Goal: Information Seeking & Learning: Compare options

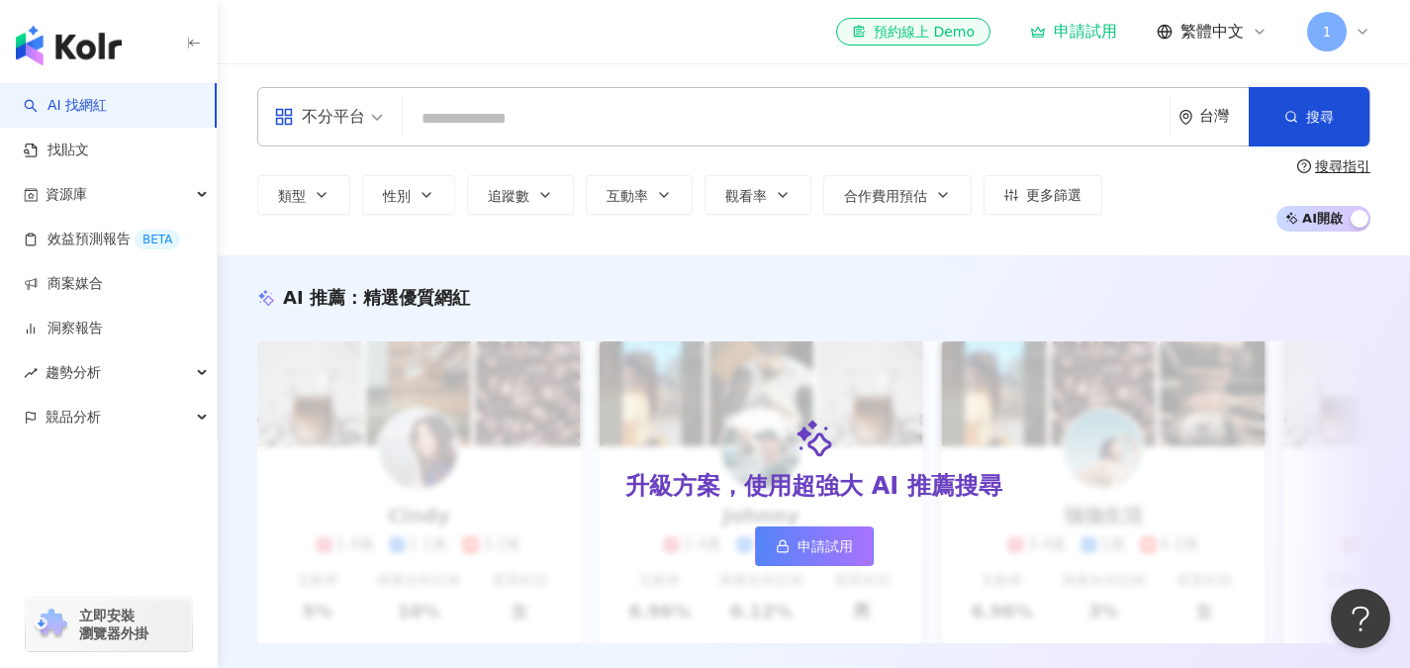
click at [684, 107] on input "search" at bounding box center [786, 119] width 751 height 38
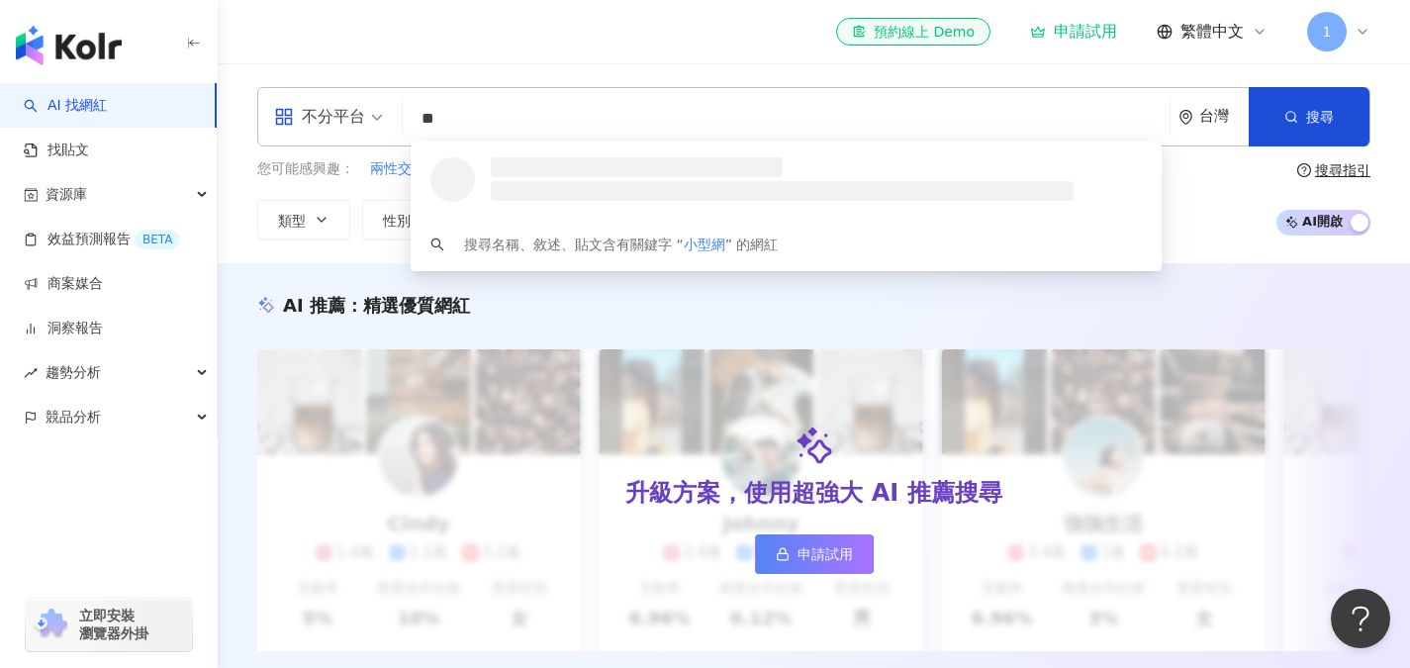
type input "*"
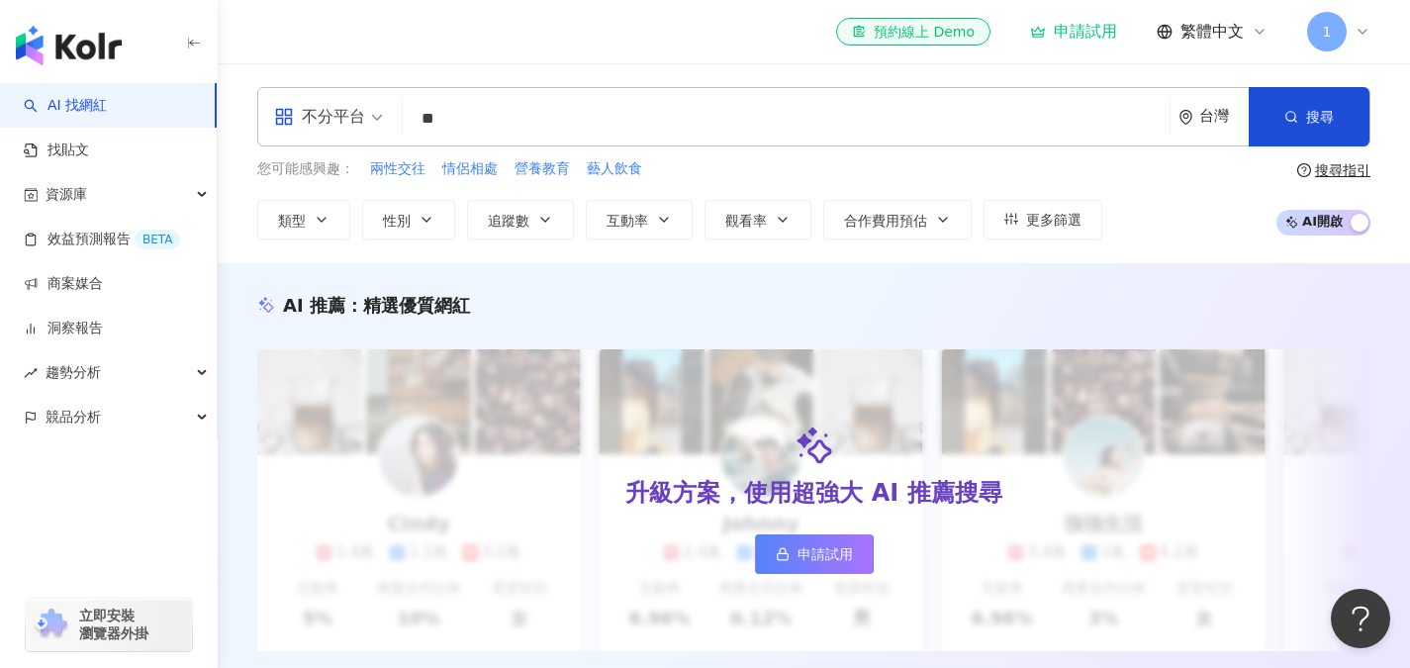
type input "**"
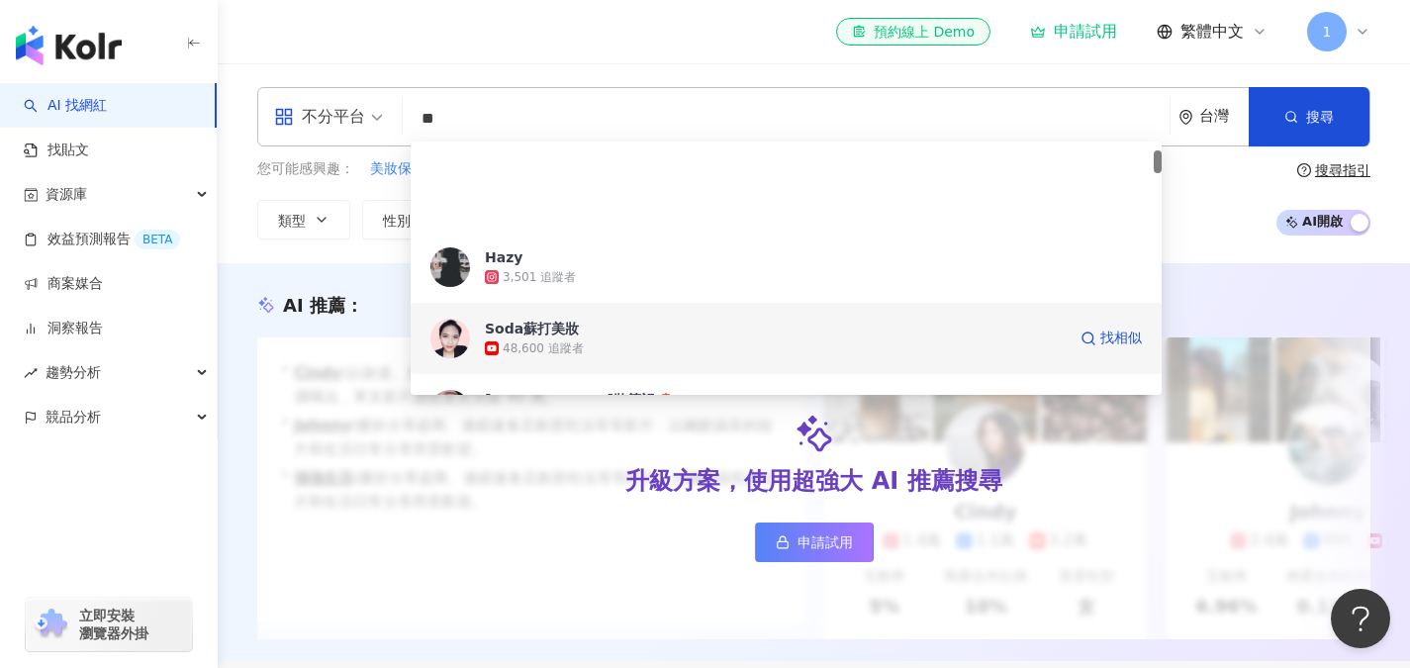
scroll to position [99, 0]
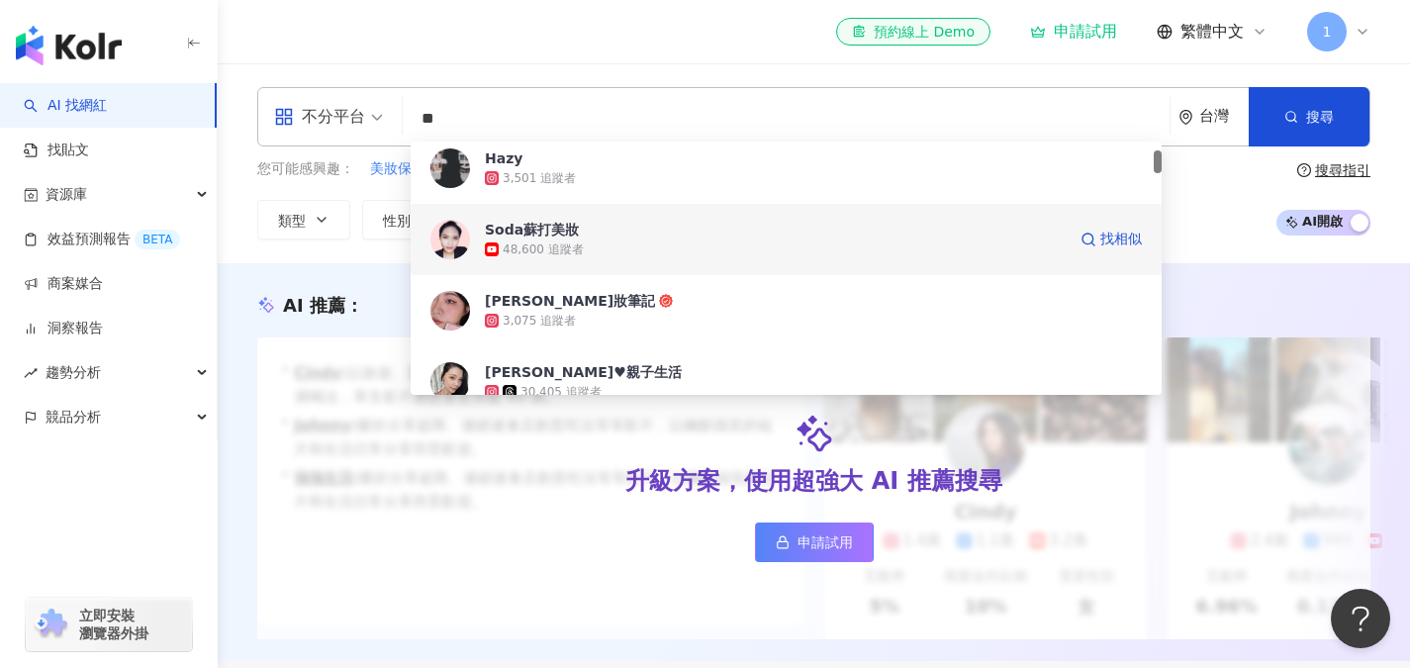
click at [630, 255] on div "48,600 追蹤者" at bounding box center [775, 249] width 581 height 20
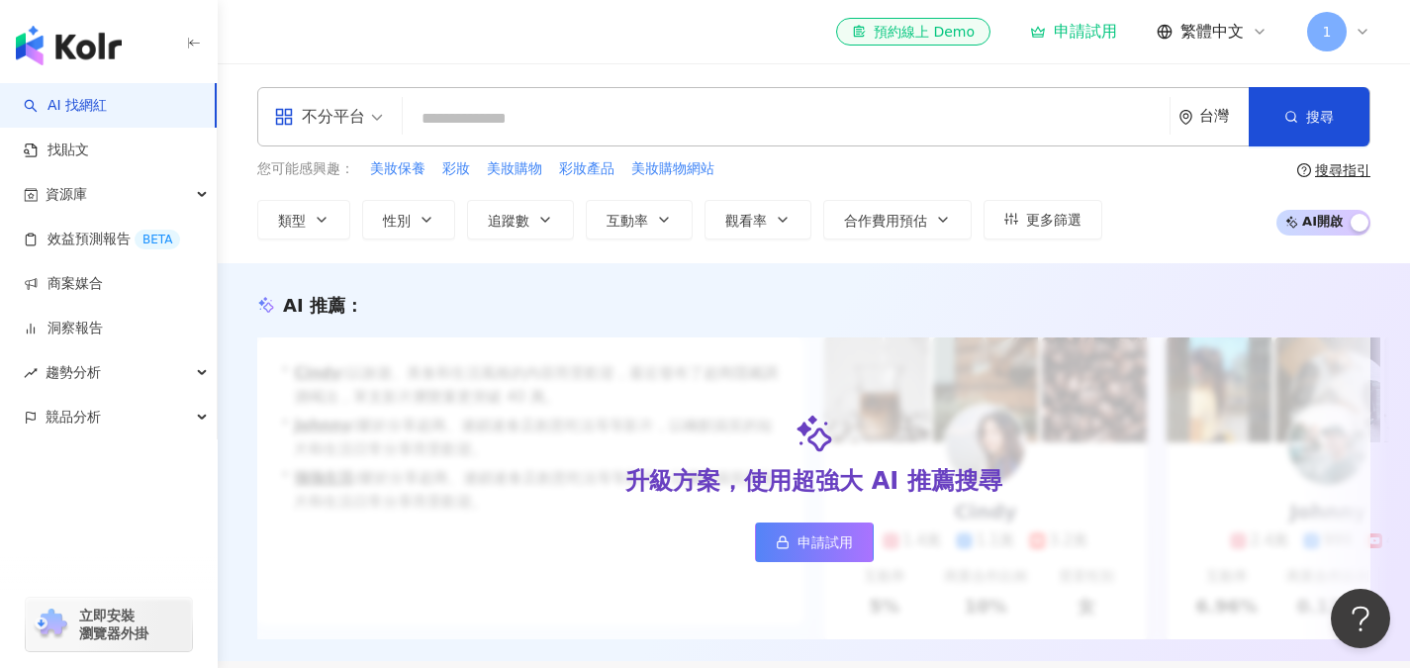
click at [584, 126] on input "search" at bounding box center [786, 119] width 751 height 38
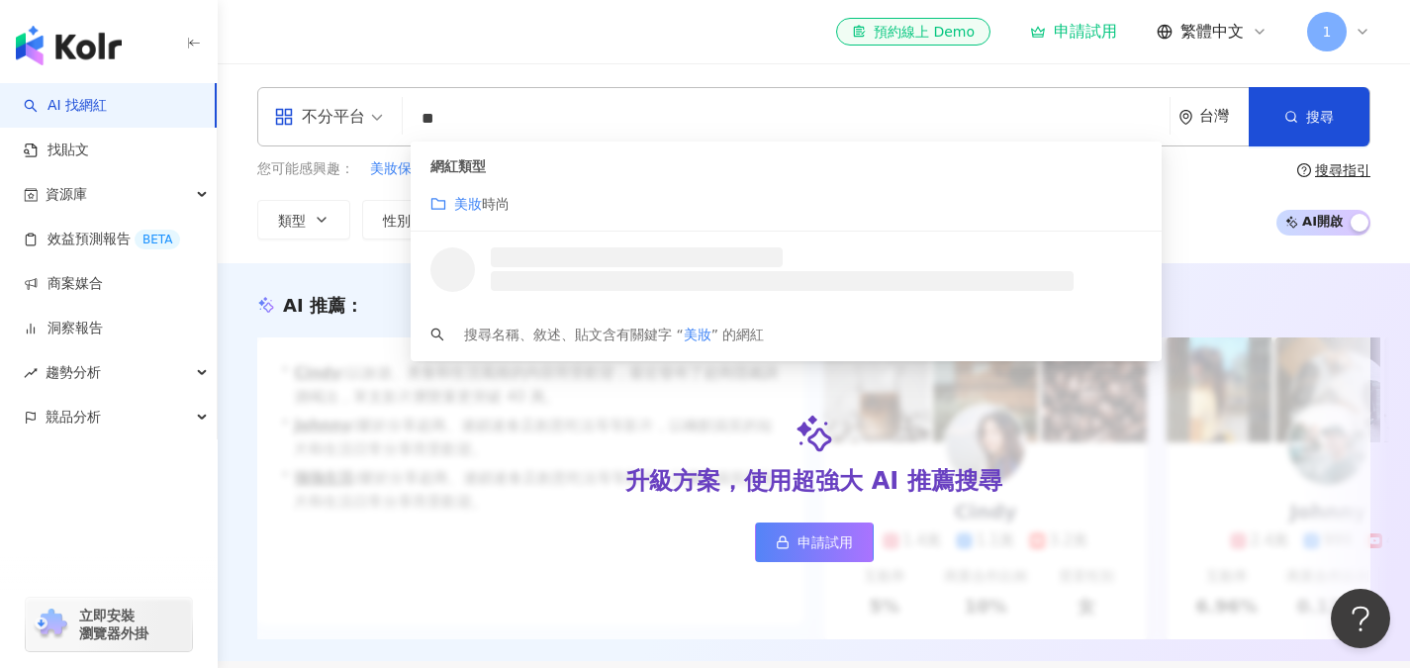
scroll to position [0, 0]
click at [575, 130] on input "**" at bounding box center [786, 119] width 751 height 38
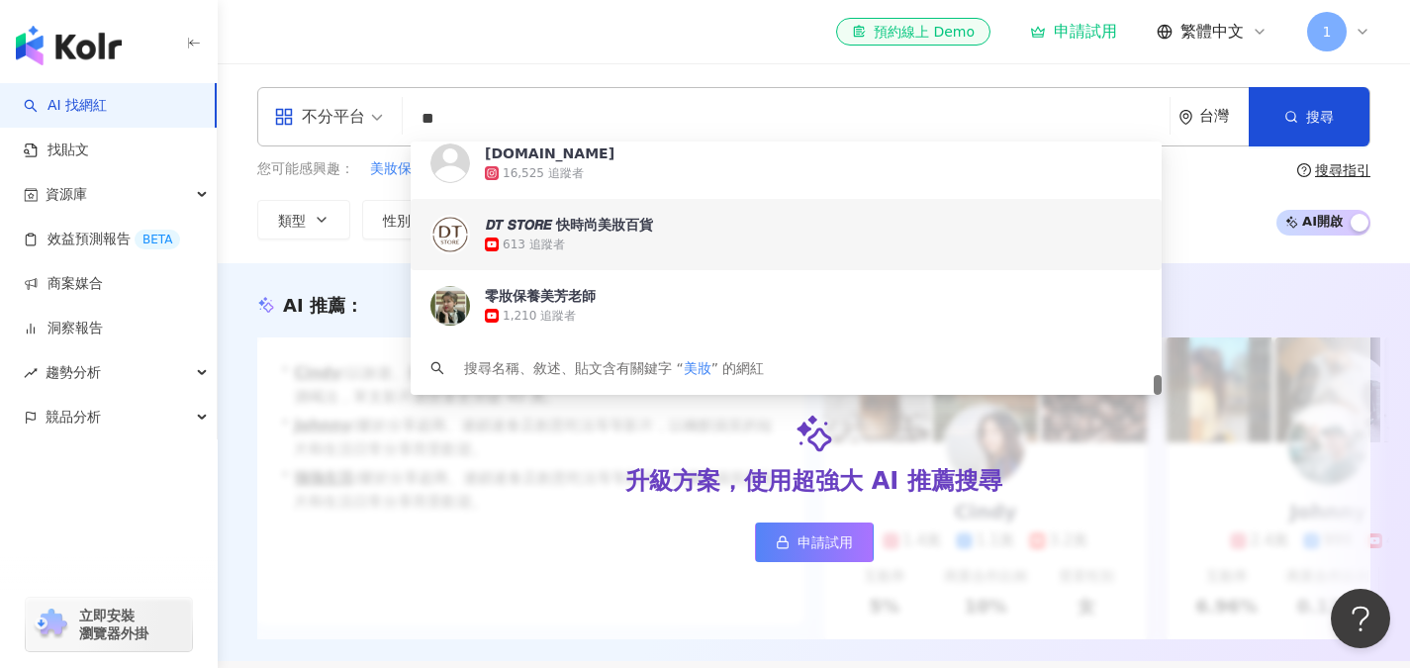
scroll to position [99, 0]
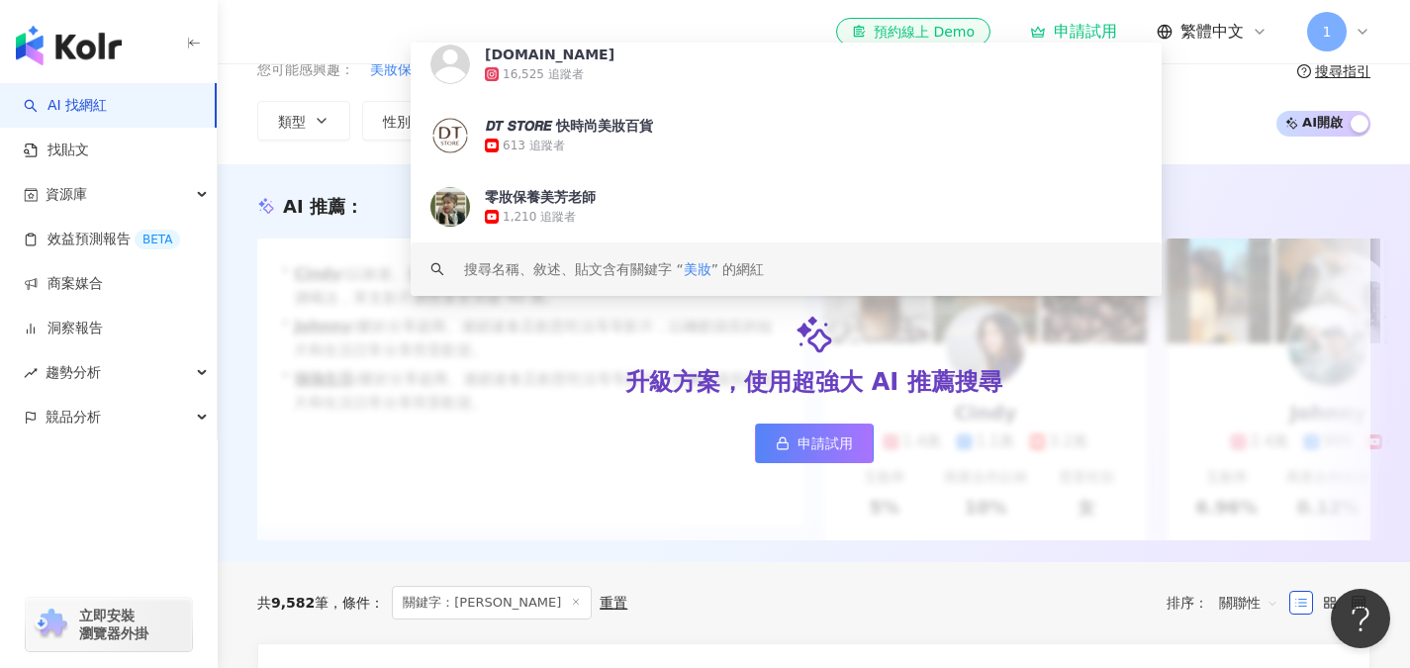
click at [707, 267] on span "美妝" at bounding box center [698, 269] width 28 height 16
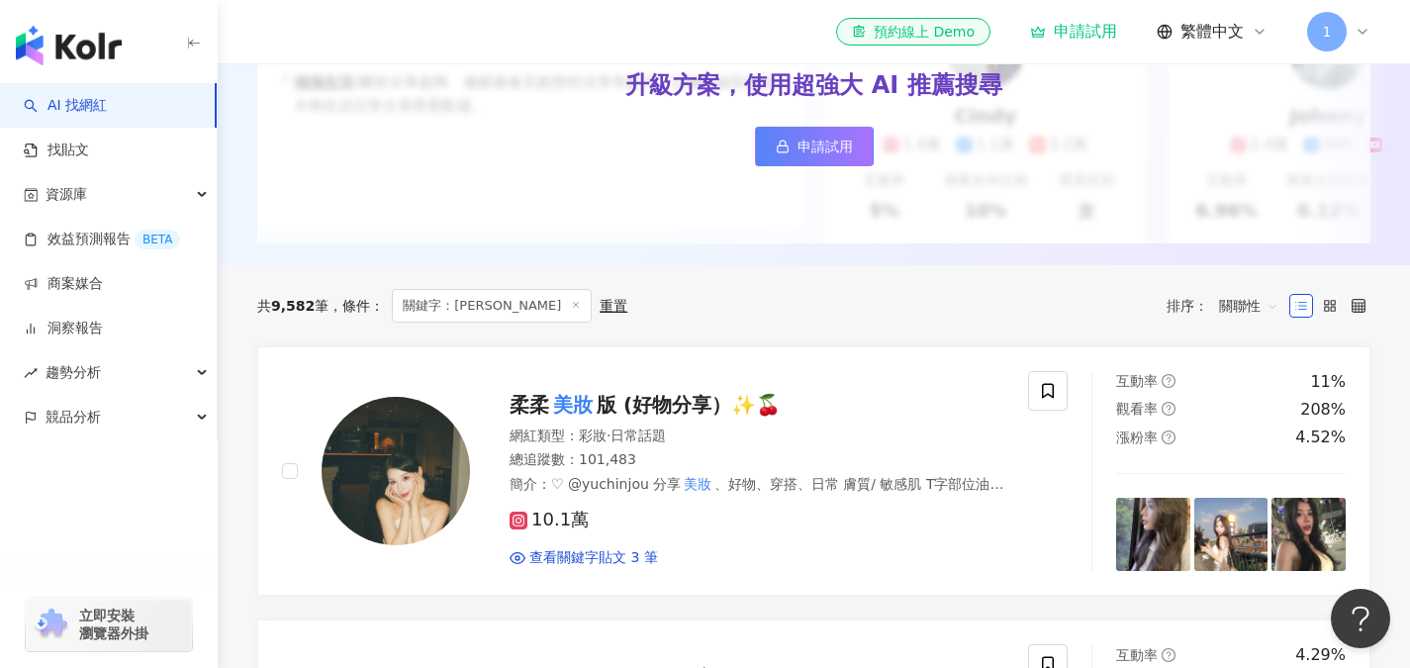
scroll to position [0, 0]
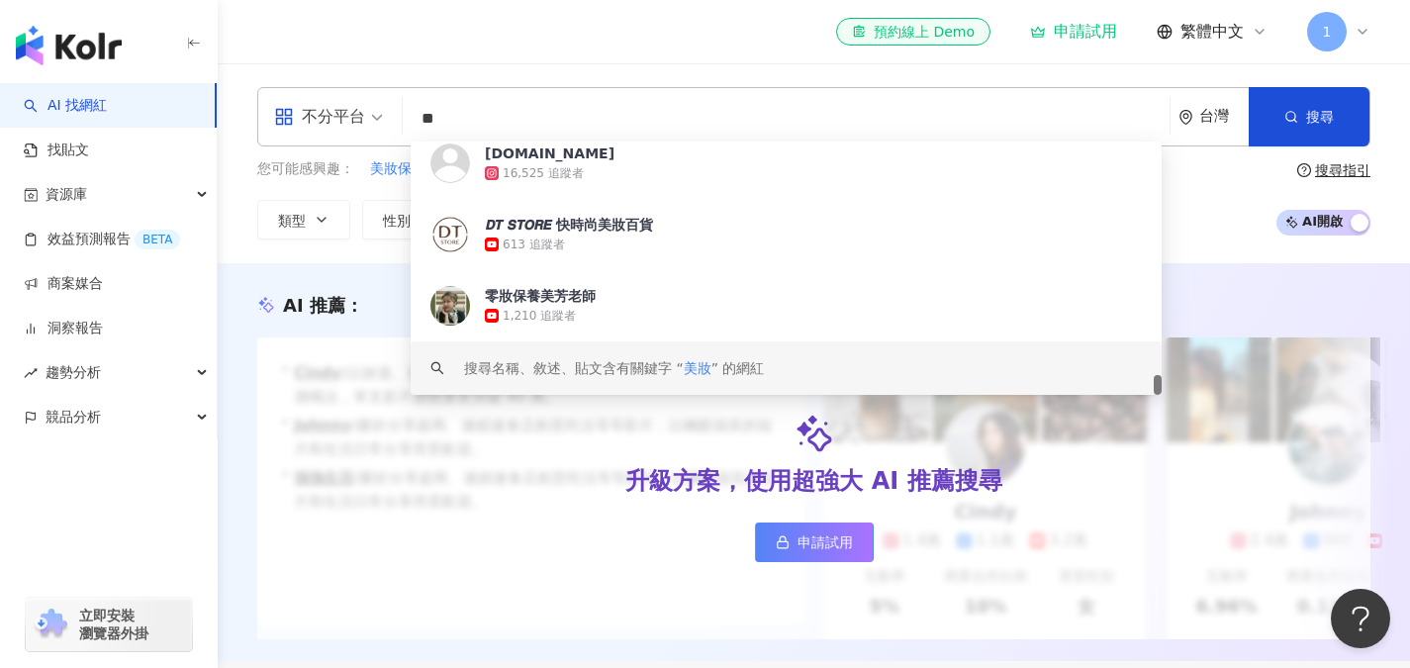
click at [506, 118] on input "**" at bounding box center [786, 119] width 751 height 38
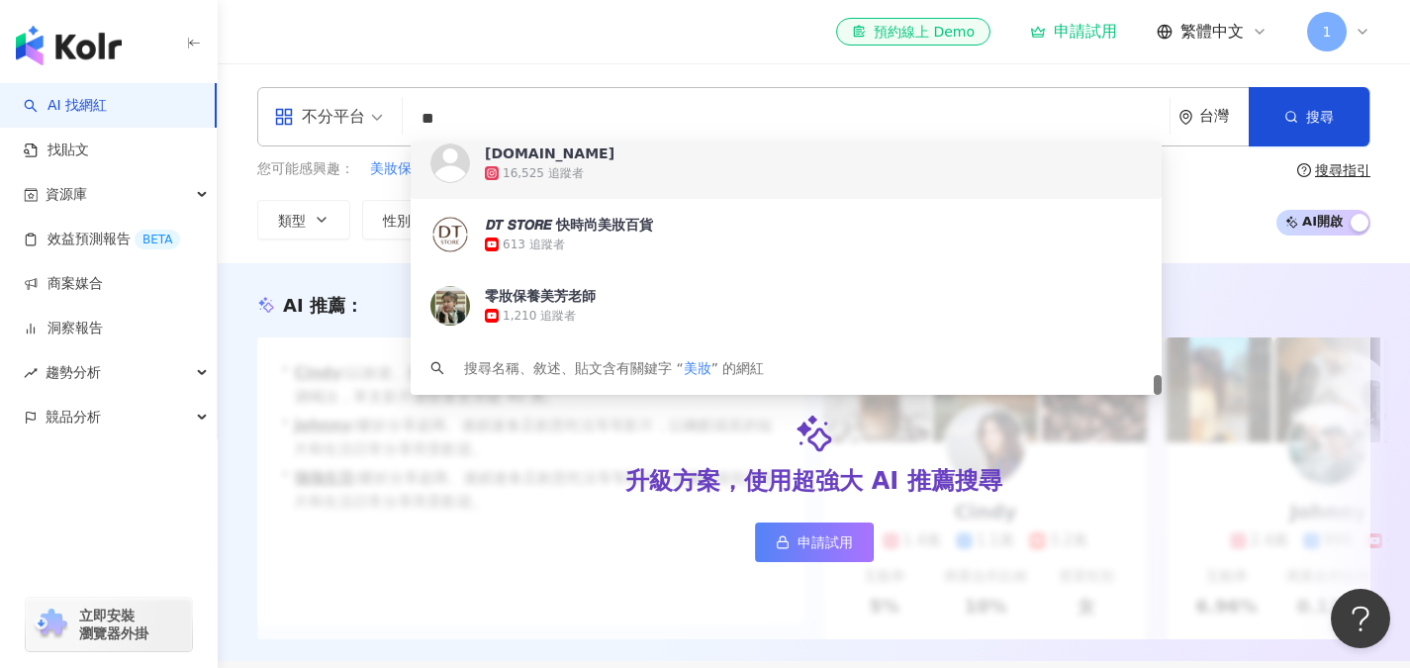
type input "*"
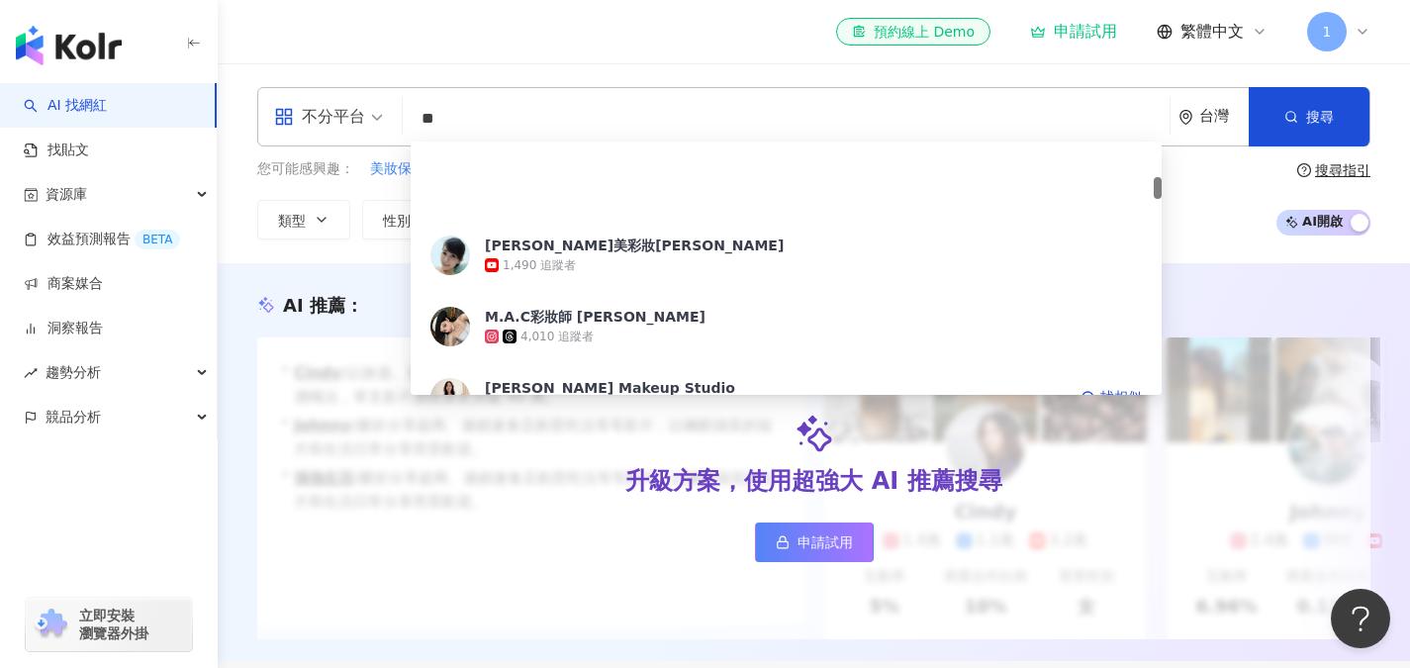
scroll to position [396, 0]
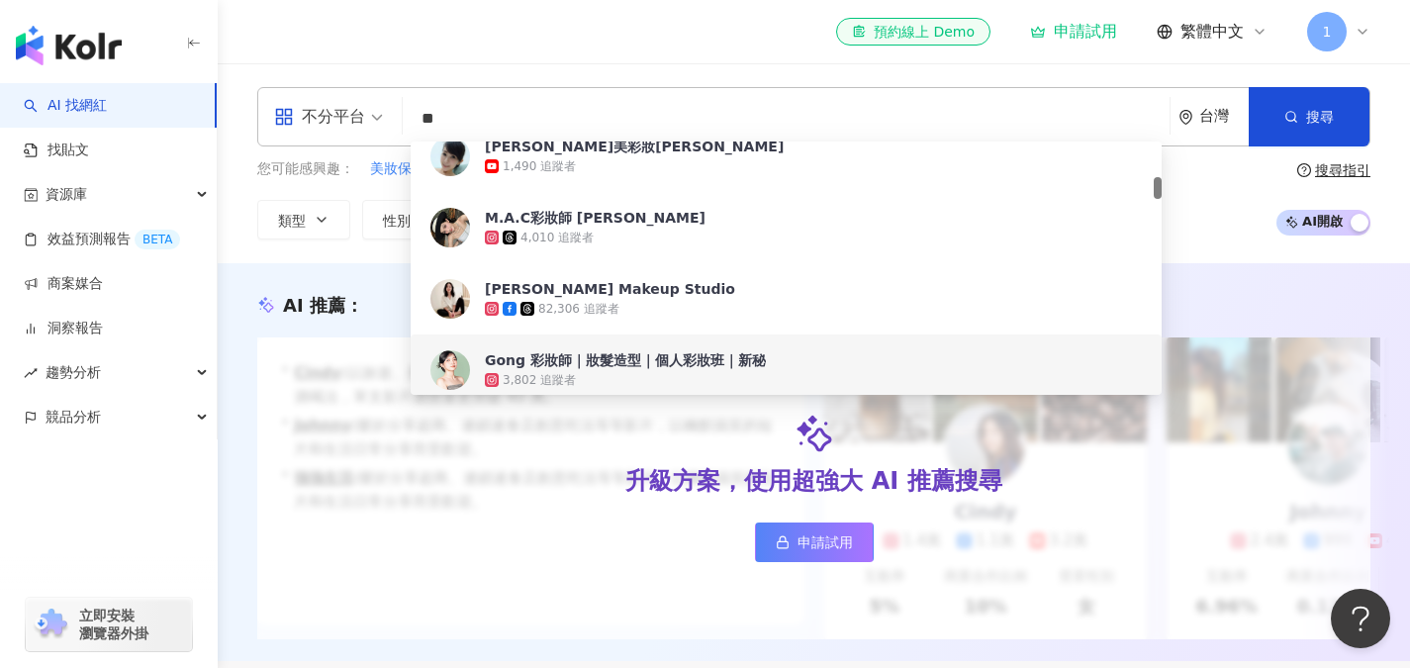
type input "**"
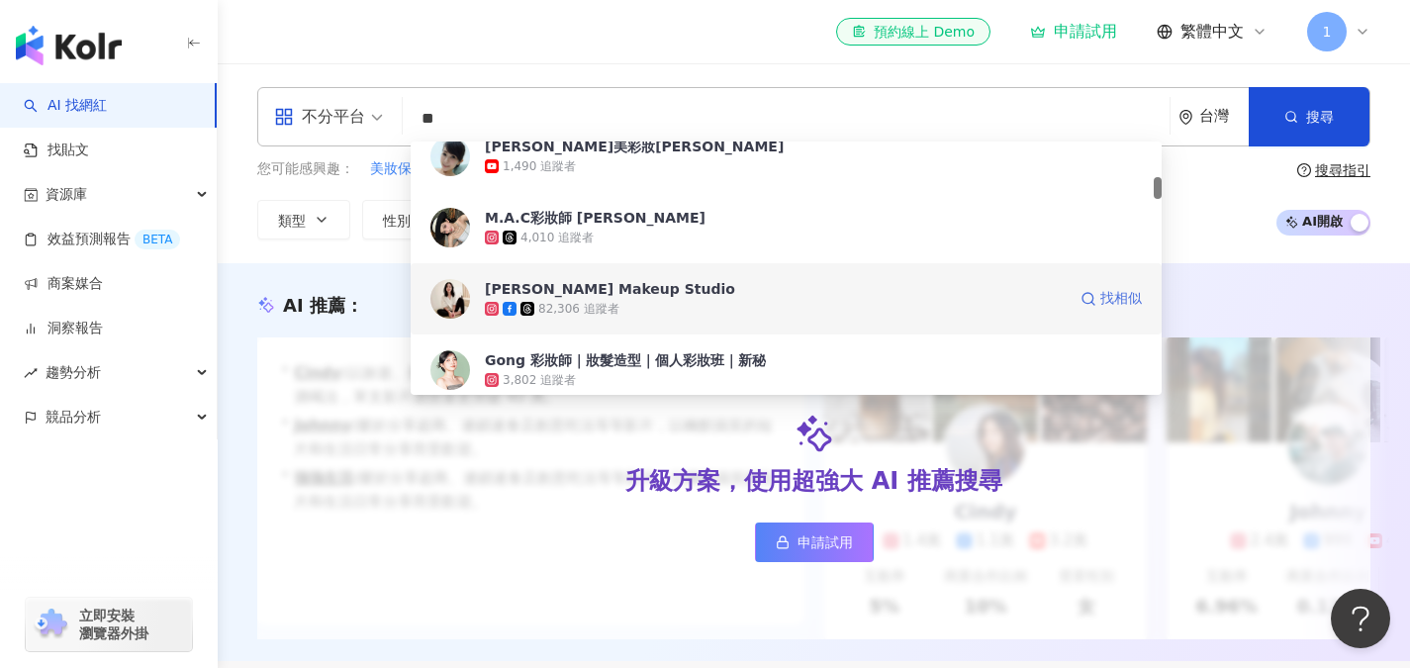
click at [1121, 289] on span "找相似" at bounding box center [1121, 299] width 42 height 20
click at [808, 282] on span "Minnie Kao Makeup Studio" at bounding box center [775, 289] width 581 height 20
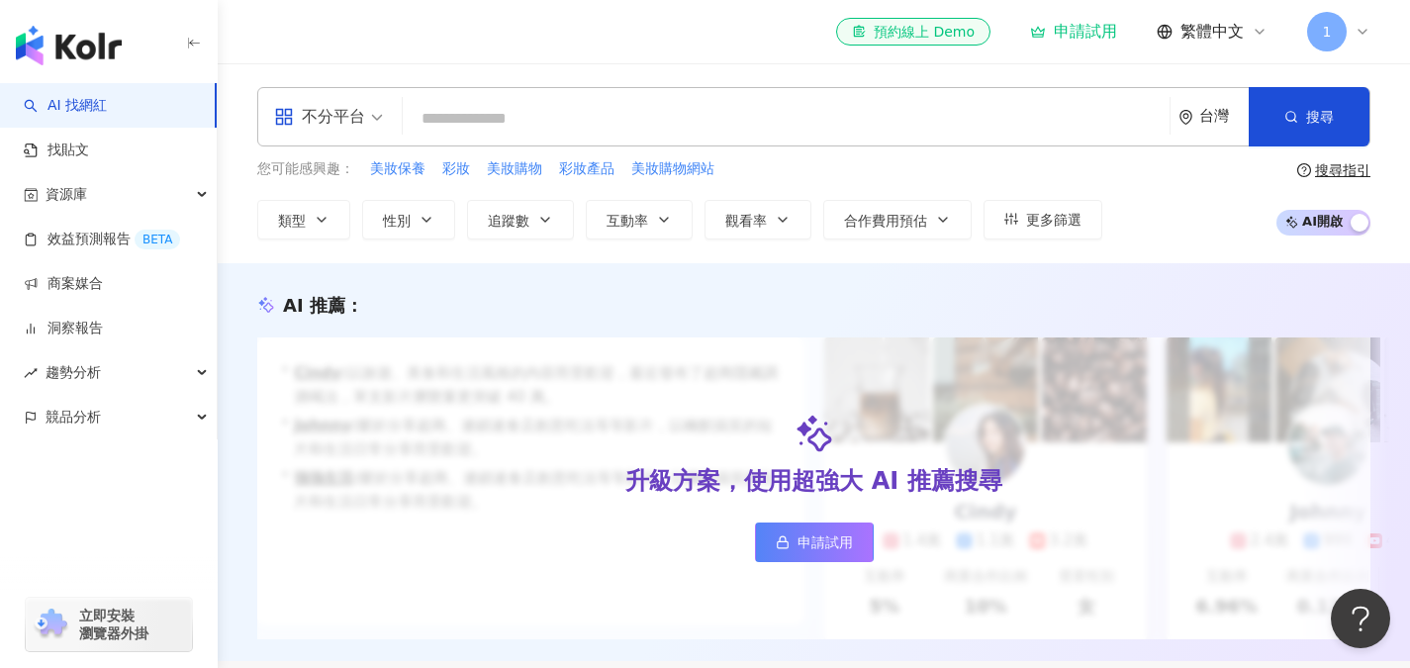
click at [506, 112] on input "search" at bounding box center [786, 119] width 751 height 38
click at [467, 171] on span "彩妝" at bounding box center [456, 169] width 28 height 20
type input "**"
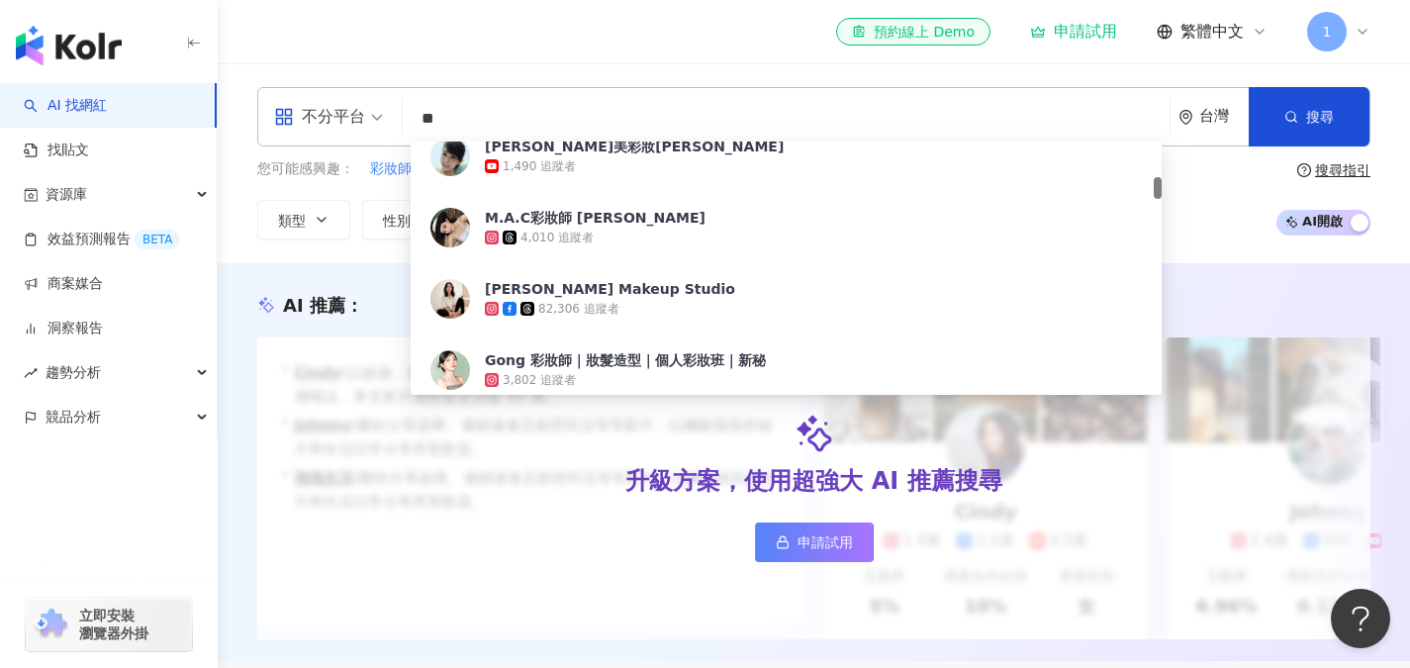
click at [548, 112] on input "**" at bounding box center [786, 119] width 751 height 38
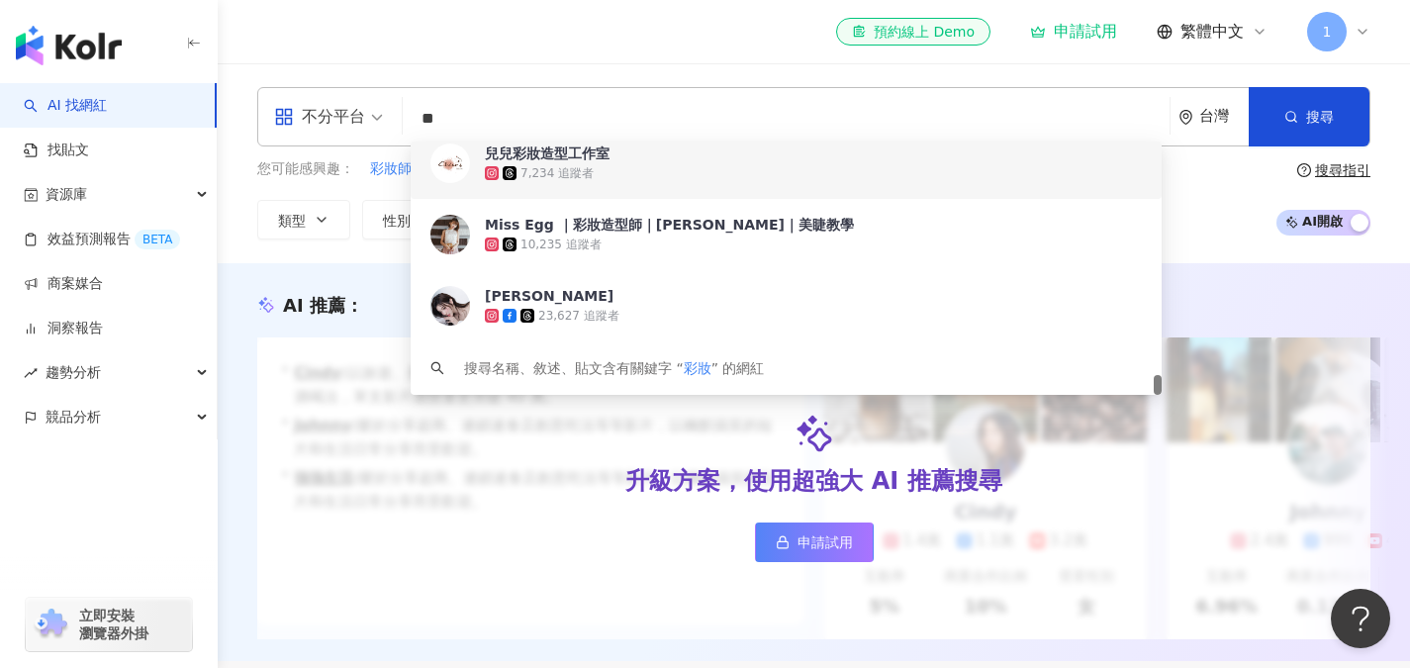
click at [871, 123] on input "**" at bounding box center [786, 119] width 751 height 38
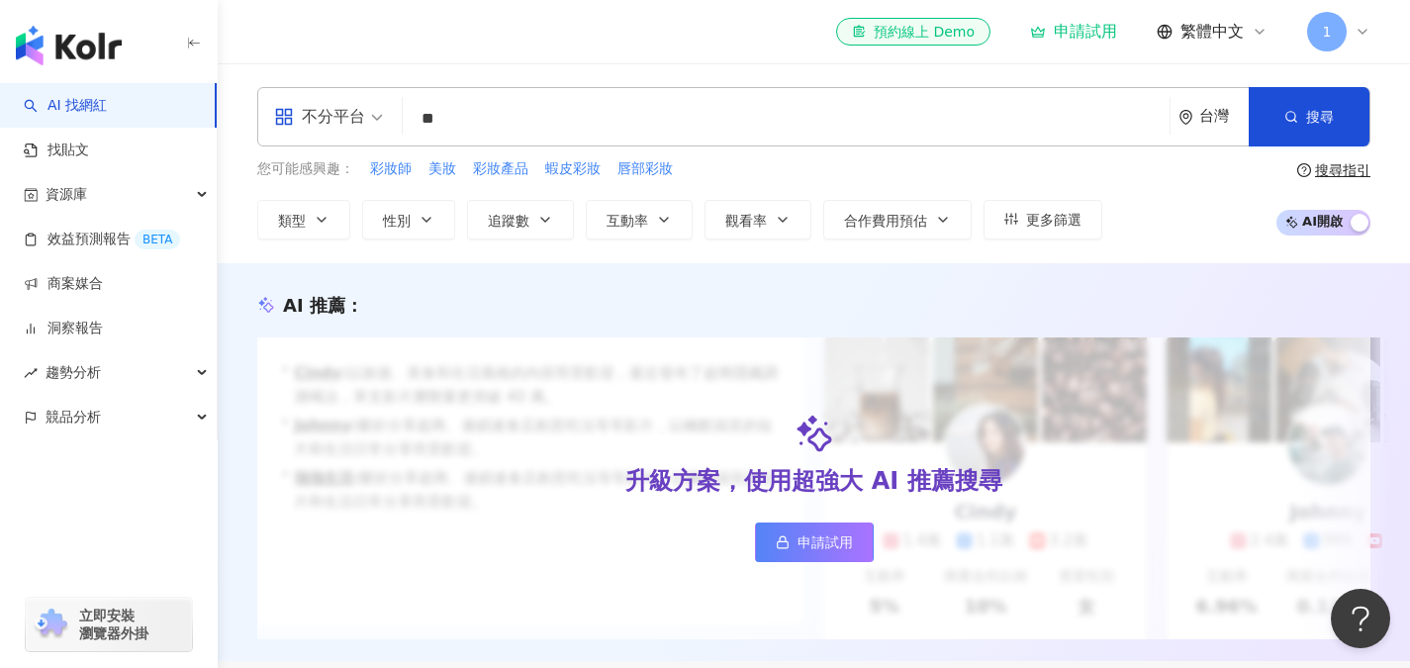
type input "*"
type input "**"
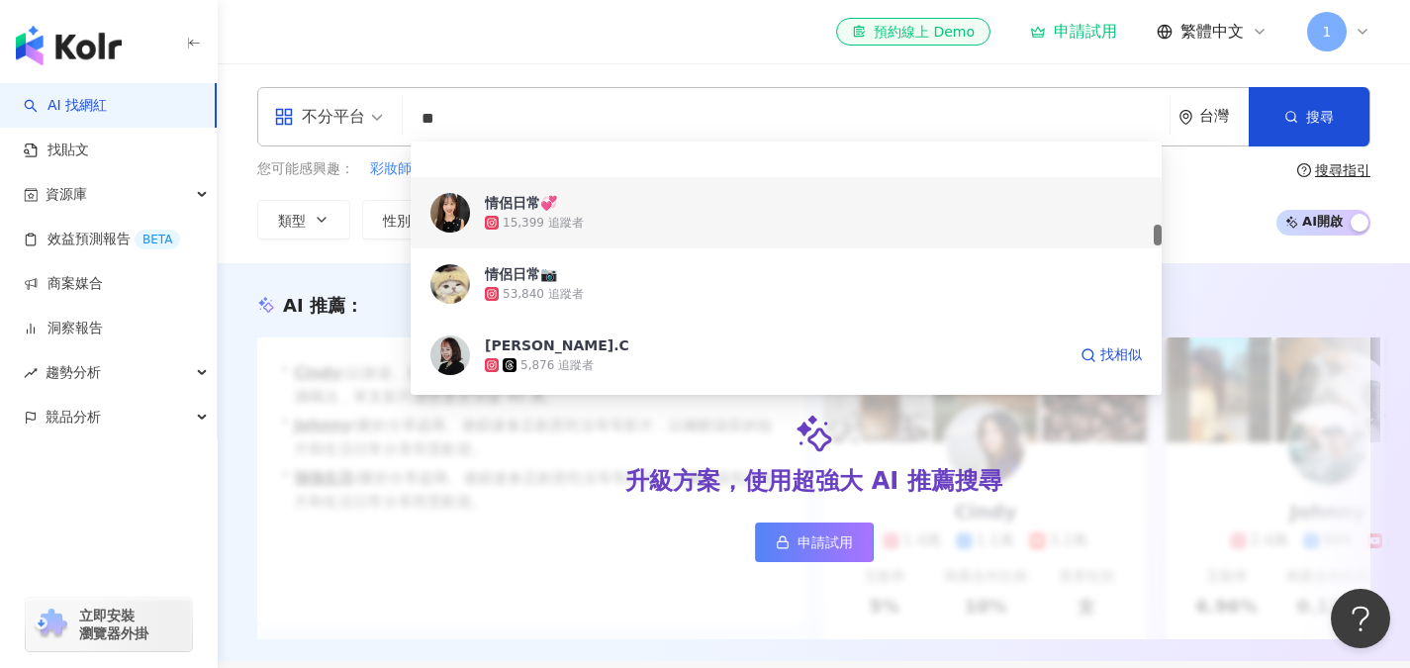
scroll to position [989, 0]
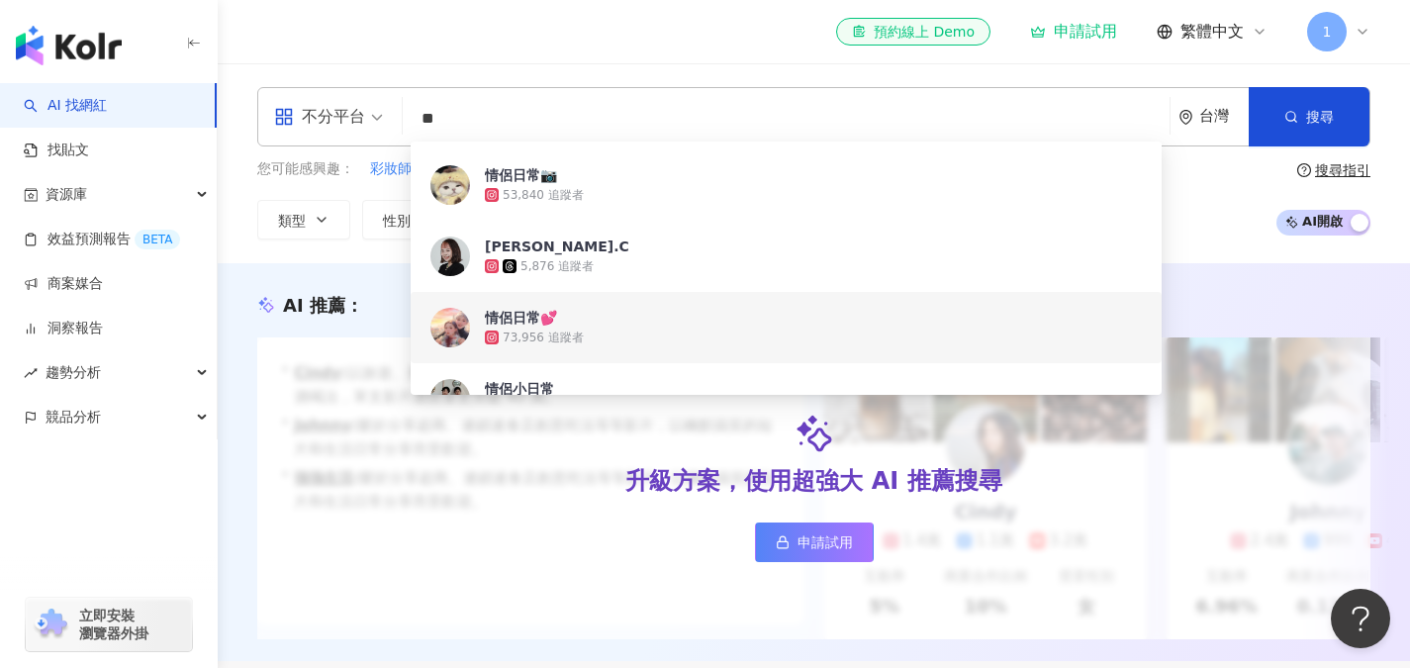
click at [527, 333] on div "73,956 追蹤者" at bounding box center [543, 337] width 81 height 17
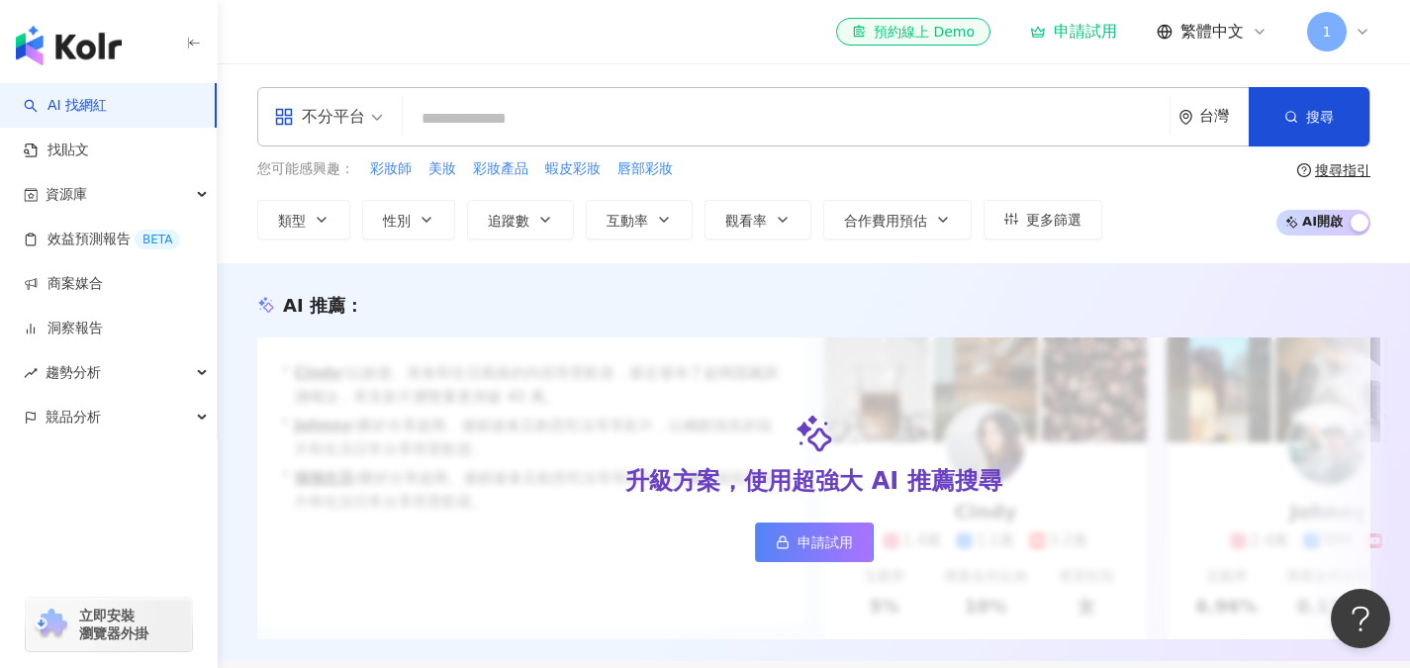
click at [591, 115] on input "search" at bounding box center [786, 119] width 751 height 38
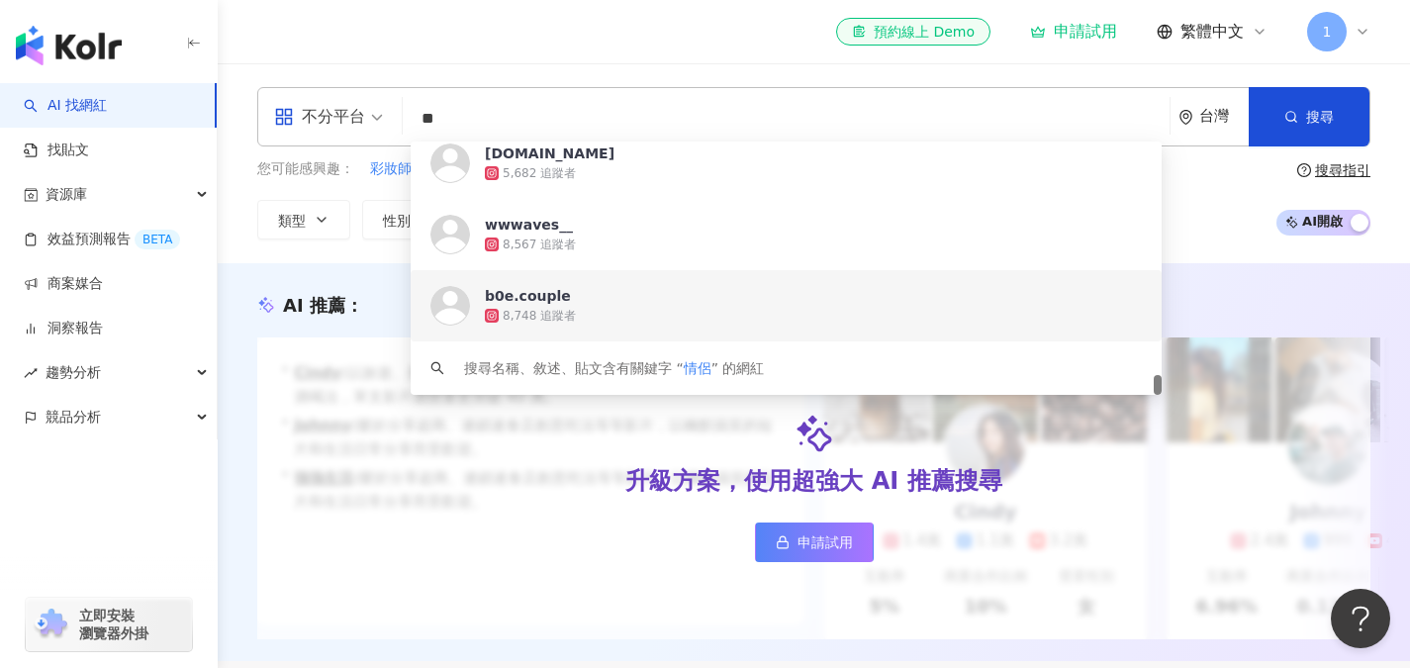
scroll to position [297, 0]
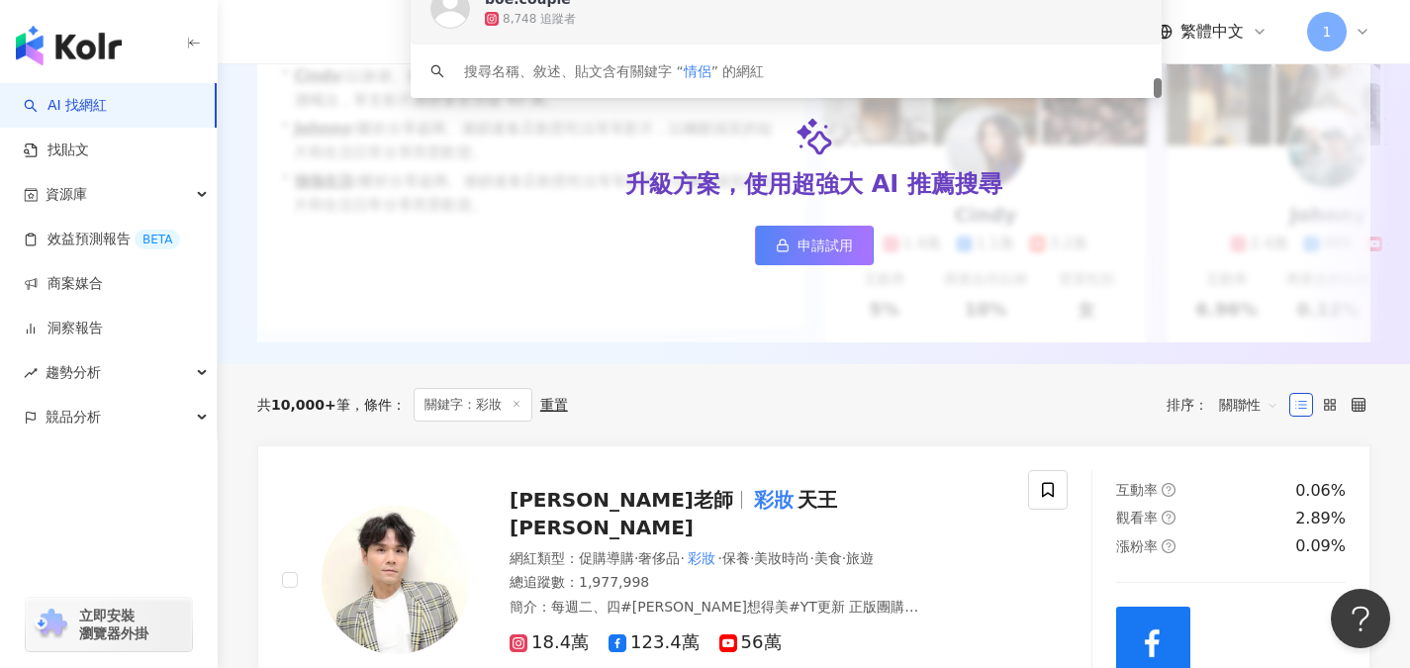
type input "**"
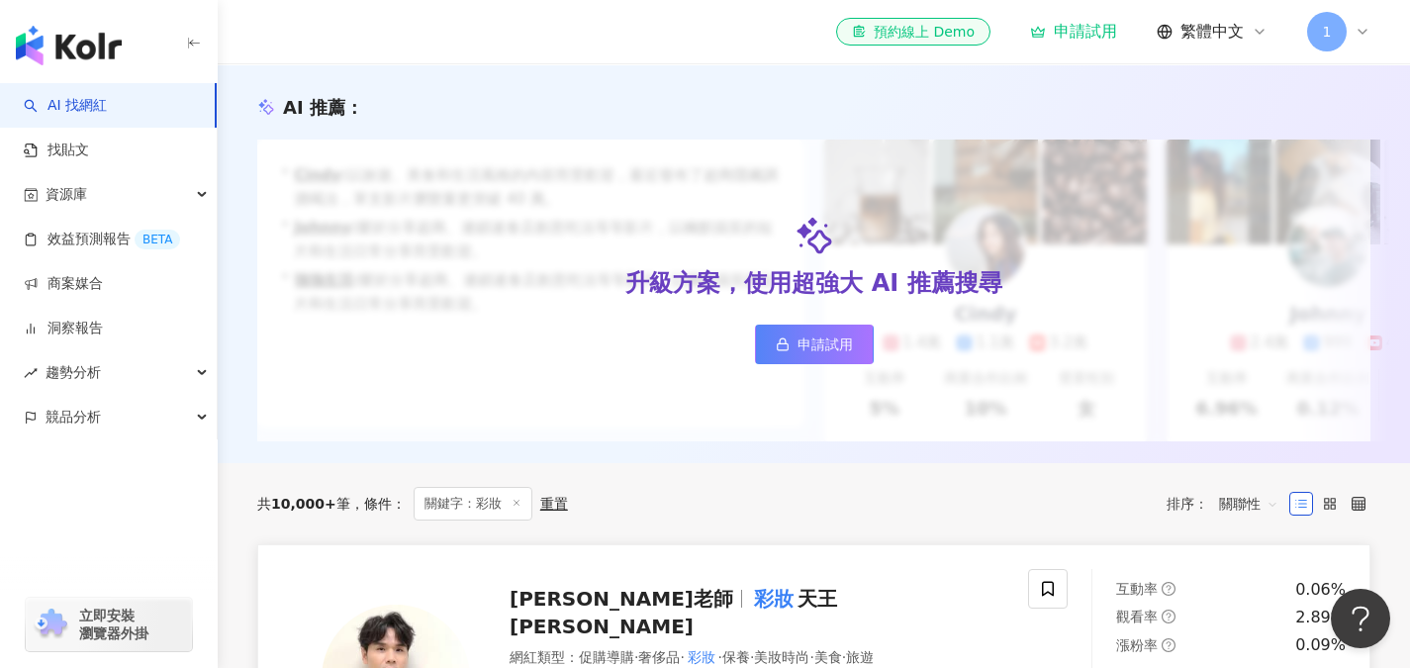
scroll to position [0, 0]
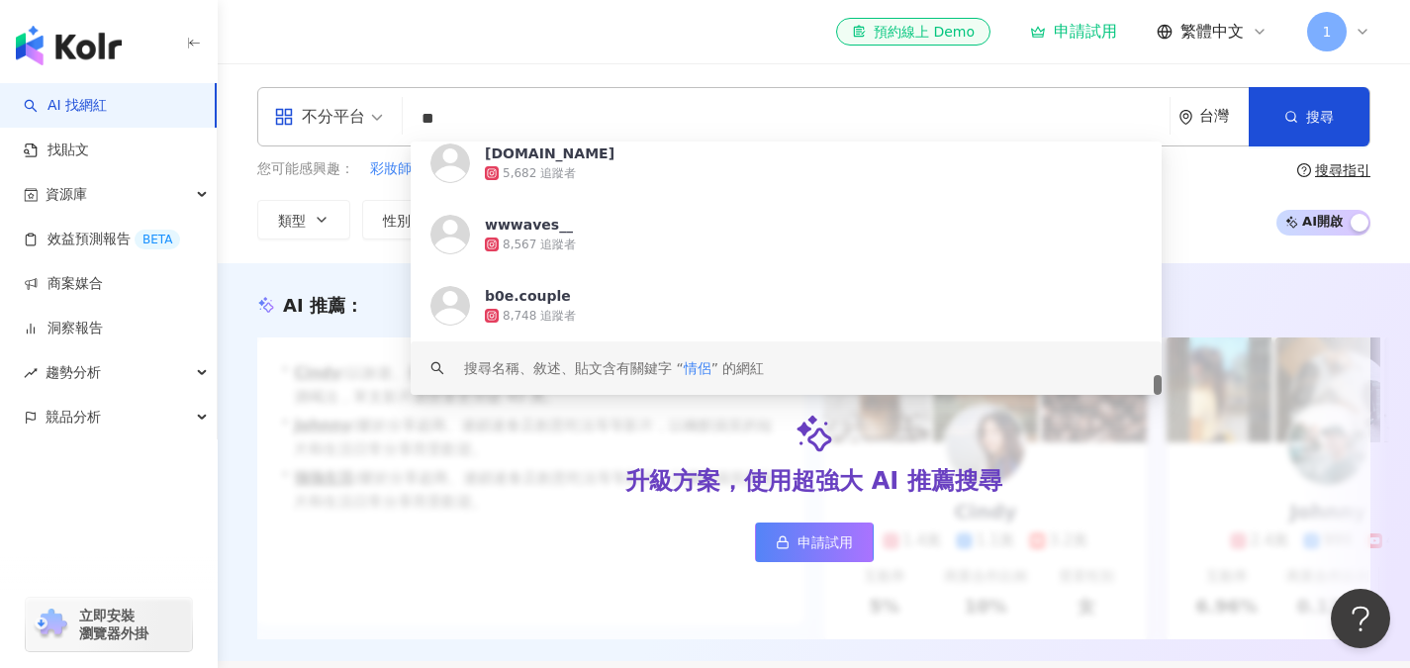
click at [486, 112] on input "**" at bounding box center [786, 119] width 751 height 38
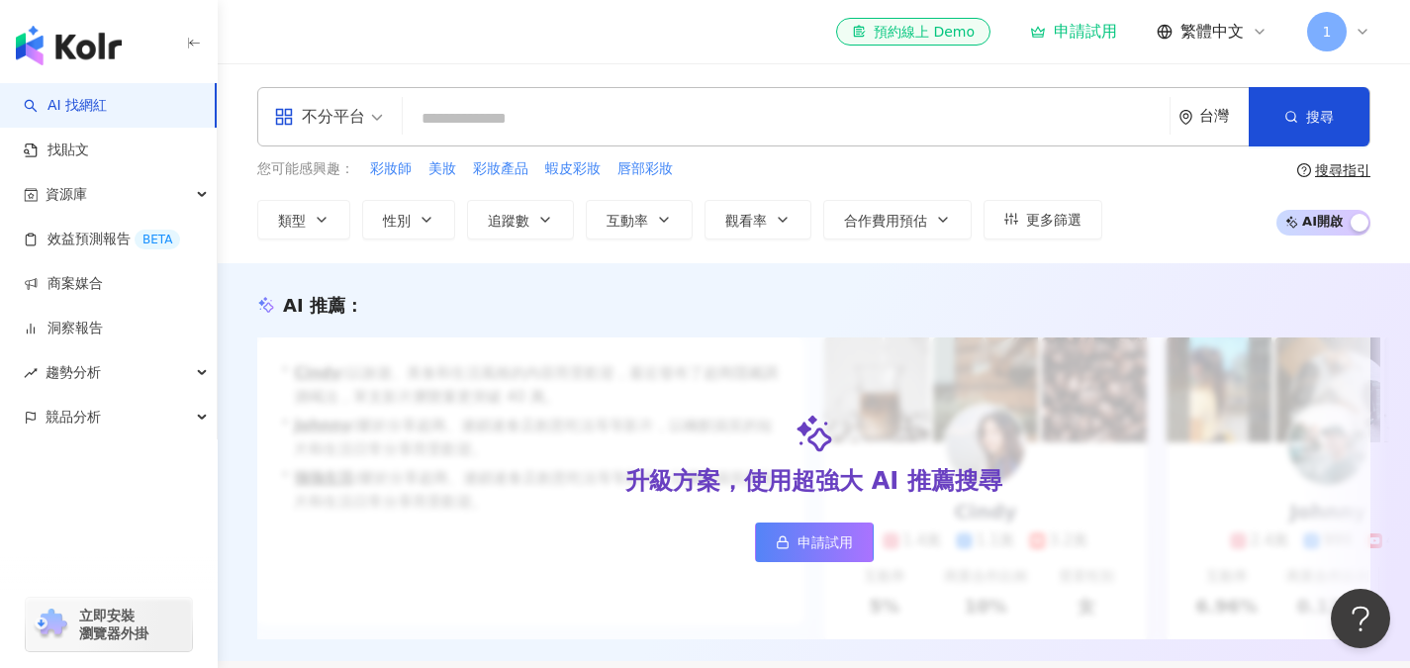
click at [723, 116] on input "search" at bounding box center [786, 119] width 751 height 38
click at [649, 174] on span "唇部彩妝" at bounding box center [644, 169] width 55 height 20
click at [1285, 130] on button "搜尋" at bounding box center [1308, 116] width 121 height 59
click at [755, 110] on input "****" at bounding box center [786, 119] width 751 height 38
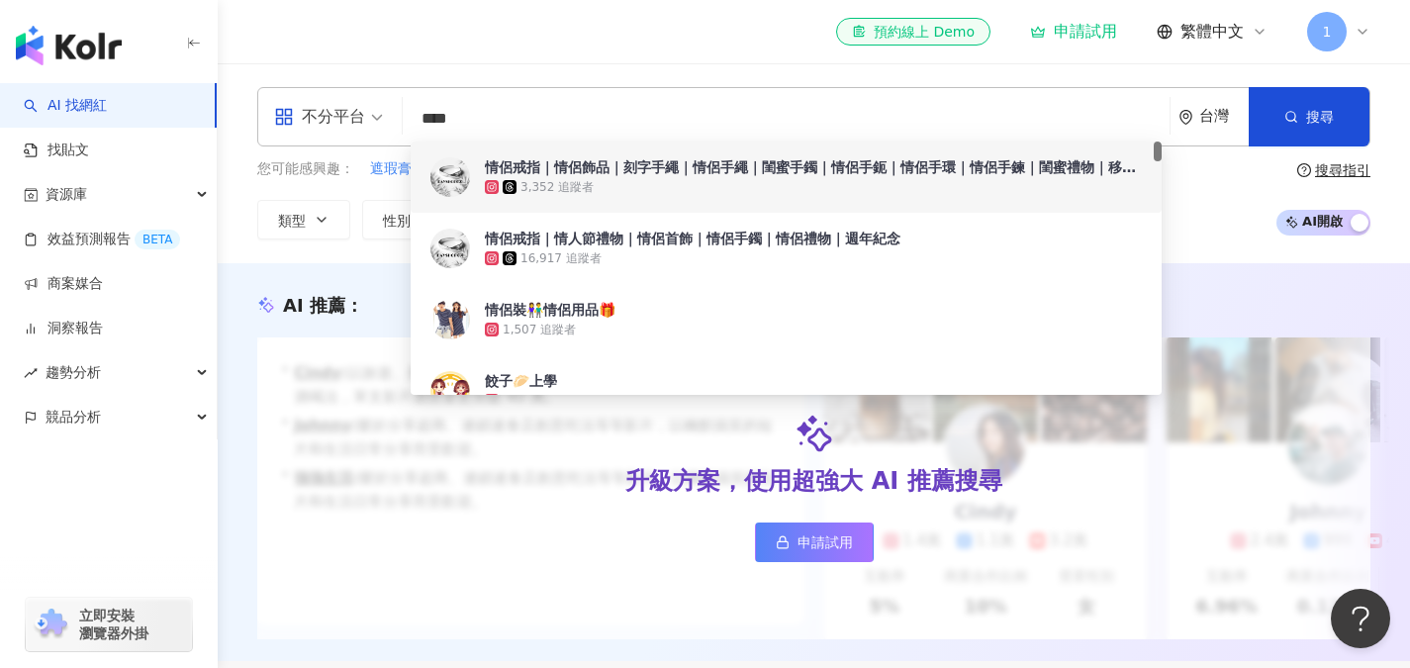
click at [714, 113] on input "****" at bounding box center [786, 119] width 751 height 38
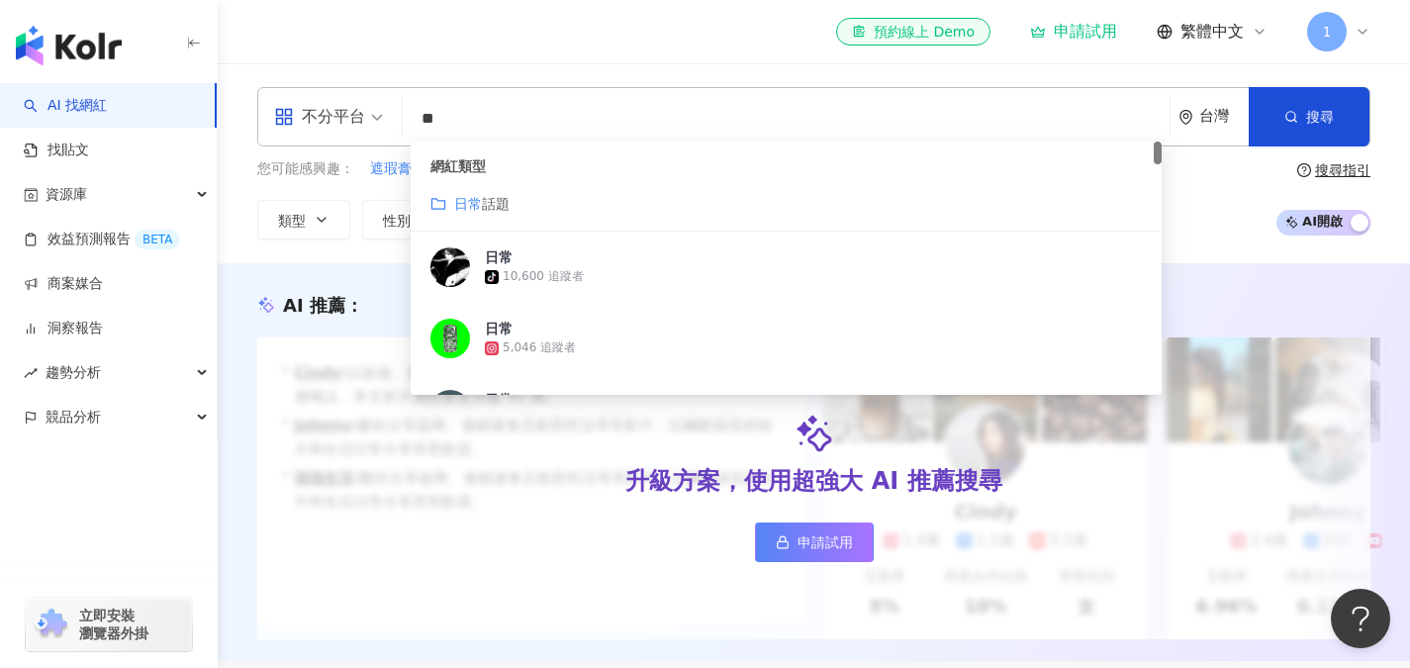
click at [504, 199] on span "話題" at bounding box center [496, 204] width 28 height 16
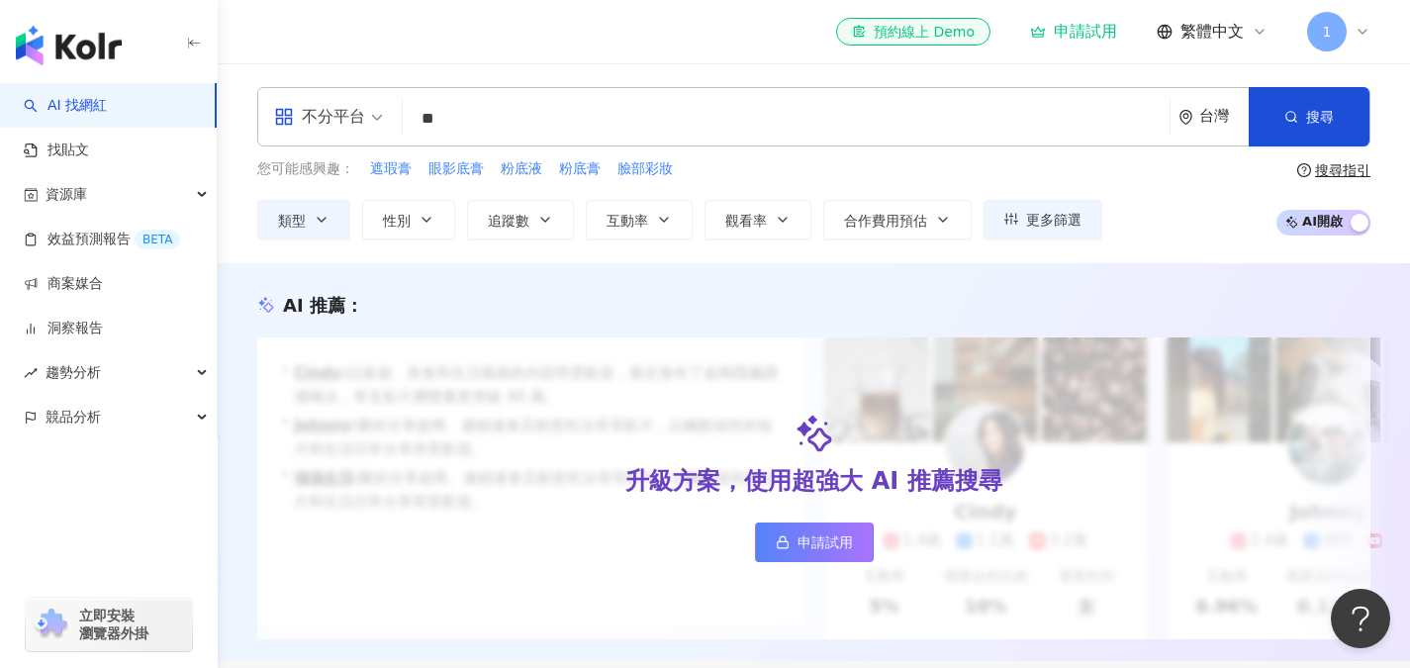
click at [546, 134] on input "**" at bounding box center [786, 119] width 751 height 38
click at [539, 116] on input "**" at bounding box center [786, 119] width 751 height 38
click at [540, 114] on input "**" at bounding box center [786, 119] width 751 height 38
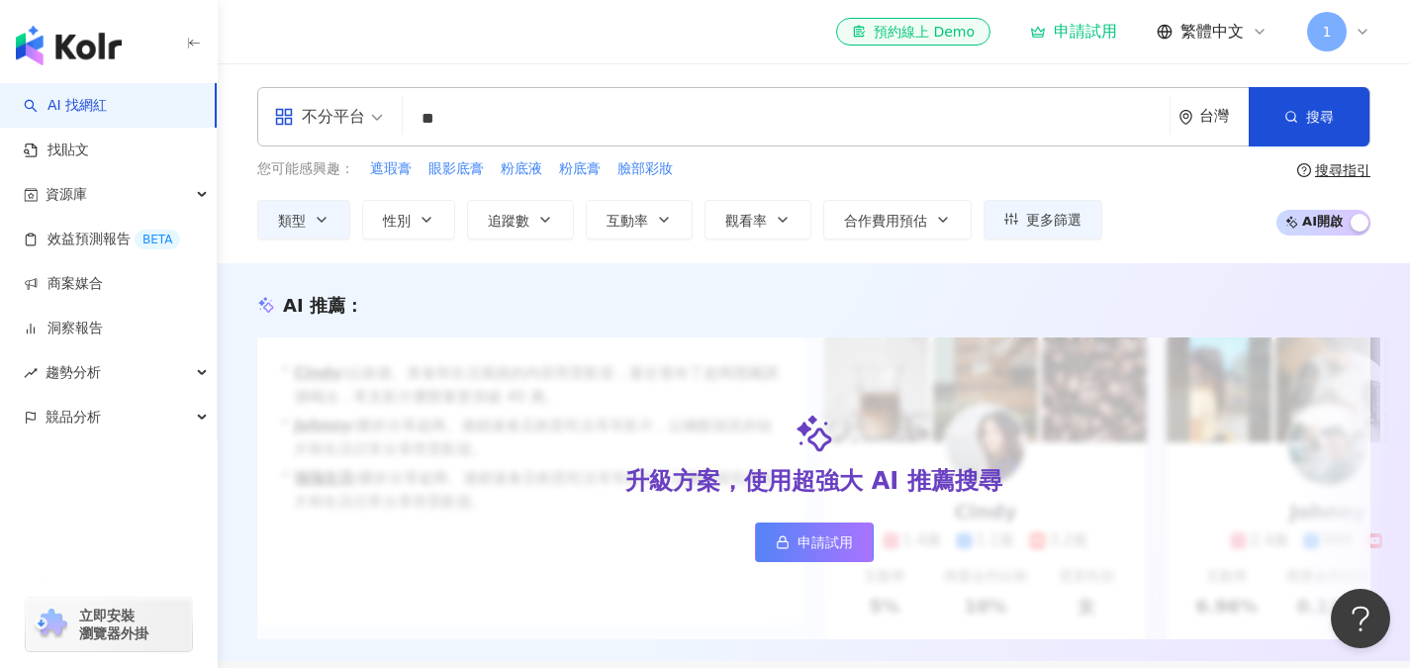
click at [540, 114] on input "**" at bounding box center [786, 119] width 751 height 38
click at [538, 111] on input "**" at bounding box center [786, 119] width 751 height 38
click at [537, 127] on input "**" at bounding box center [786, 119] width 751 height 38
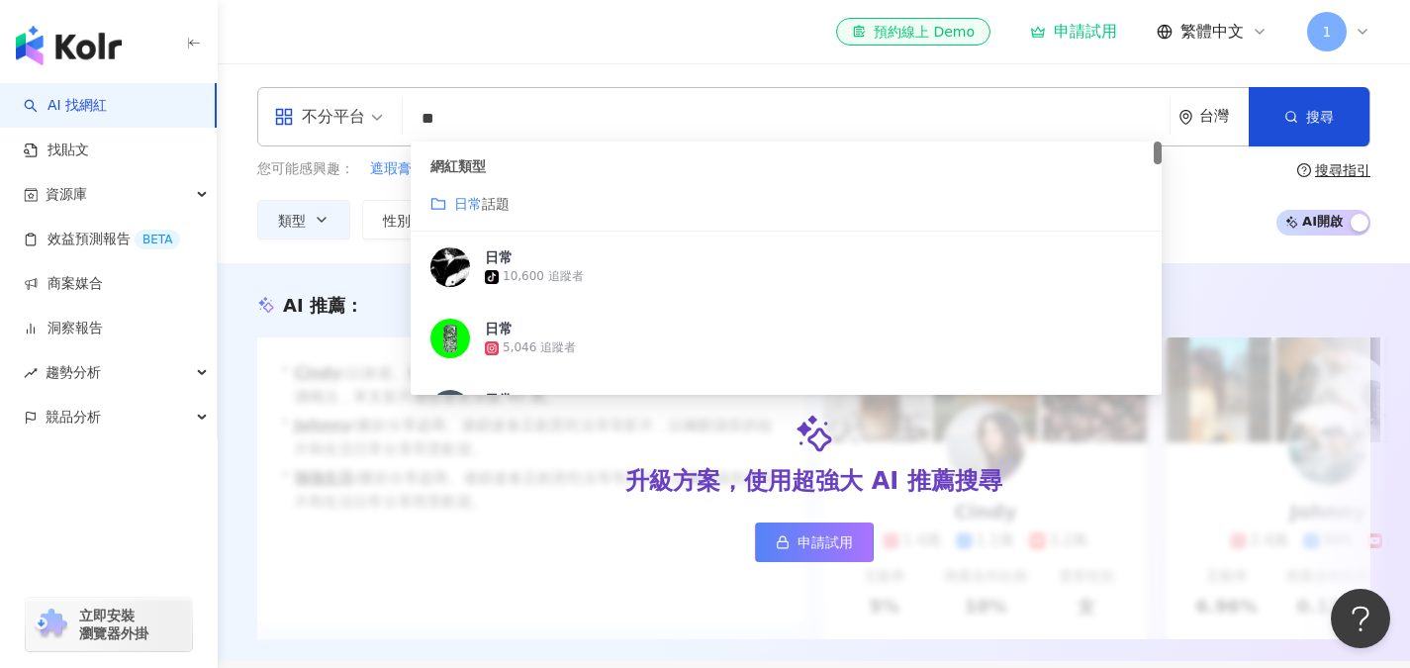
click at [537, 127] on input "**" at bounding box center [786, 119] width 751 height 38
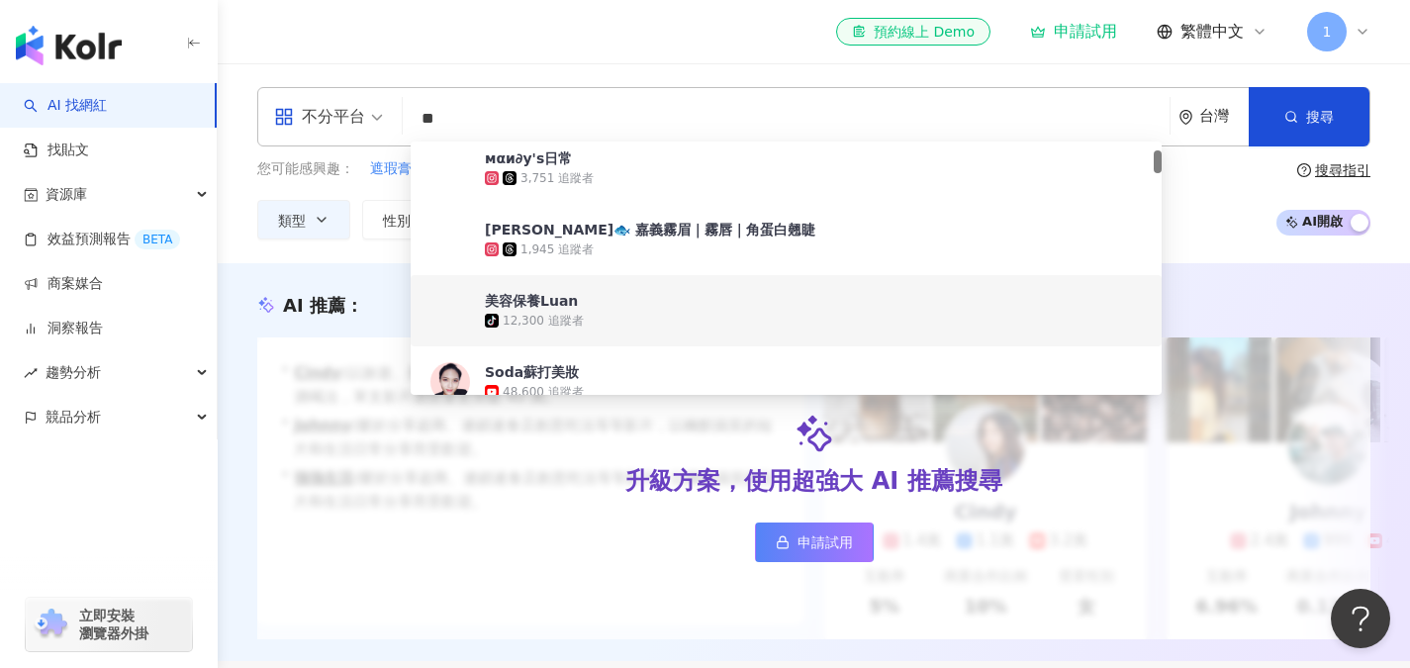
scroll to position [198, 0]
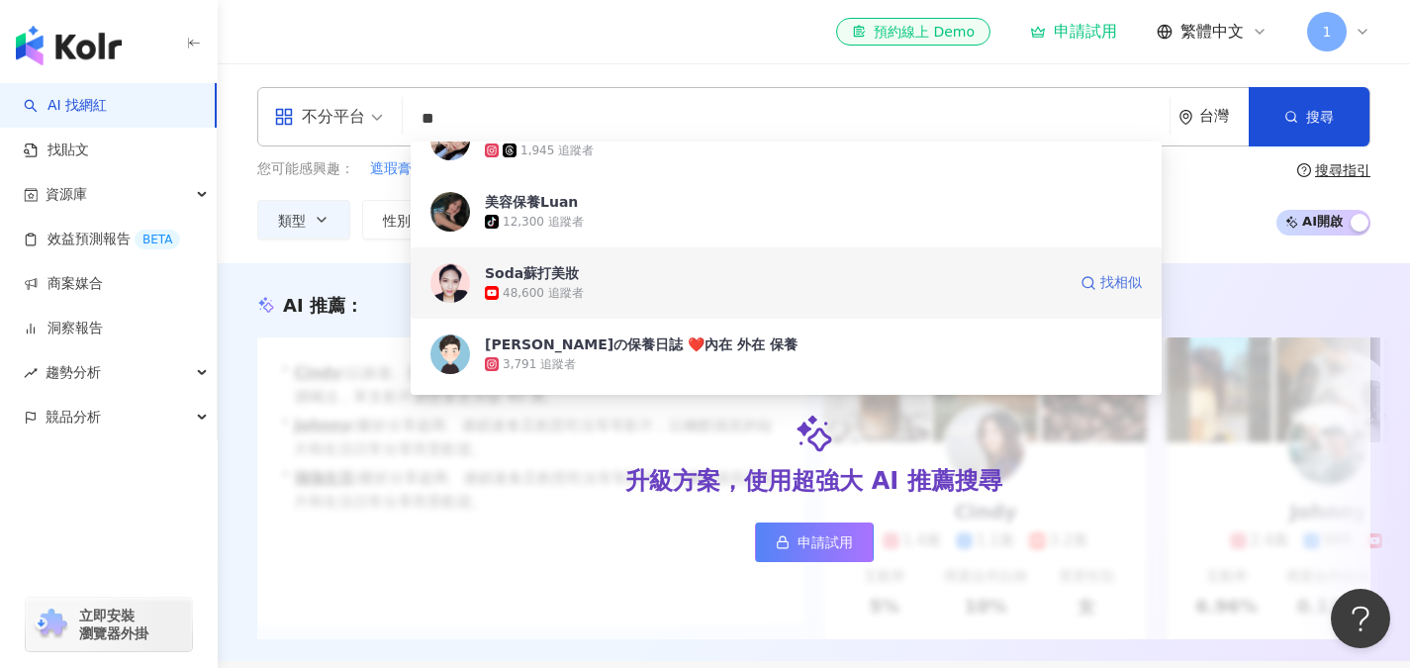
click at [1101, 288] on span "找相似" at bounding box center [1121, 283] width 42 height 20
type input "**"
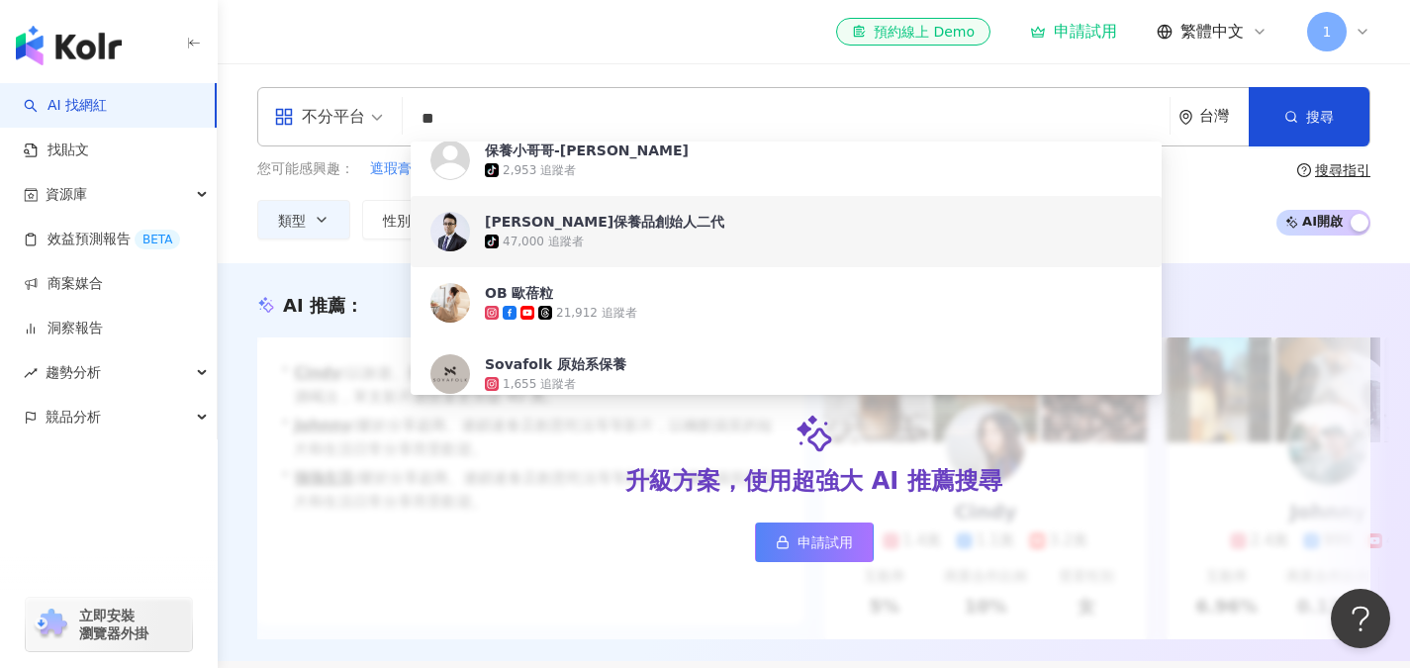
scroll to position [2770, 0]
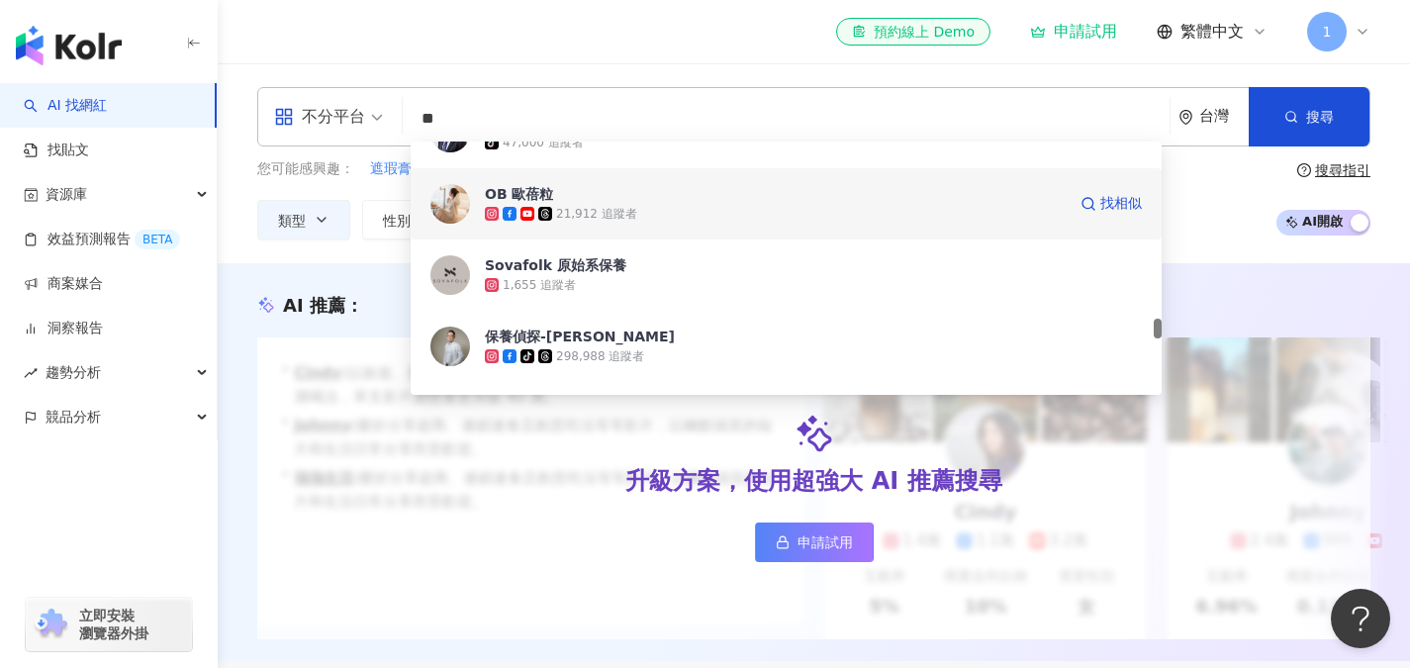
click at [672, 208] on div "21,912 追蹤者" at bounding box center [775, 214] width 581 height 20
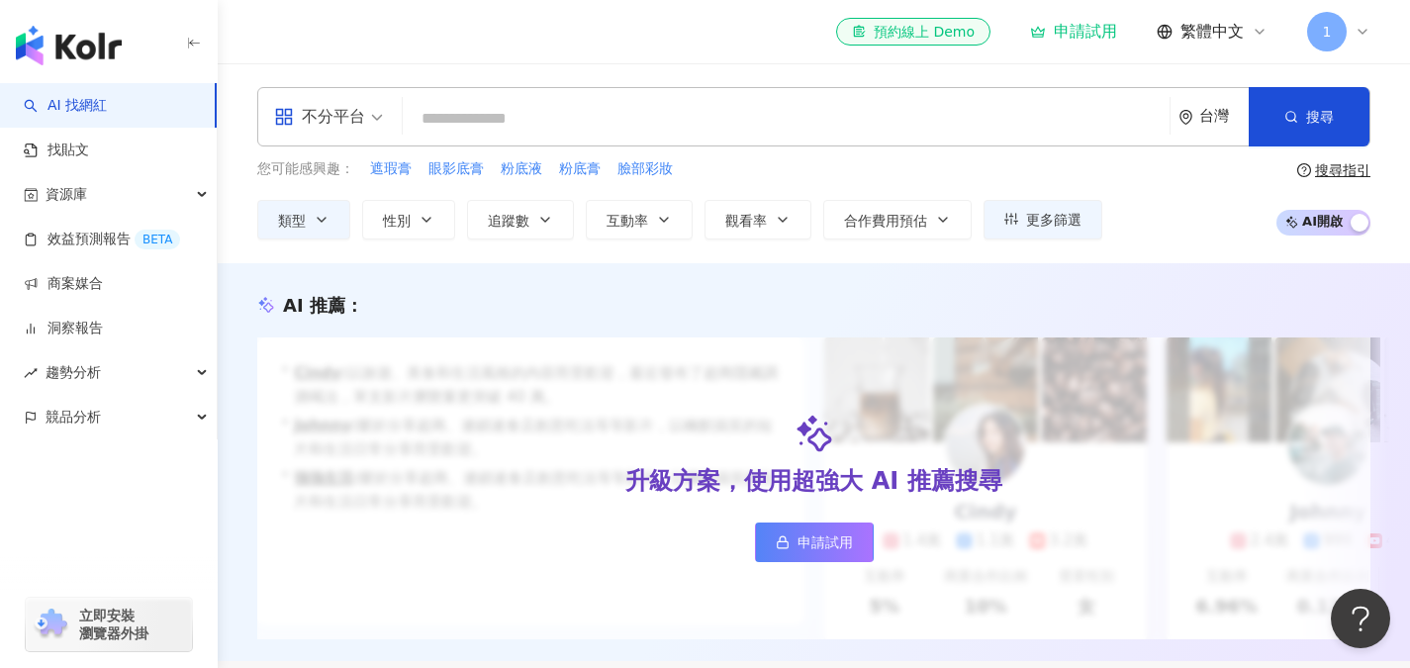
click at [617, 132] on input "search" at bounding box center [786, 119] width 751 height 38
click at [622, 122] on input "search" at bounding box center [786, 119] width 751 height 38
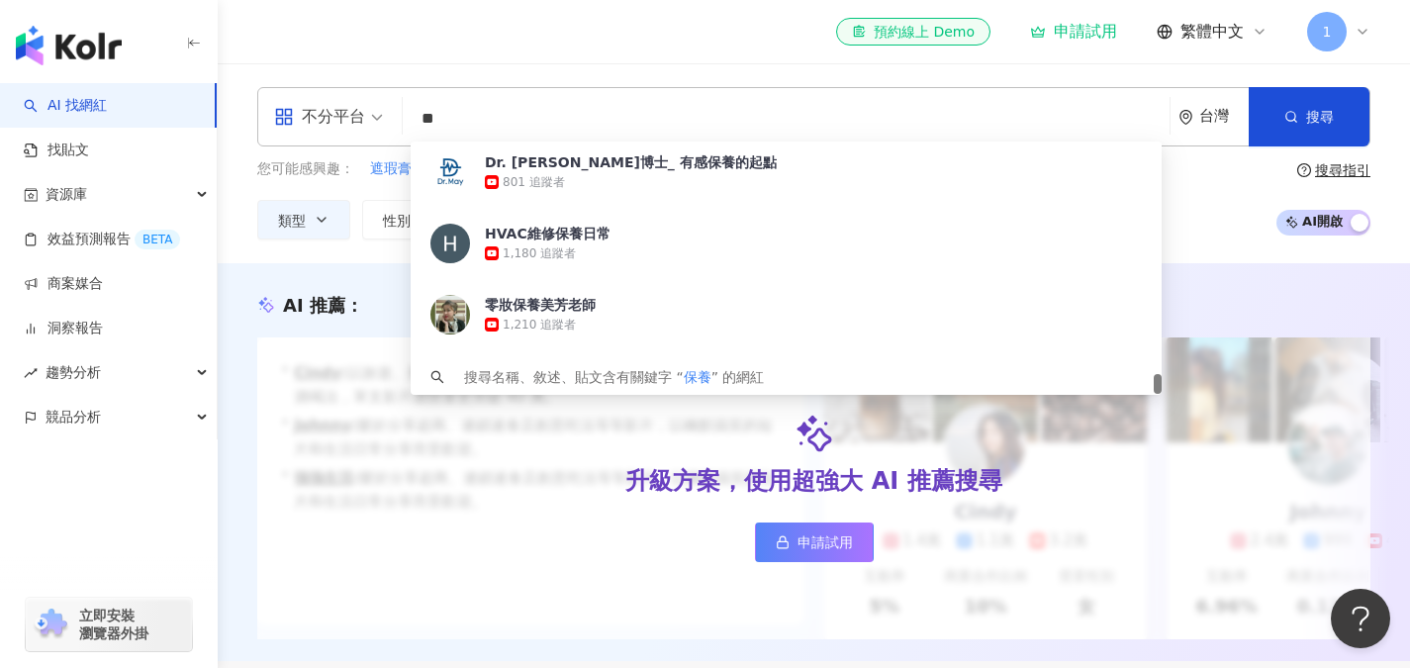
scroll to position [4164, 0]
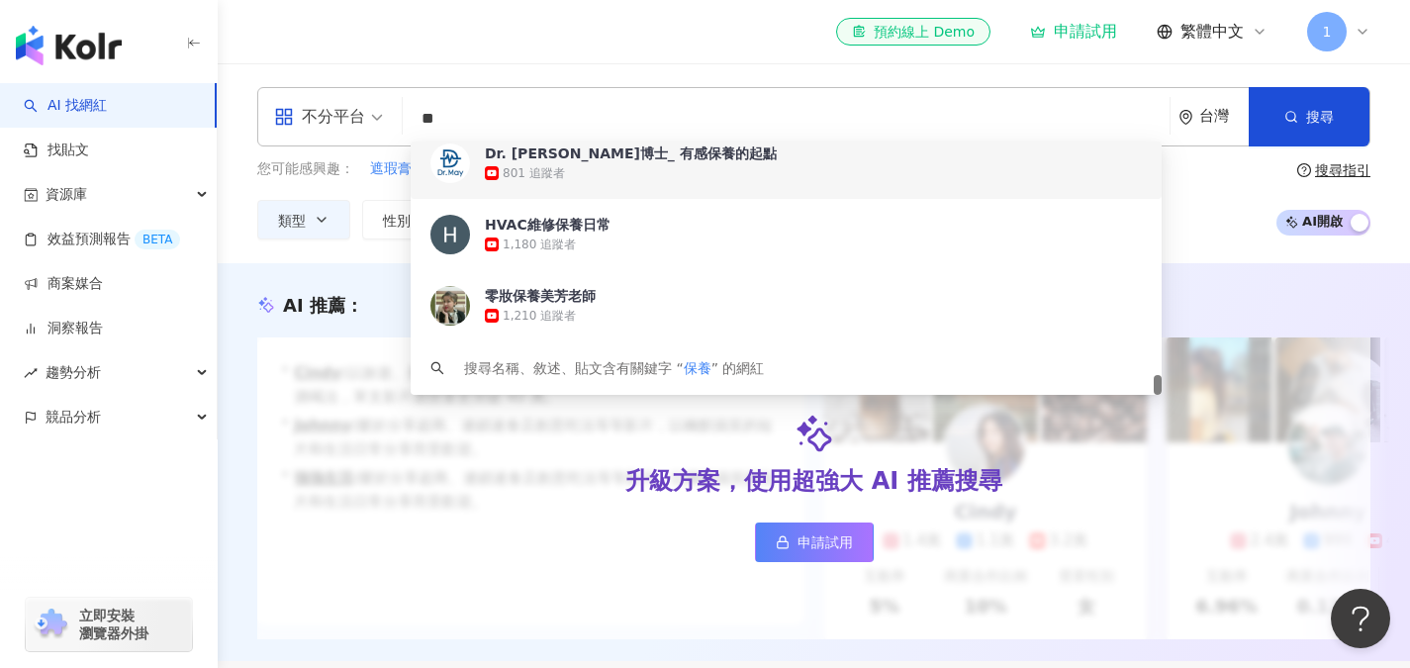
type input "**"
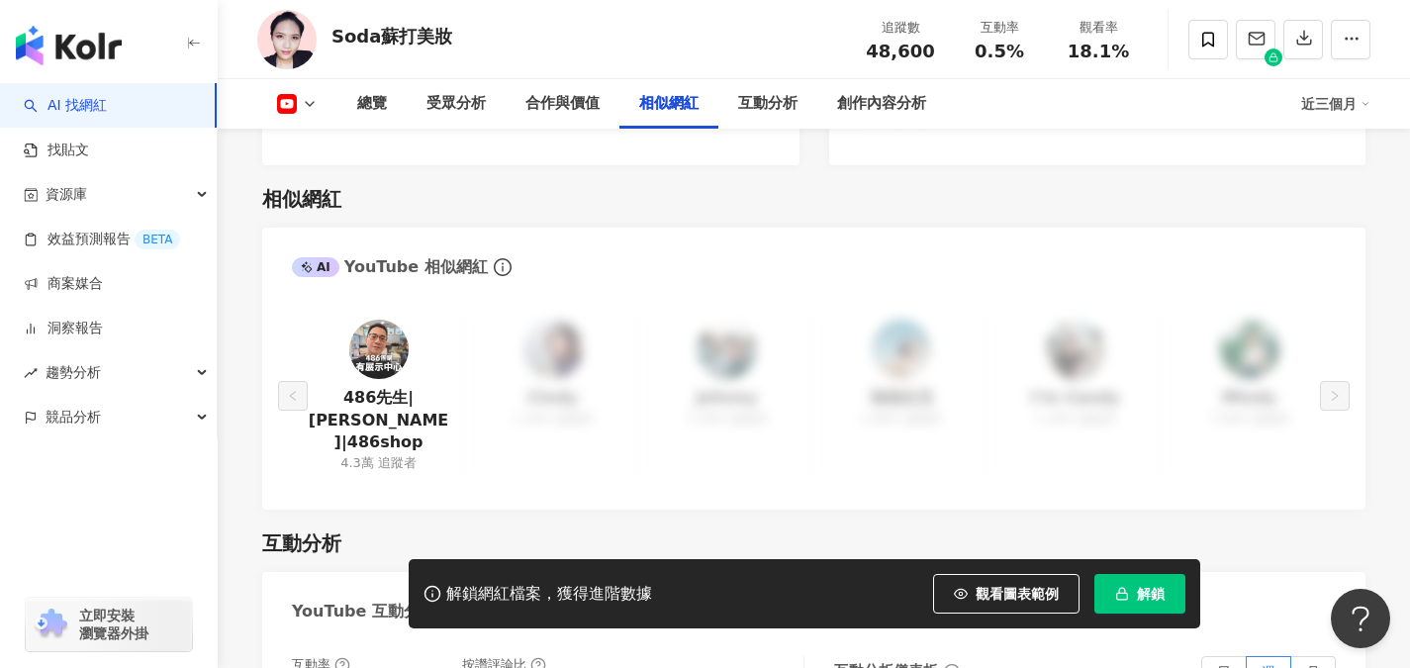
scroll to position [3067, 0]
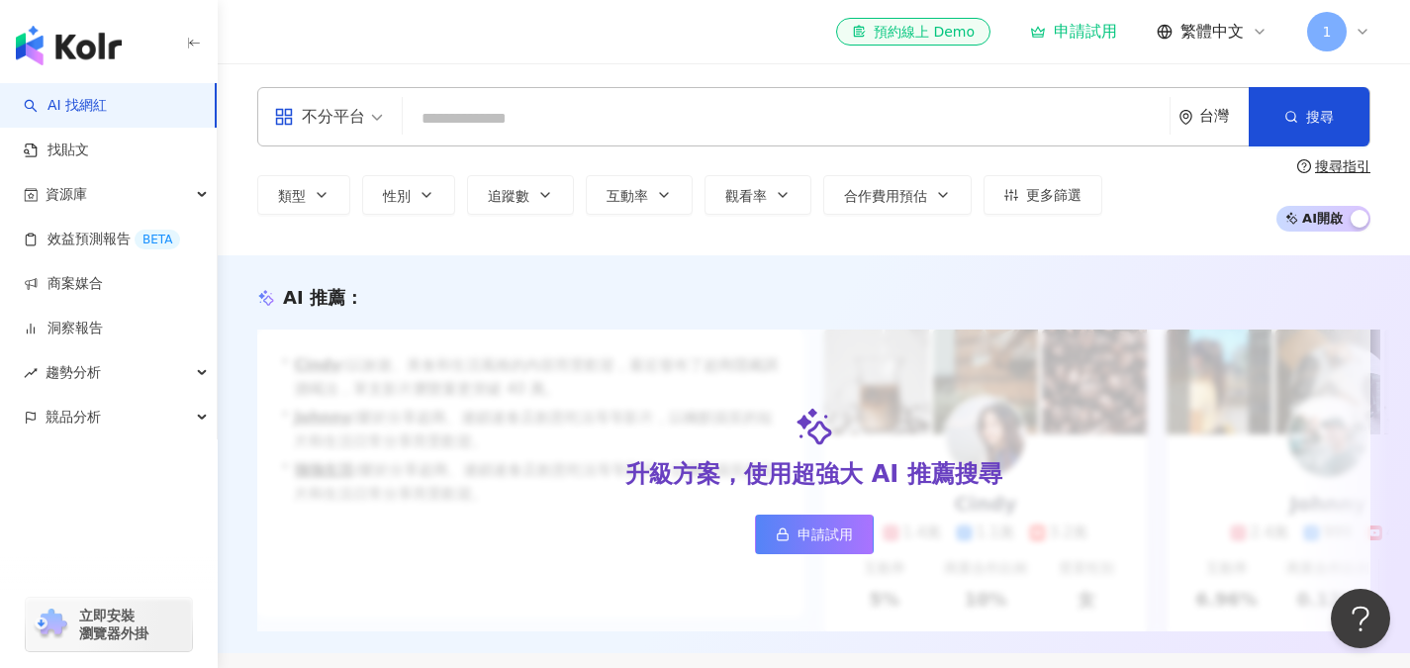
click at [477, 133] on input "search" at bounding box center [786, 119] width 751 height 38
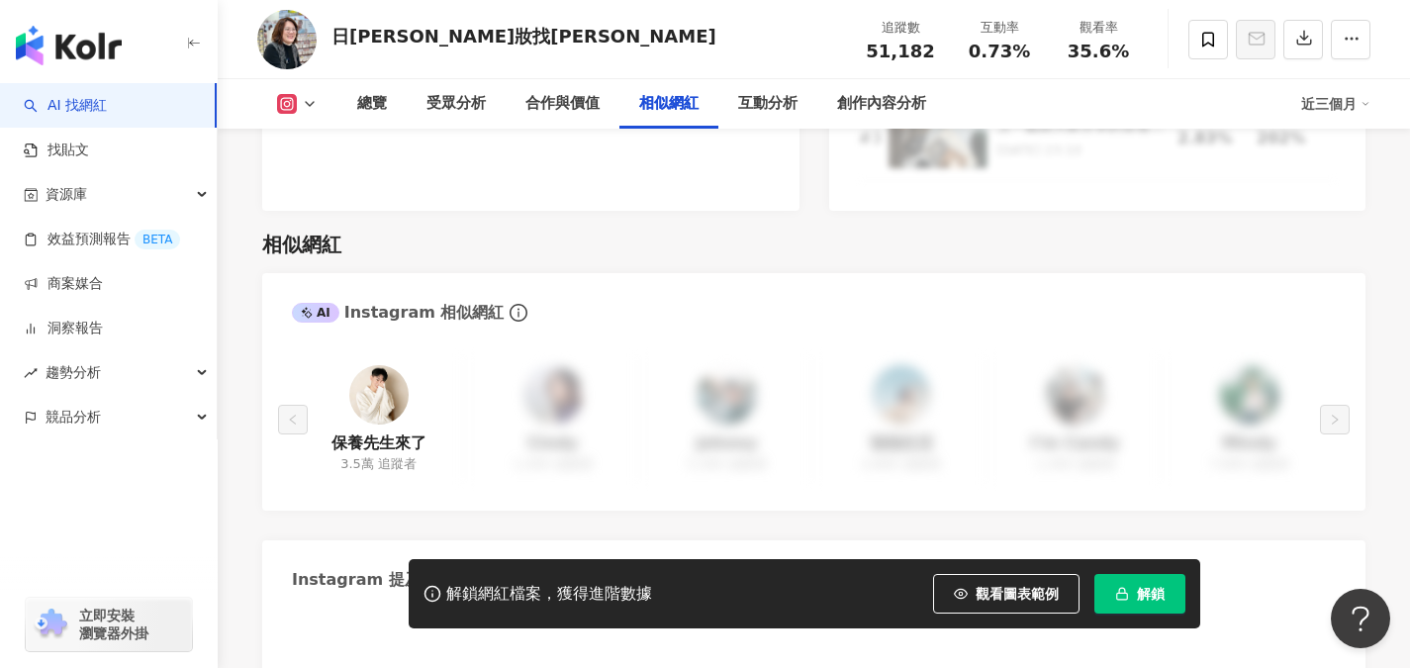
scroll to position [3364, 0]
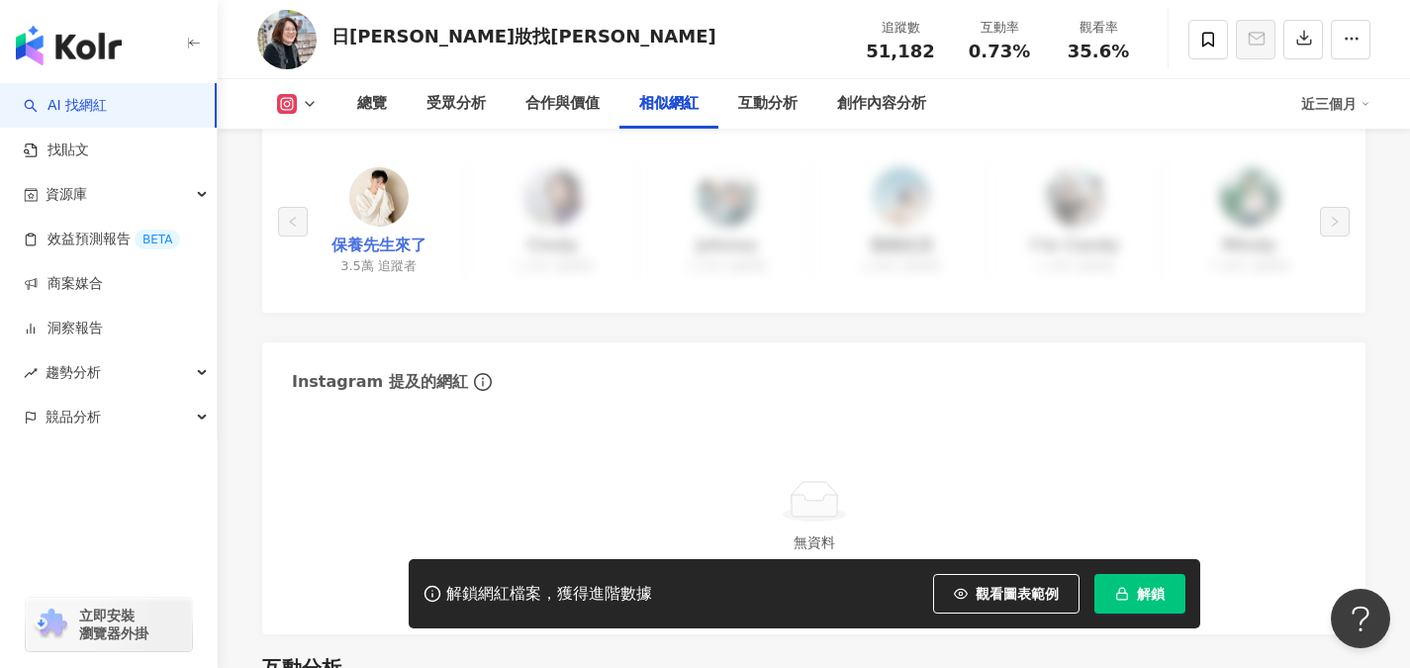
click at [399, 234] on link "保養先生來了" at bounding box center [378, 245] width 95 height 22
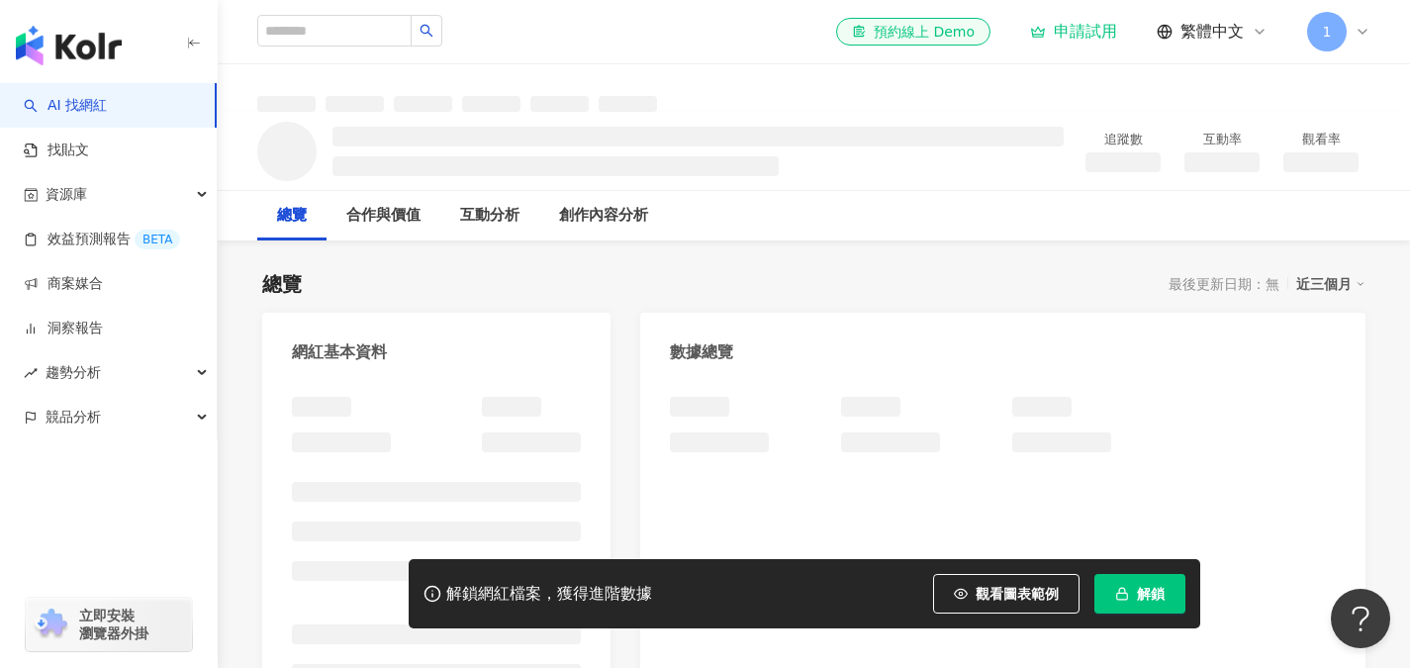
scroll to position [99, 0]
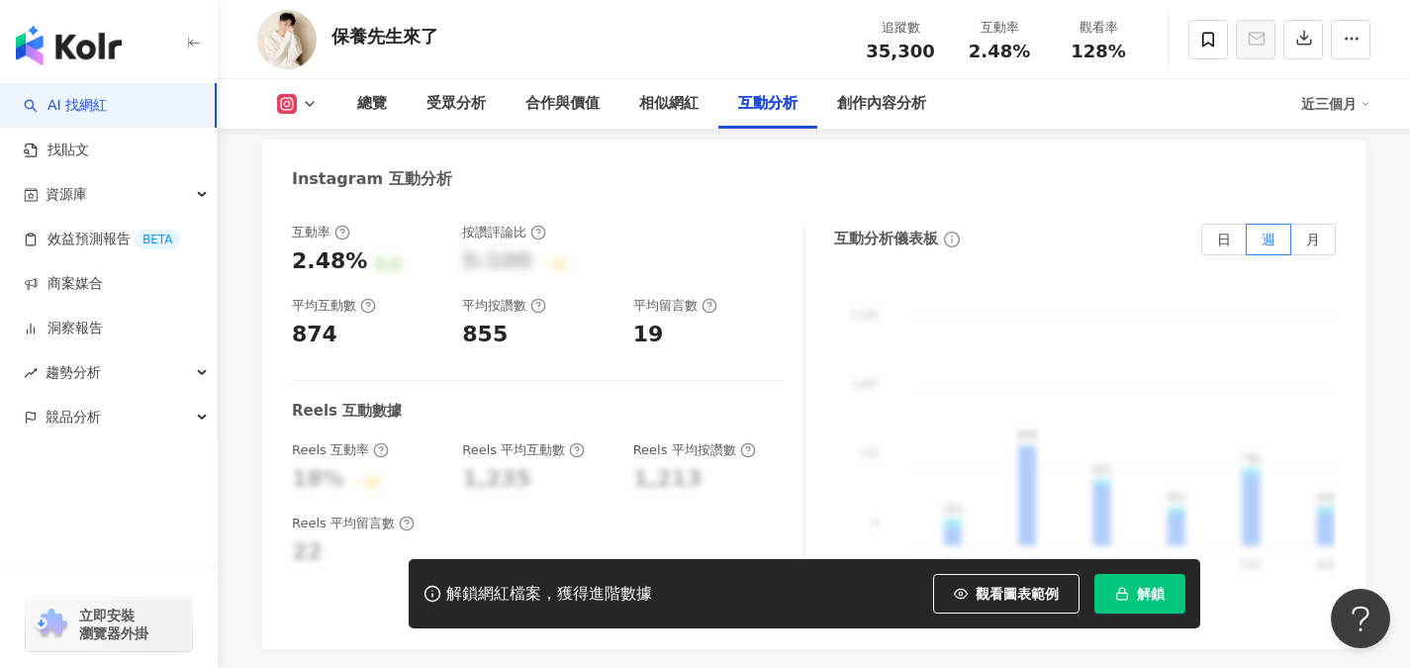
scroll to position [4234, 0]
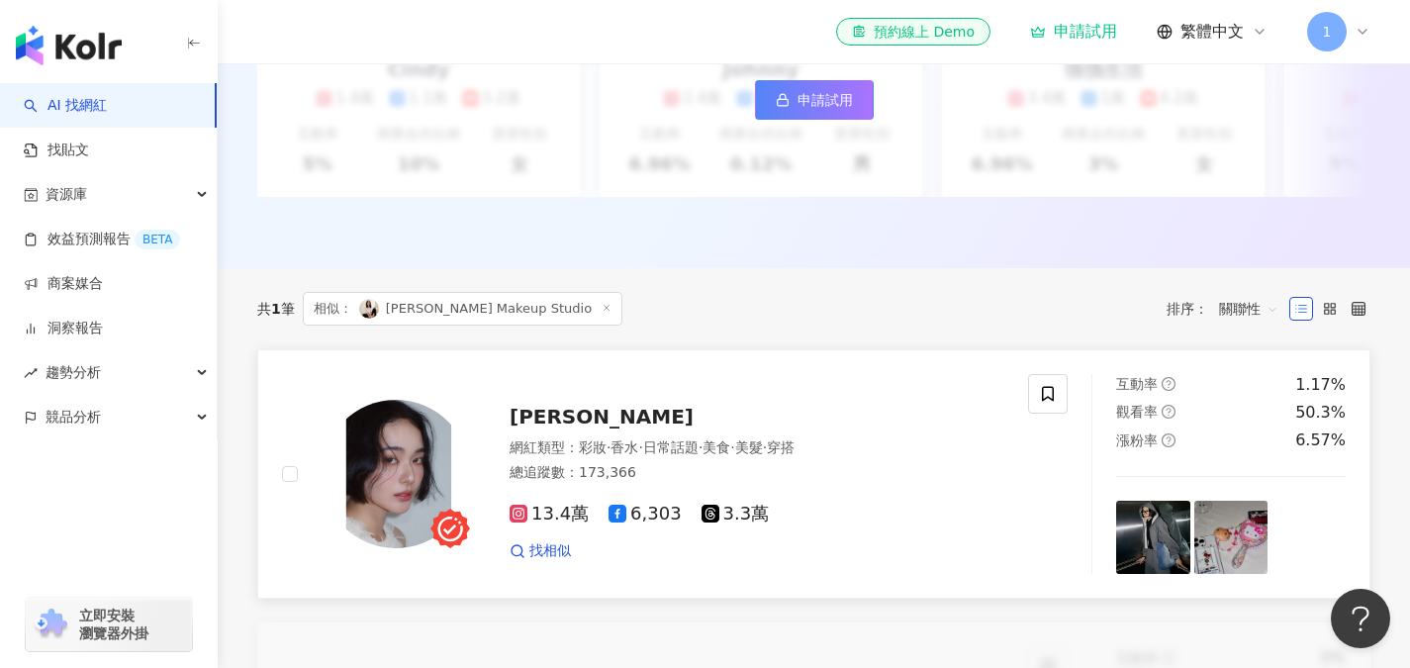
scroll to position [355, 0]
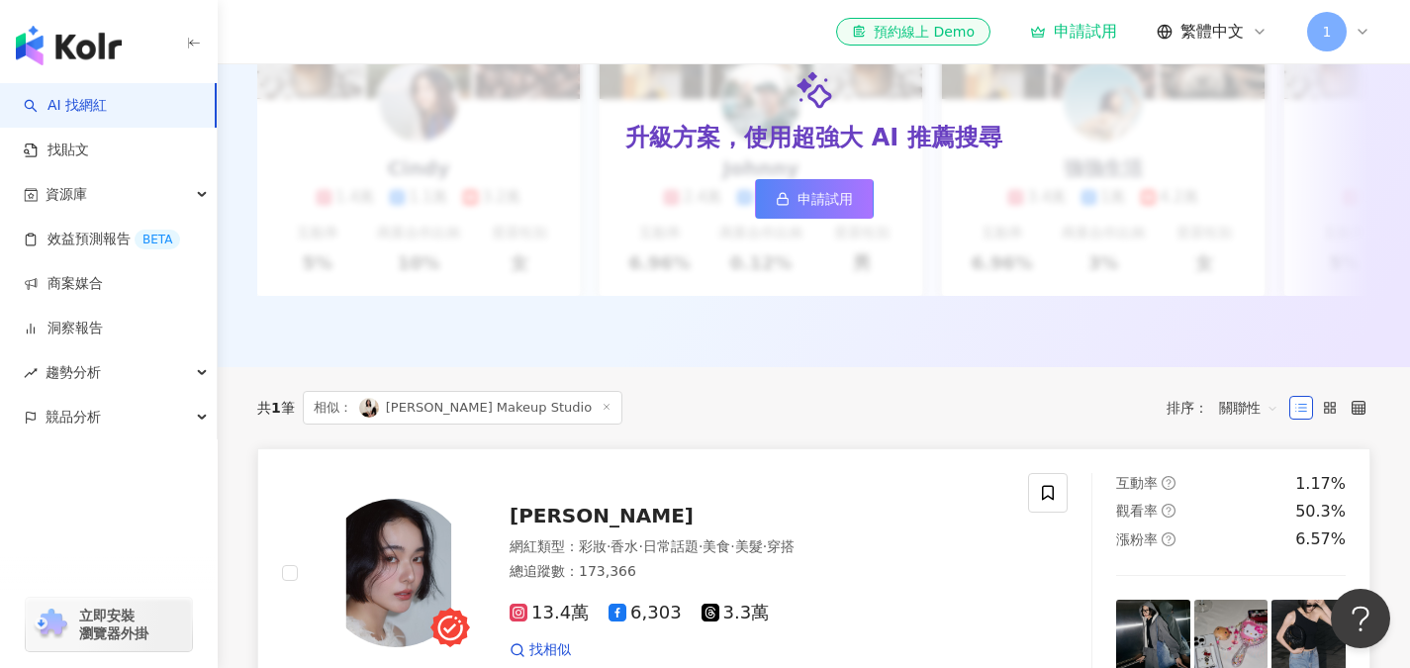
click at [567, 527] on span "小賀 Joanna" at bounding box center [601, 516] width 184 height 24
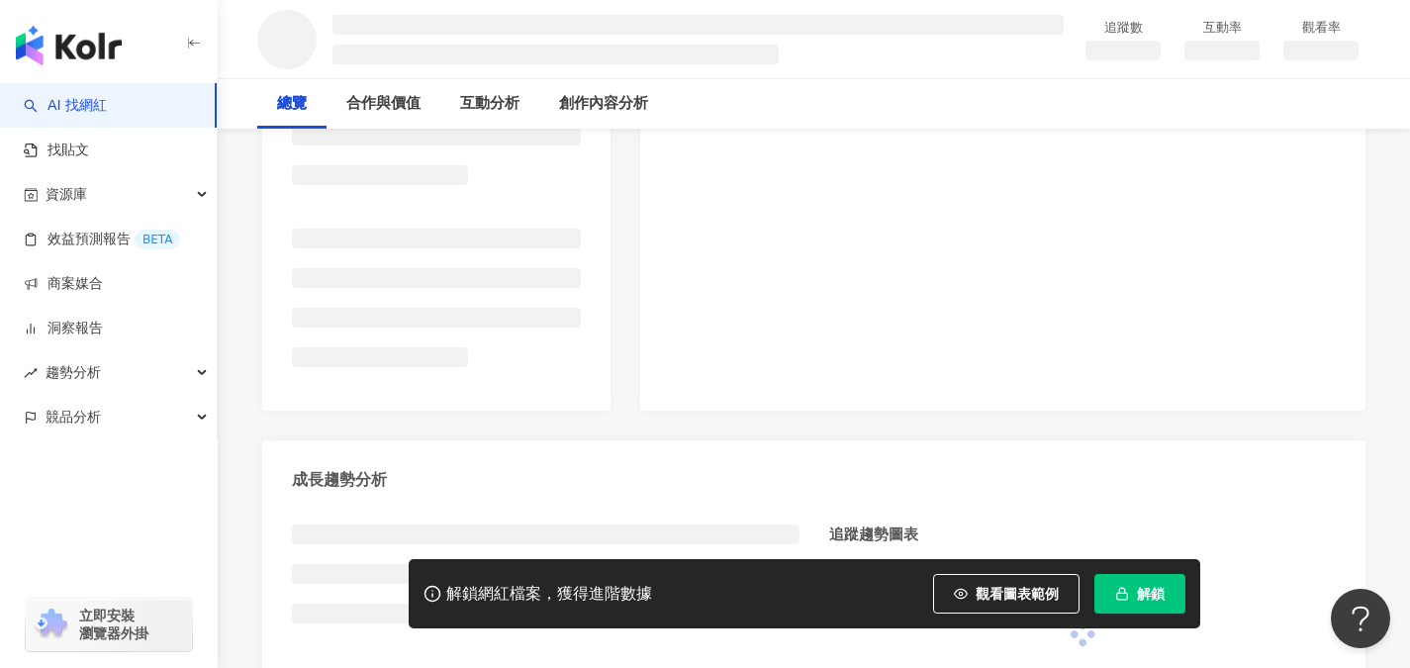
scroll to position [495, 0]
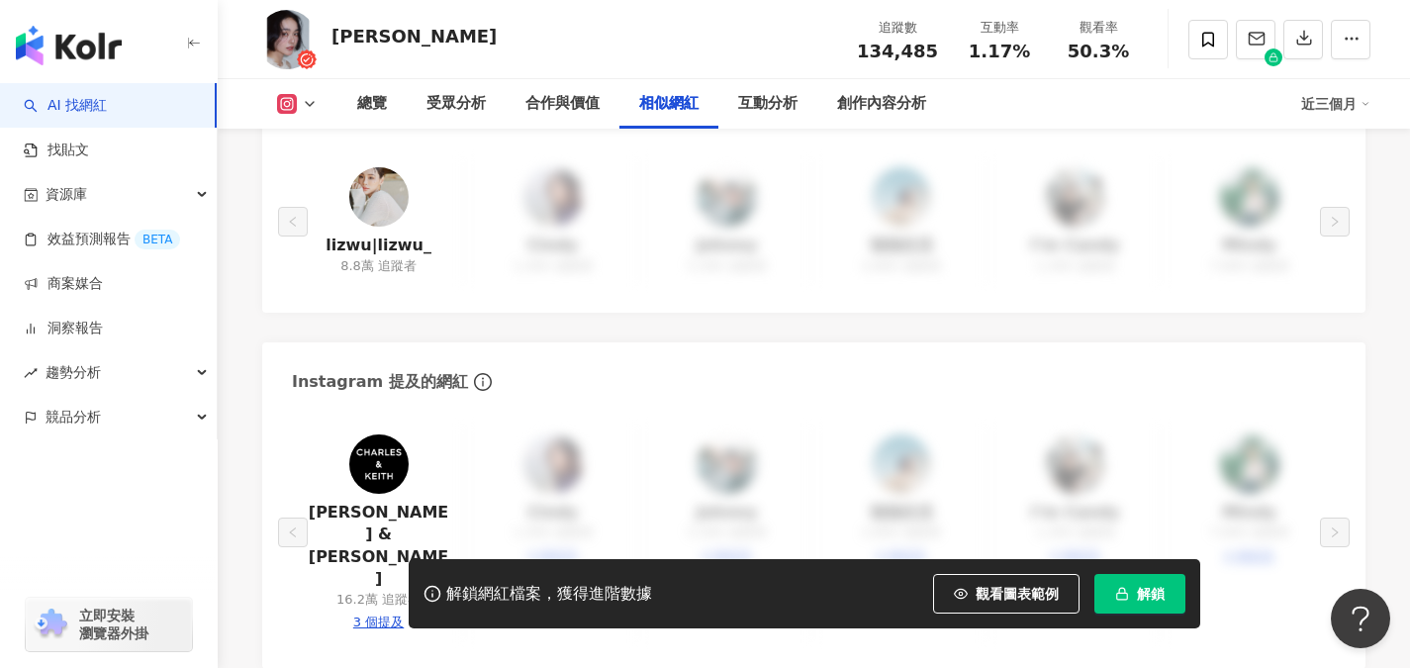
scroll to position [3265, 0]
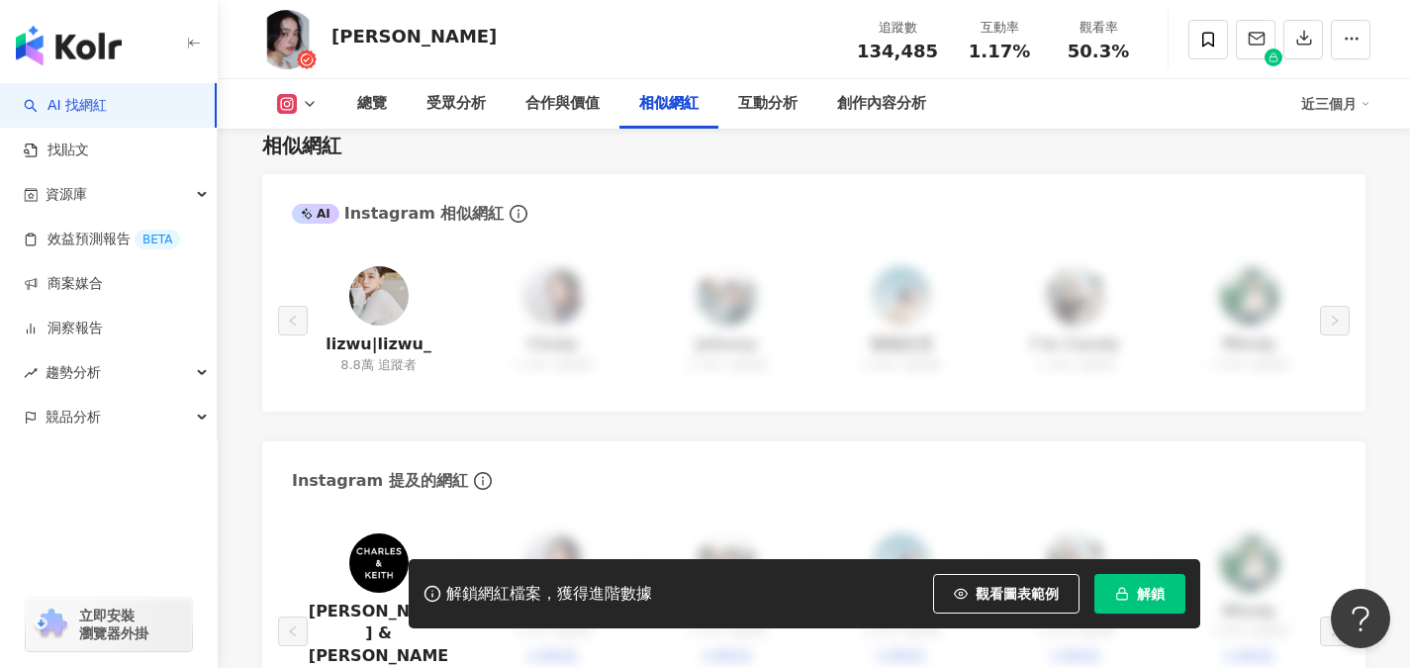
click at [354, 356] on div "8.8萬 追蹤者" at bounding box center [378, 365] width 76 height 18
click at [359, 333] on link "lizwu|lizwu_" at bounding box center [378, 344] width 106 height 22
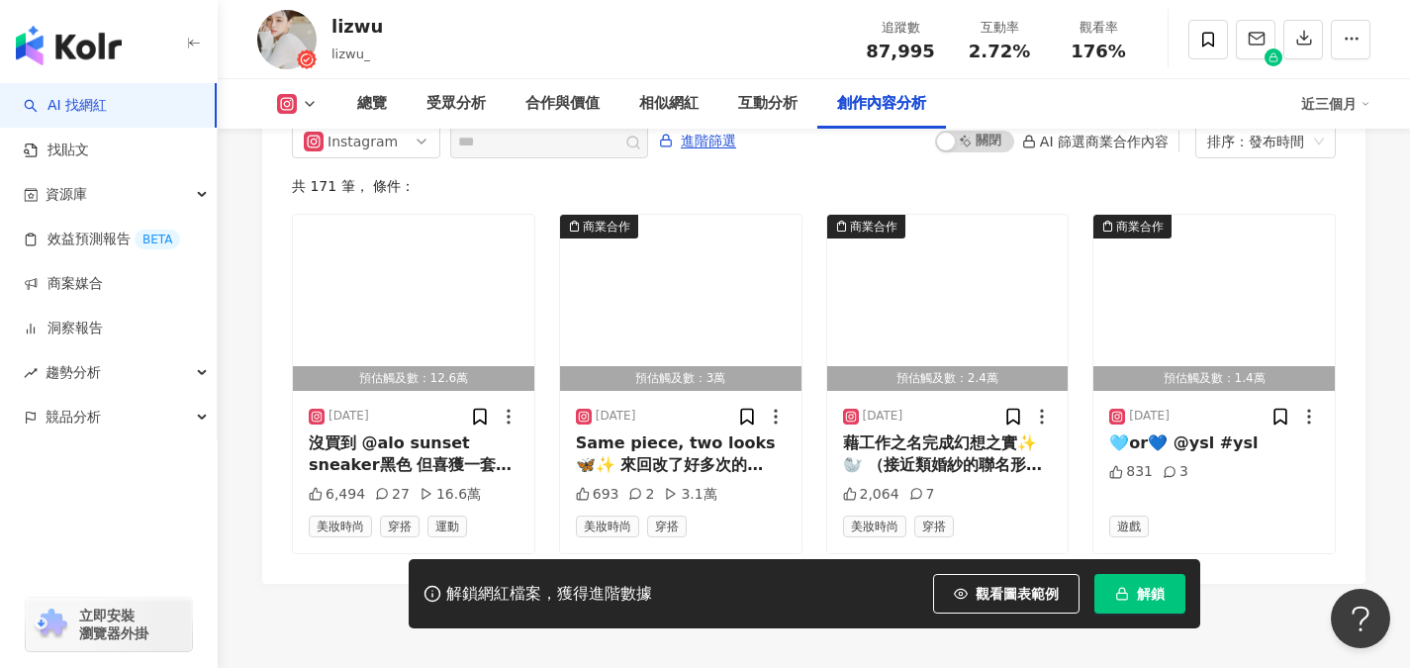
scroll to position [5919, 0]
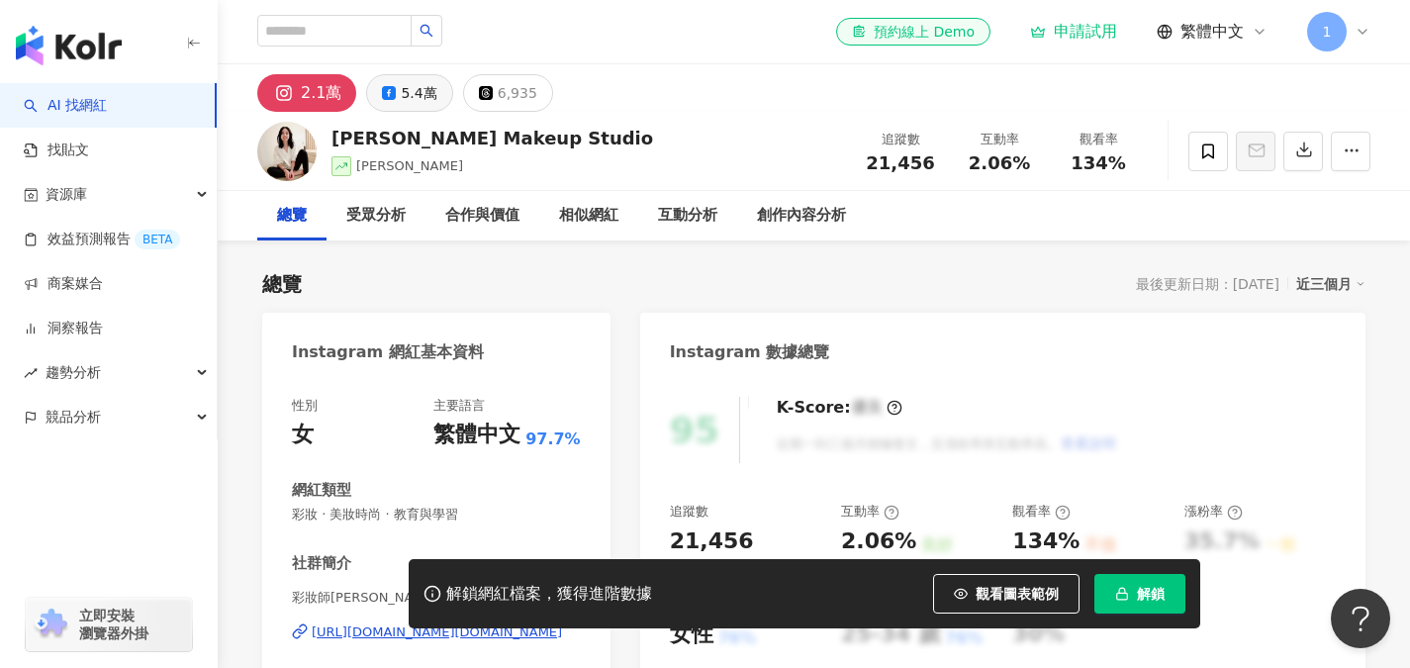
click at [414, 100] on div "5.4萬" at bounding box center [419, 93] width 36 height 28
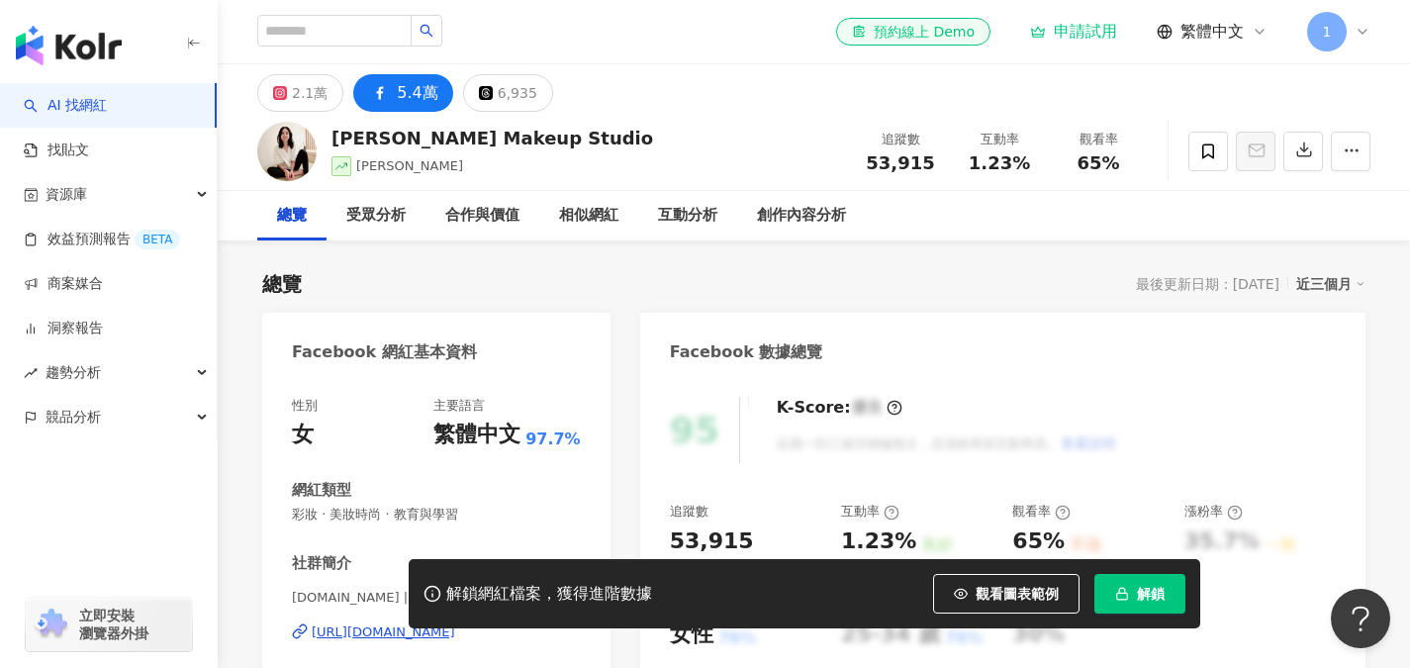
click at [444, 135] on div "[PERSON_NAME] Makeup Studio" at bounding box center [492, 138] width 322 height 25
click at [443, 135] on div "[PERSON_NAME] Makeup Studio" at bounding box center [492, 138] width 322 height 25
click at [442, 135] on div "[PERSON_NAME] Makeup Studio" at bounding box center [492, 138] width 322 height 25
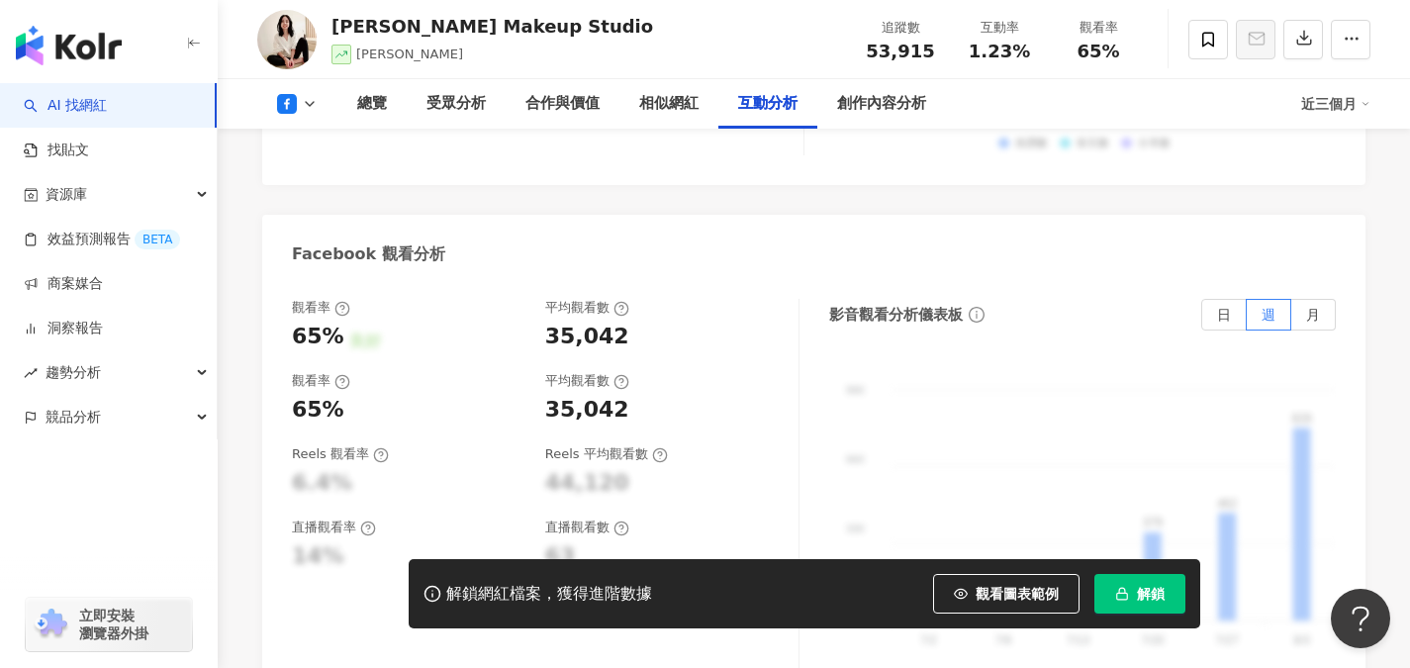
scroll to position [3858, 0]
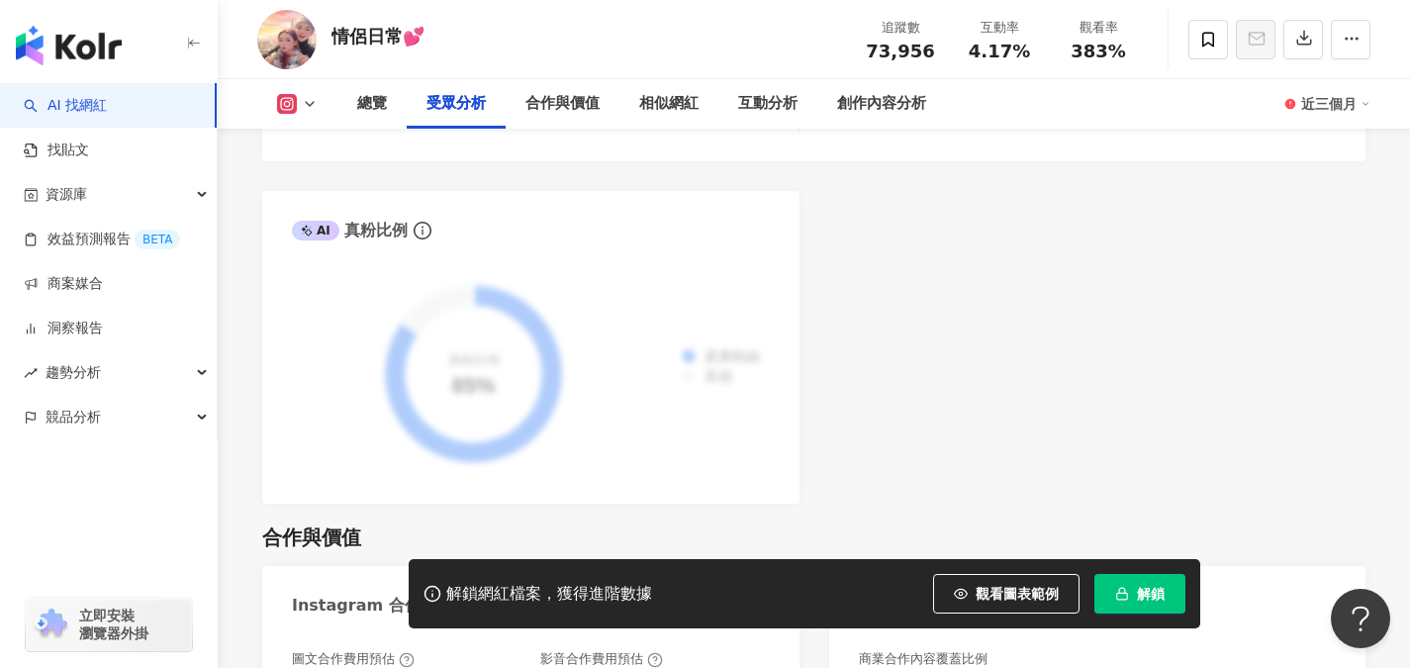
scroll to position [3364, 0]
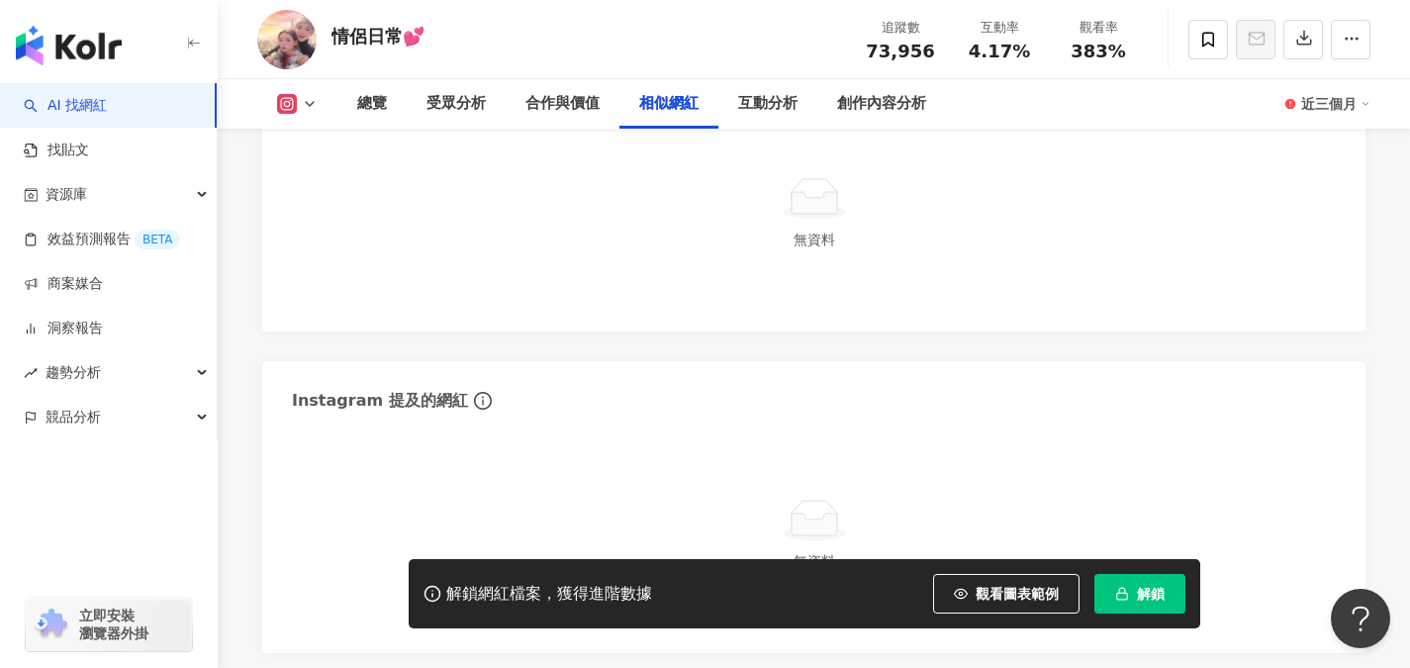
click at [635, 101] on div "相似網紅" at bounding box center [668, 103] width 99 height 49
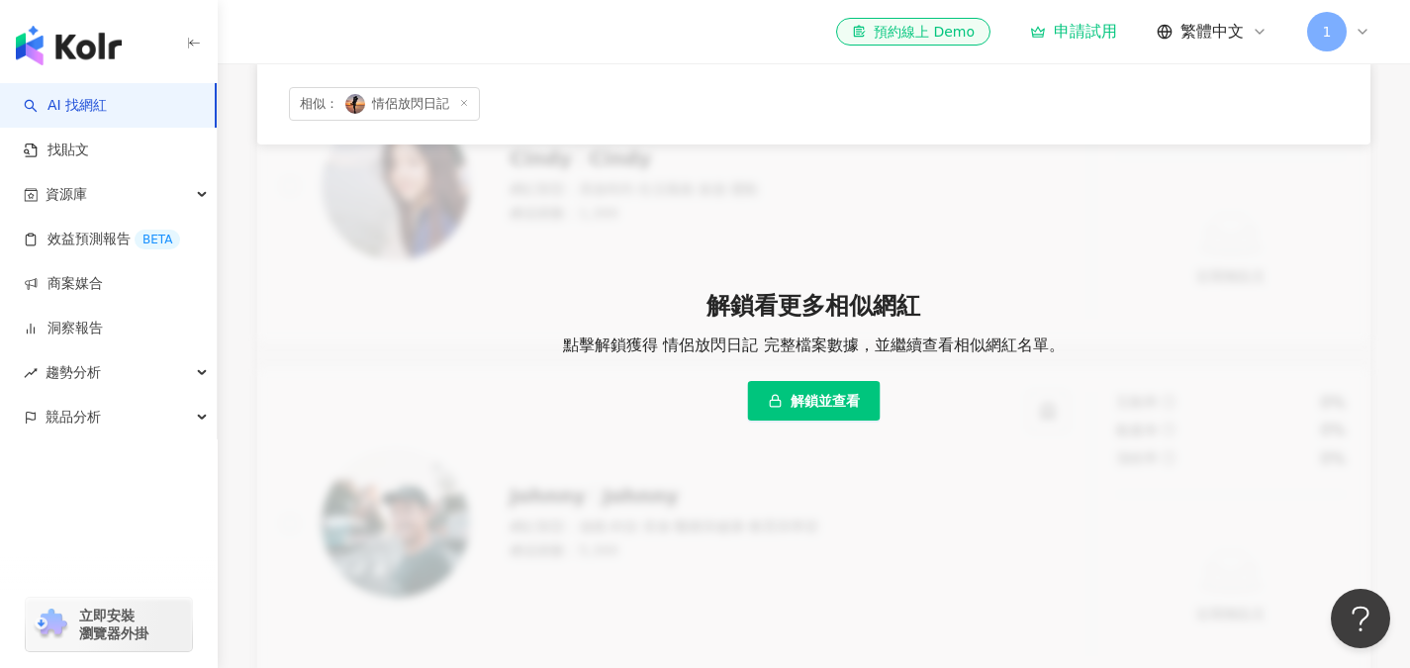
scroll to position [1005, 0]
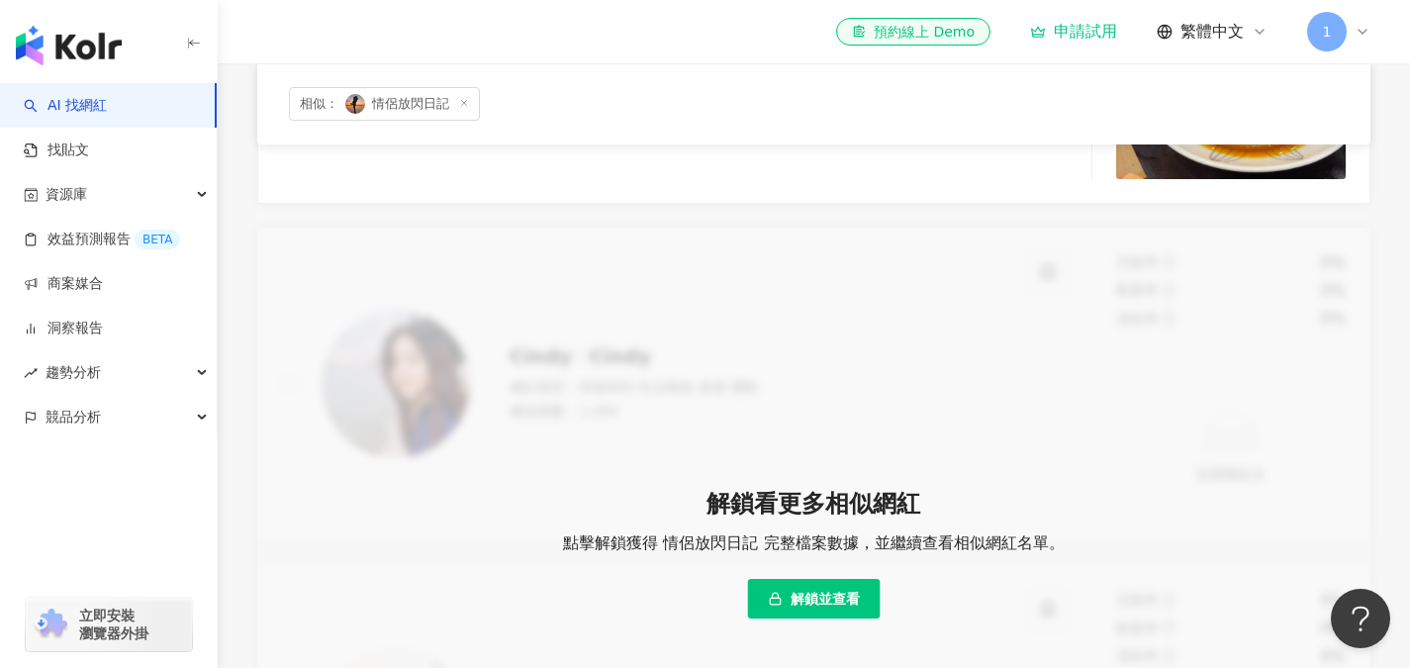
drag, startPoint x: 575, startPoint y: 377, endPoint x: 644, endPoint y: 386, distance: 69.8
click at [644, 386] on div "Cindy Cindy 網紅類型 ： 美妝時尚 · 生活風格 · 旅遊 · 運動 總追蹤數 ： 1,300 互動率 0% 觀看率 0% 漲粉率 0% 近期無貼…" at bounding box center [813, 553] width 1113 height 651
drag, startPoint x: 504, startPoint y: 356, endPoint x: 592, endPoint y: 379, distance: 90.9
click at [657, 412] on div "Cindy Cindy 網紅類型 ： 美妝時尚 · 生活風格 · 旅遊 · 運動 總追蹤數 ： 1,300 互動率 0% 觀看率 0% 漲粉率 0% 近期無貼…" at bounding box center [813, 553] width 1113 height 651
click at [575, 375] on div "Cindy Cindy 網紅類型 ： 美妝時尚 · 生活風格 · 旅遊 · 運動 總追蹤數 ： 1,300 互動率 0% 觀看率 0% 漲粉率 0% 近期無貼…" at bounding box center [813, 553] width 1113 height 651
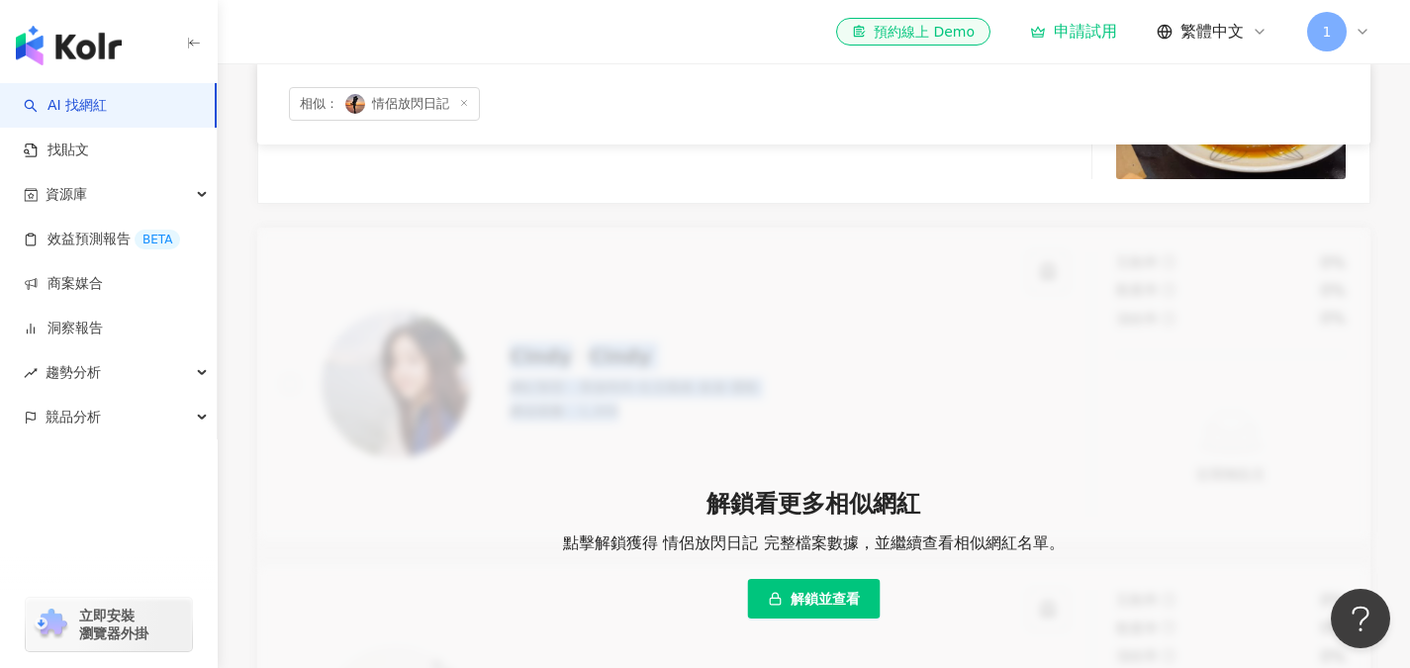
click at [538, 361] on div "Cindy Cindy 網紅類型 ： 美妝時尚 · 生活風格 · 旅遊 · 運動 總追蹤數 ： 1,300 互動率 0% 觀看率 0% 漲粉率 0% 近期無貼…" at bounding box center [813, 553] width 1113 height 651
click at [503, 358] on div "Cindy Cindy 網紅類型 ： 美妝時尚 · 生活風格 · 旅遊 · 運動 總追蹤數 ： 1,300 互動率 0% 觀看率 0% 漲粉率 0% 近期無貼…" at bounding box center [813, 553] width 1113 height 651
drag, startPoint x: 507, startPoint y: 368, endPoint x: 562, endPoint y: 371, distance: 55.5
click at [562, 371] on div "Cindy Cindy 網紅類型 ： 美妝時尚 · 生活風格 · 旅遊 · 運動 總追蹤數 ： 1,300 互動率 0% 觀看率 0% 漲粉率 0% 近期無貼…" at bounding box center [813, 553] width 1113 height 651
click at [538, 374] on div "Cindy Cindy 網紅類型 ： 美妝時尚 · 生活風格 · 旅遊 · 運動 總追蹤數 ： 1,300 互動率 0% 觀看率 0% 漲粉率 0% 近期無貼…" at bounding box center [813, 553] width 1113 height 651
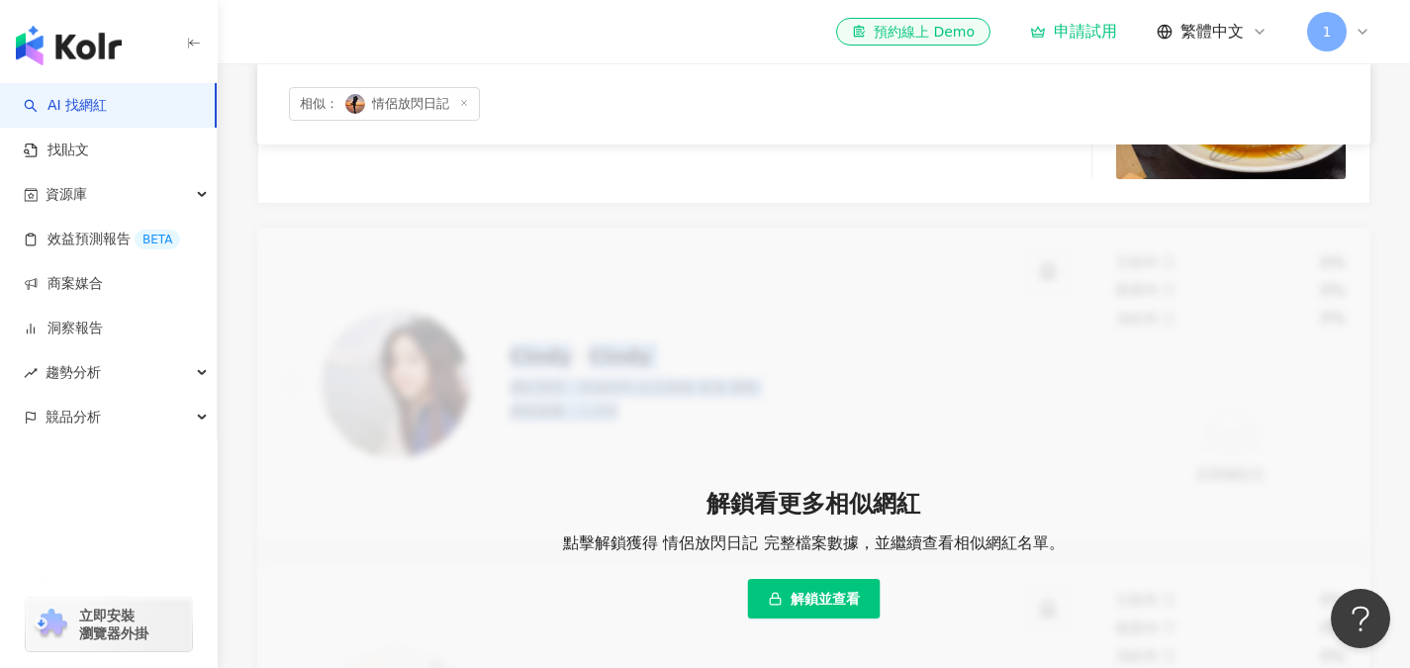
drag, startPoint x: 508, startPoint y: 373, endPoint x: 639, endPoint y: 417, distance: 138.0
click at [651, 429] on div "Cindy Cindy 網紅類型 ： 美妝時尚 · 生活風格 · 旅遊 · 運動 總追蹤數 ： 1,300 互動率 0% 觀看率 0% 漲粉率 0% 近期無貼…" at bounding box center [813, 553] width 1113 height 651
click at [620, 404] on div "Cindy Cindy 網紅類型 ： 美妝時尚 · 生活風格 · 旅遊 · 運動 總追蹤數 ： 1,300 互動率 0% 觀看率 0% 漲粉率 0% 近期無貼…" at bounding box center [813, 553] width 1113 height 651
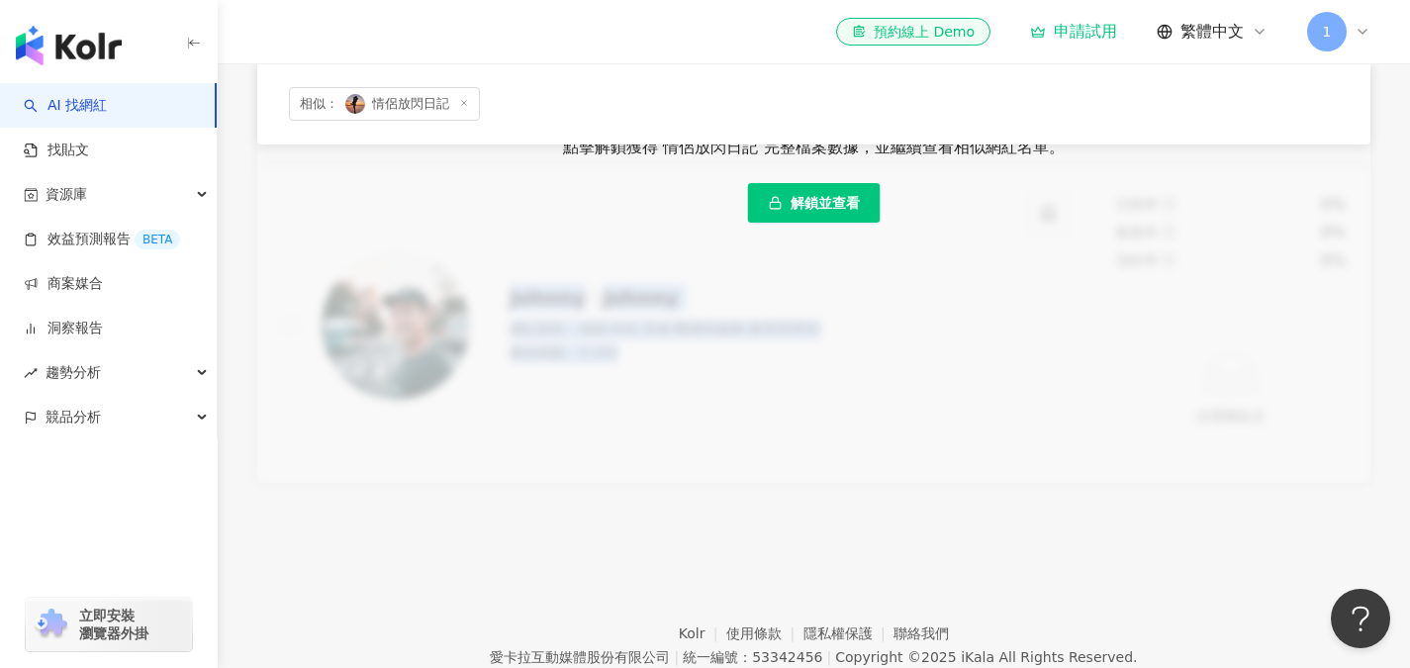
drag, startPoint x: 514, startPoint y: 314, endPoint x: 717, endPoint y: 392, distance: 217.3
click at [717, 392] on div "Cindy Cindy 網紅類型 ： 美妝時尚 · 生活風格 · 旅遊 · 運動 總追蹤數 ： 1,300 互動率 0% 觀看率 0% 漲粉率 0% 近期無貼…" at bounding box center [813, 157] width 1113 height 651
drag, startPoint x: 643, startPoint y: 348, endPoint x: 611, endPoint y: 348, distance: 31.7
click at [602, 348] on div "Cindy Cindy 網紅類型 ： 美妝時尚 · 生活風格 · 旅遊 · 運動 總追蹤數 ： 1,300 互動率 0% 觀看率 0% 漲粉率 0% 近期無貼…" at bounding box center [813, 157] width 1113 height 651
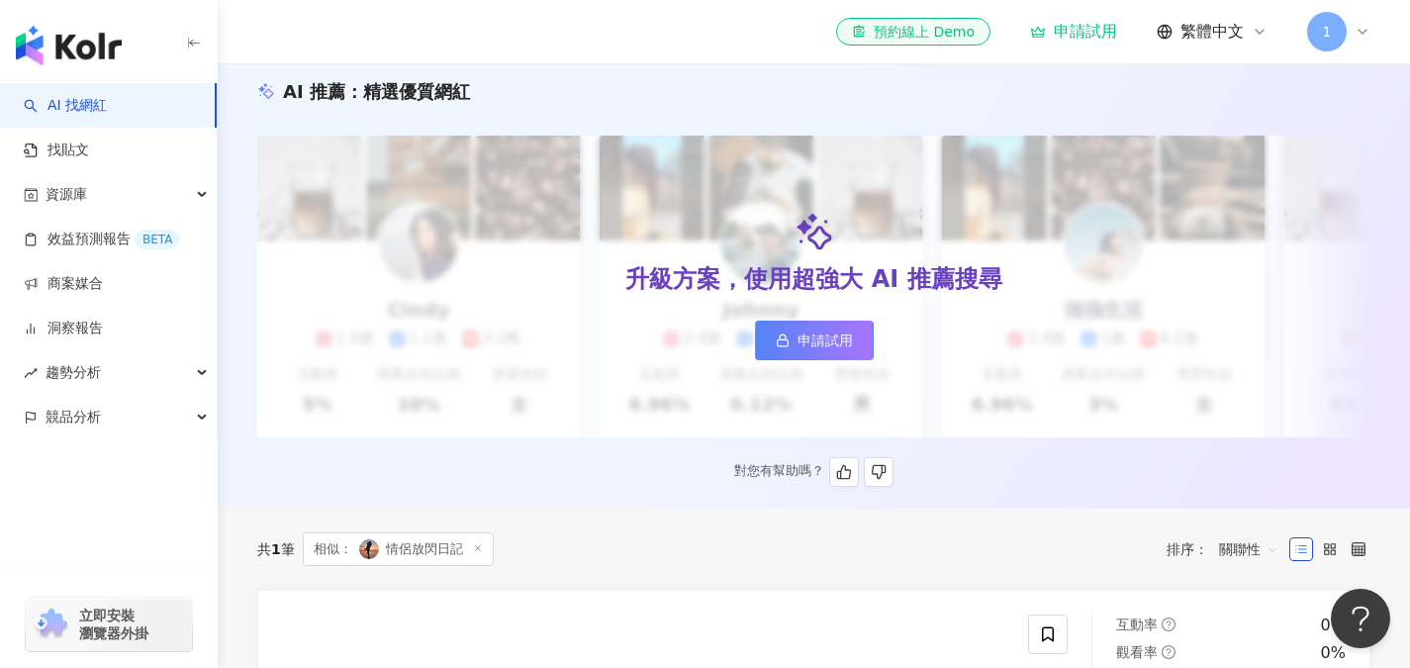
scroll to position [115, 0]
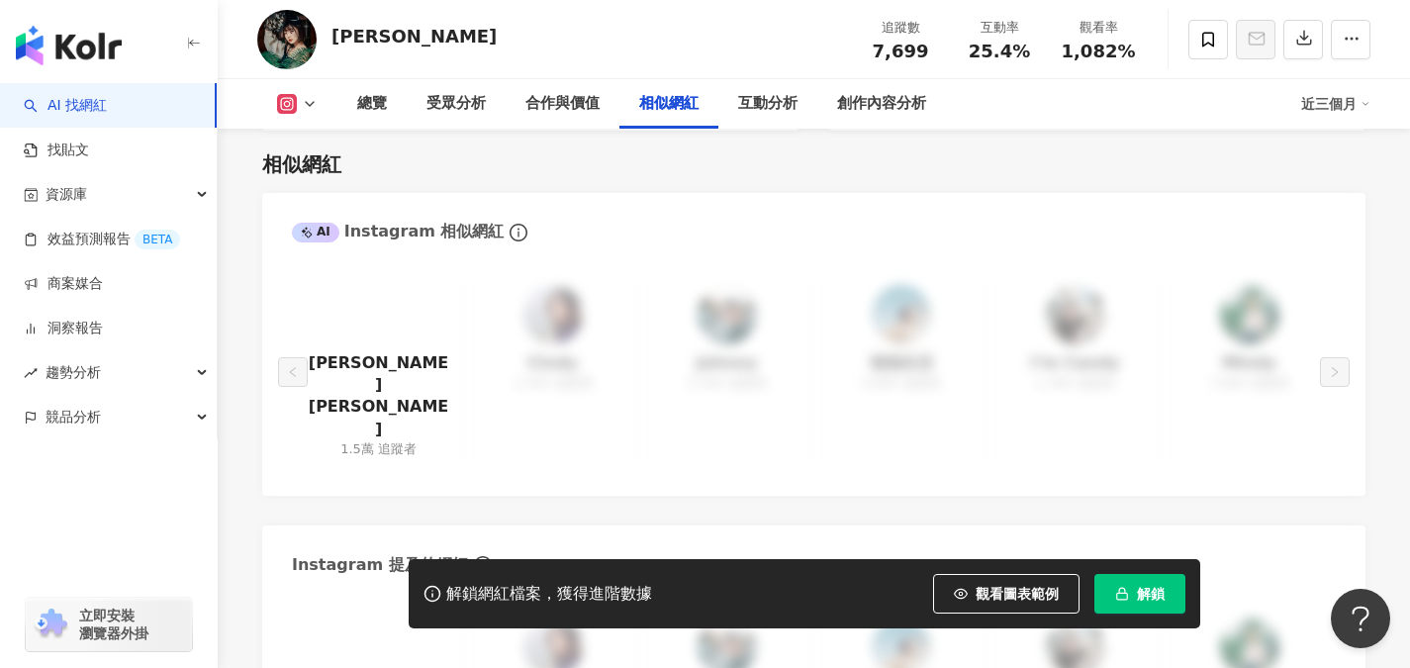
scroll to position [3462, 0]
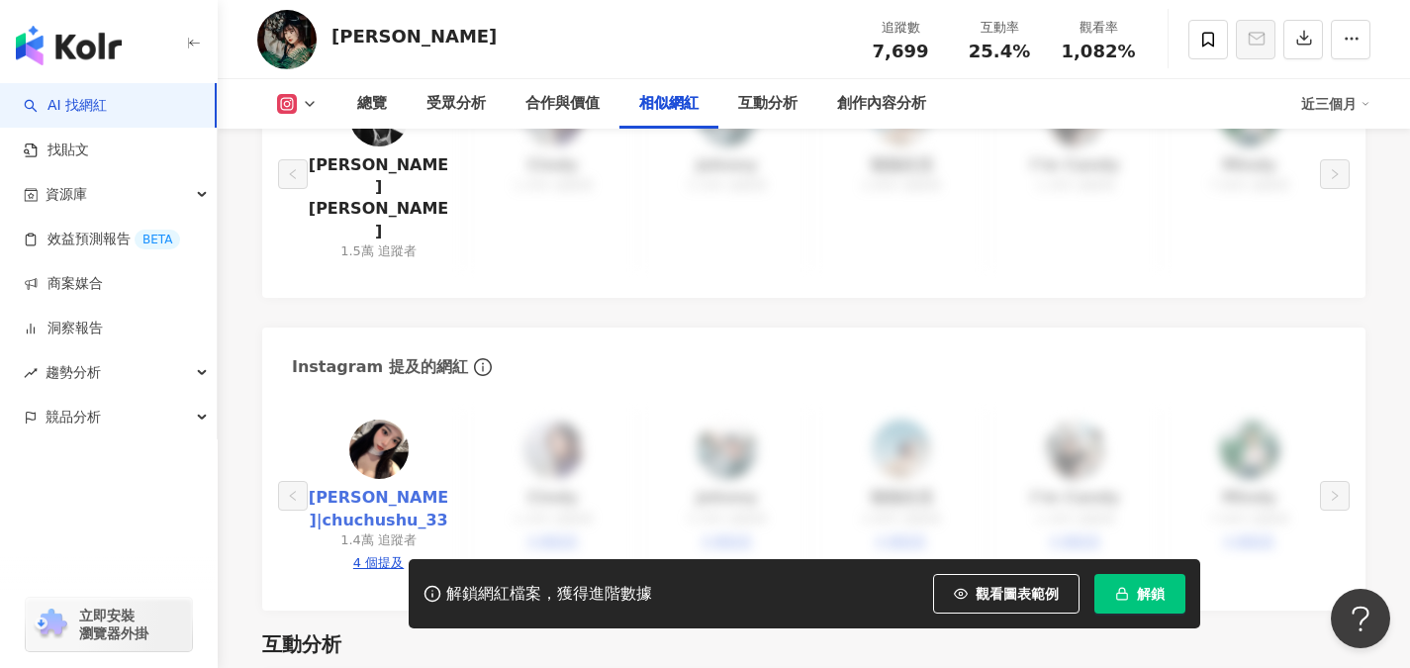
click at [379, 487] on link "鄭珊珊|chuchushu_33" at bounding box center [378, 509] width 141 height 45
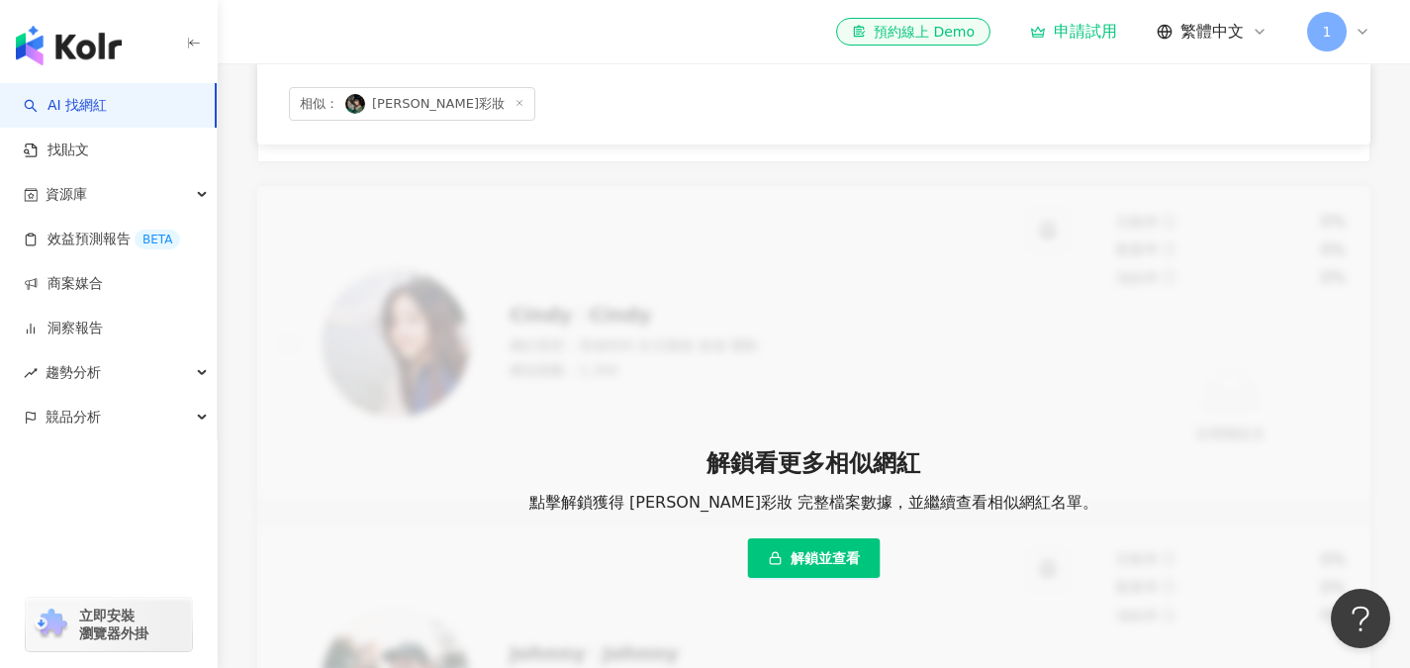
scroll to position [989, 0]
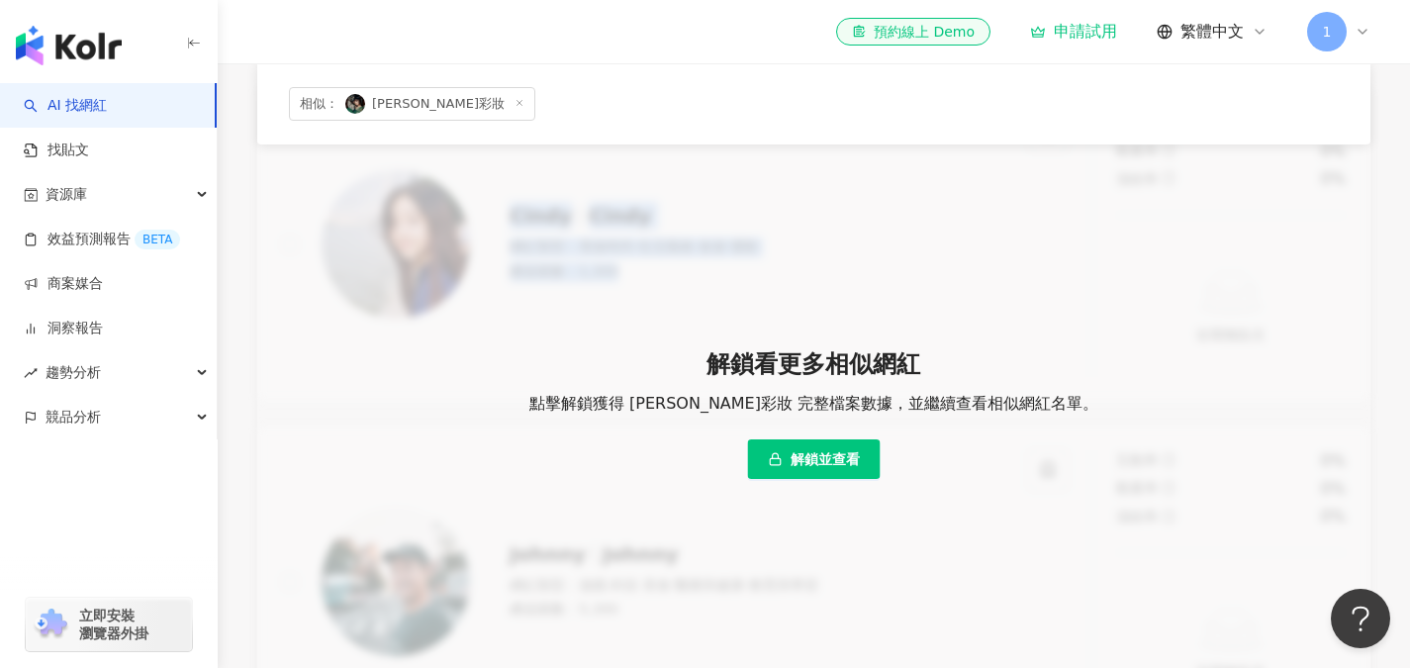
drag, startPoint x: 510, startPoint y: 232, endPoint x: 676, endPoint y: 293, distance: 175.9
click at [676, 293] on div "[PERSON_NAME] 網紅類型 ： 美妝時尚 · 生活風格 · 旅遊 · 運動 總追蹤數 ： 1,300 互動率 0% 觀看率 0% 漲粉率 0% 近期…" at bounding box center [813, 412] width 1113 height 651
drag, startPoint x: 659, startPoint y: 268, endPoint x: 586, endPoint y: 302, distance: 80.6
click at [586, 302] on div "Cindy Cindy 網紅類型 ： 美妝時尚 · 生活風格 · 旅遊 · 運動 總追蹤數 ： 1,300 互動率 0% 觀看率 0% 漲粉率 0% 近期無貼…" at bounding box center [813, 412] width 1113 height 651
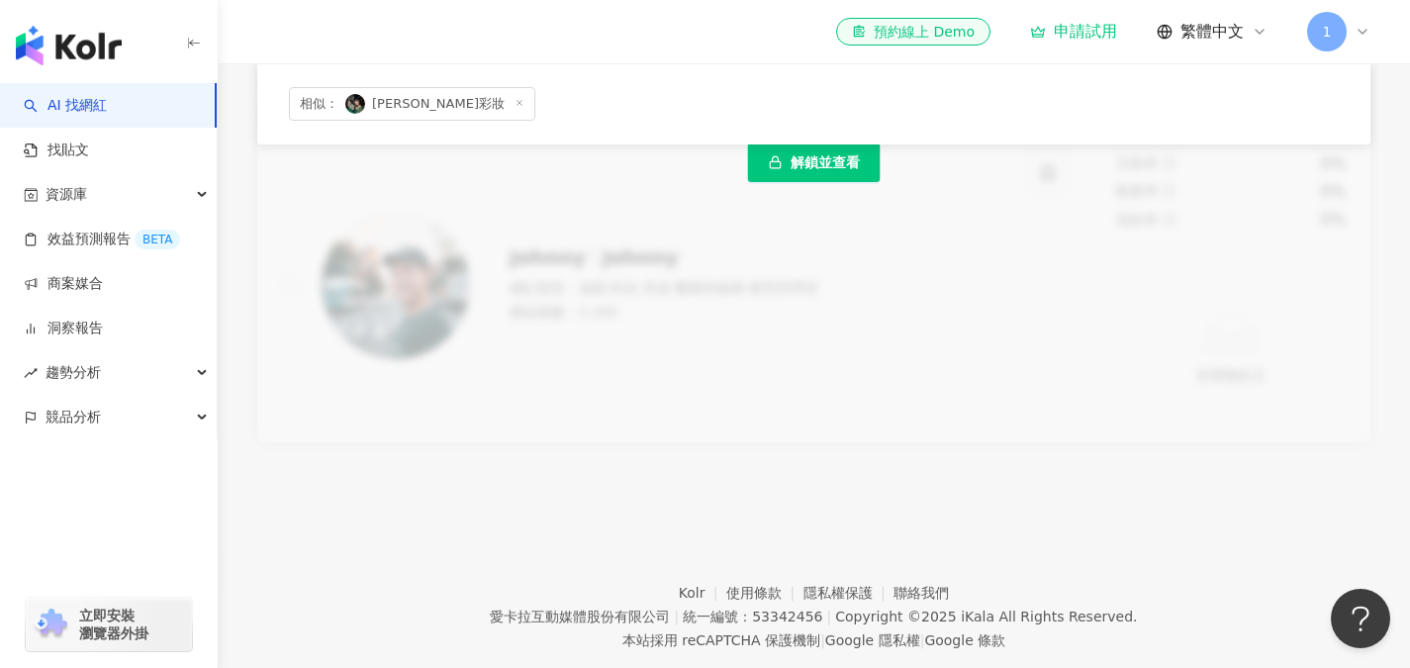
drag, startPoint x: 506, startPoint y: 272, endPoint x: 567, endPoint y: 269, distance: 61.4
click at [514, 271] on div "Cindy Cindy 網紅類型 ： 美妝時尚 · 生活風格 · 旅遊 · 運動 總追蹤數 ： 1,300 互動率 0% 觀看率 0% 漲粉率 0% 近期無貼…" at bounding box center [813, 115] width 1113 height 651
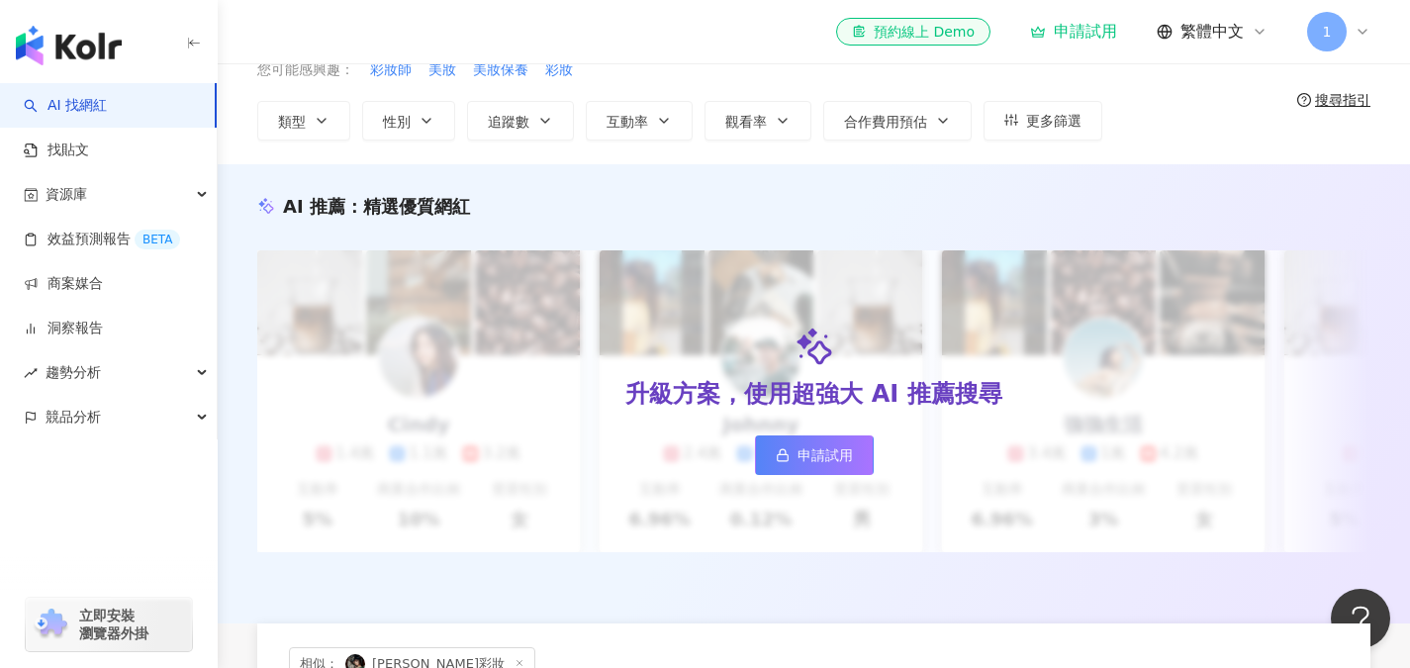
scroll to position [0, 0]
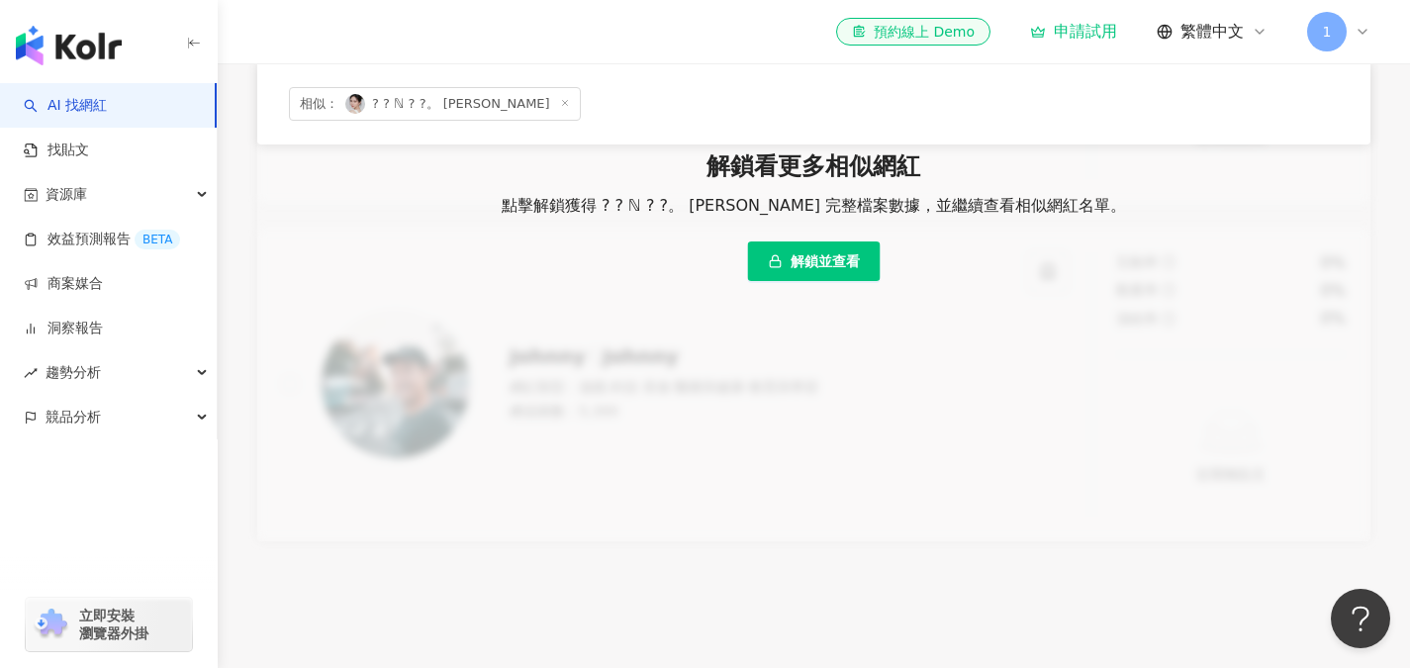
scroll to position [1286, 0]
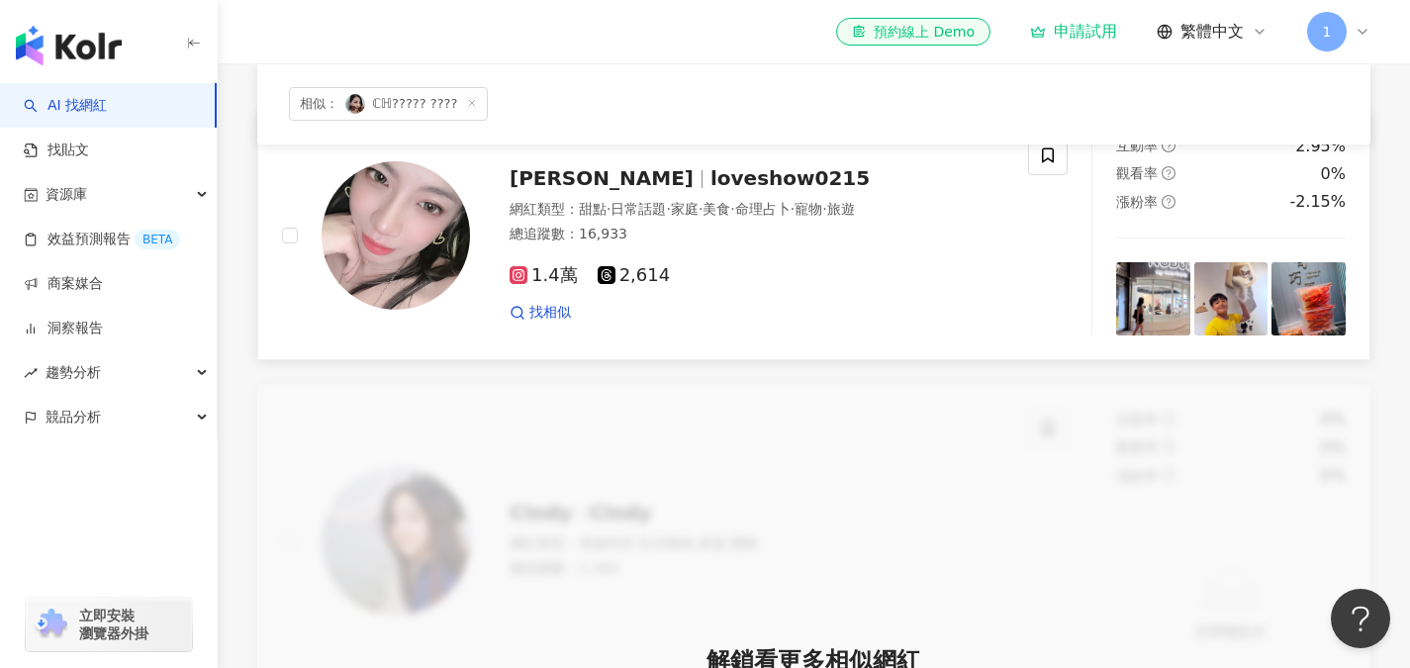
scroll to position [594, 0]
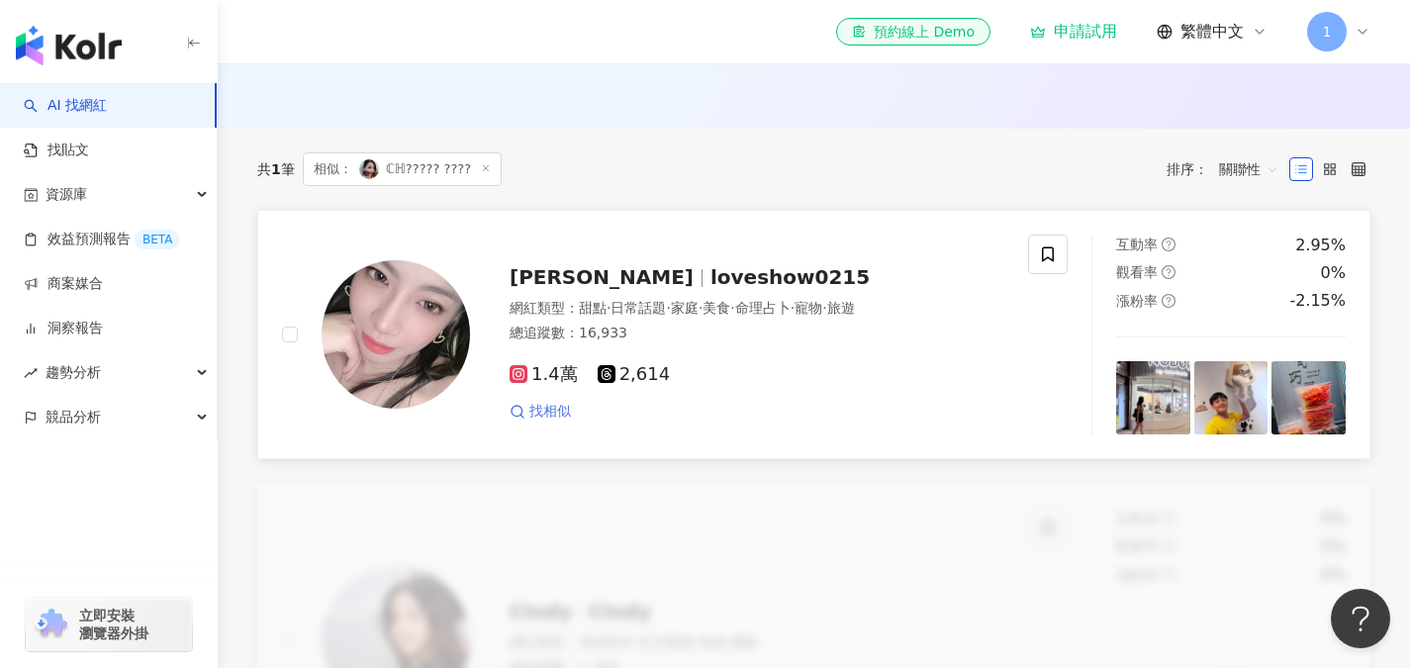
click at [553, 420] on span "找相似" at bounding box center [550, 412] width 42 height 20
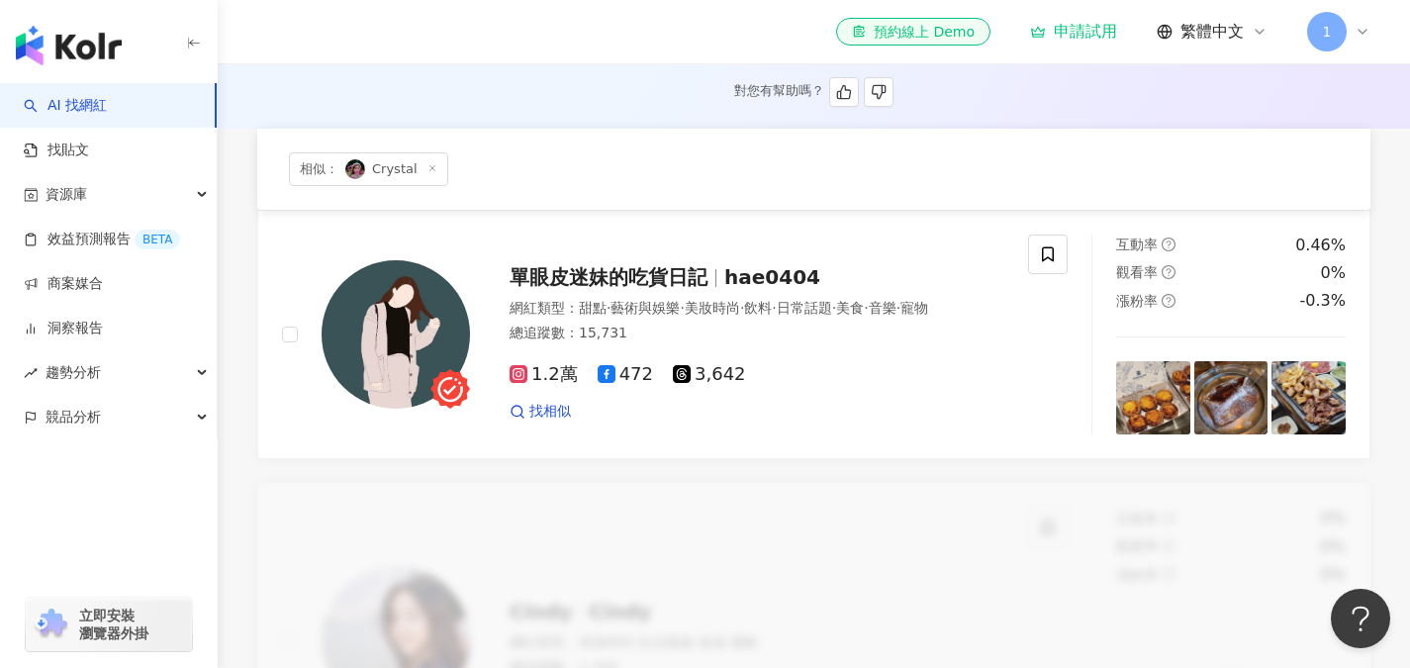
scroll to position [495, 0]
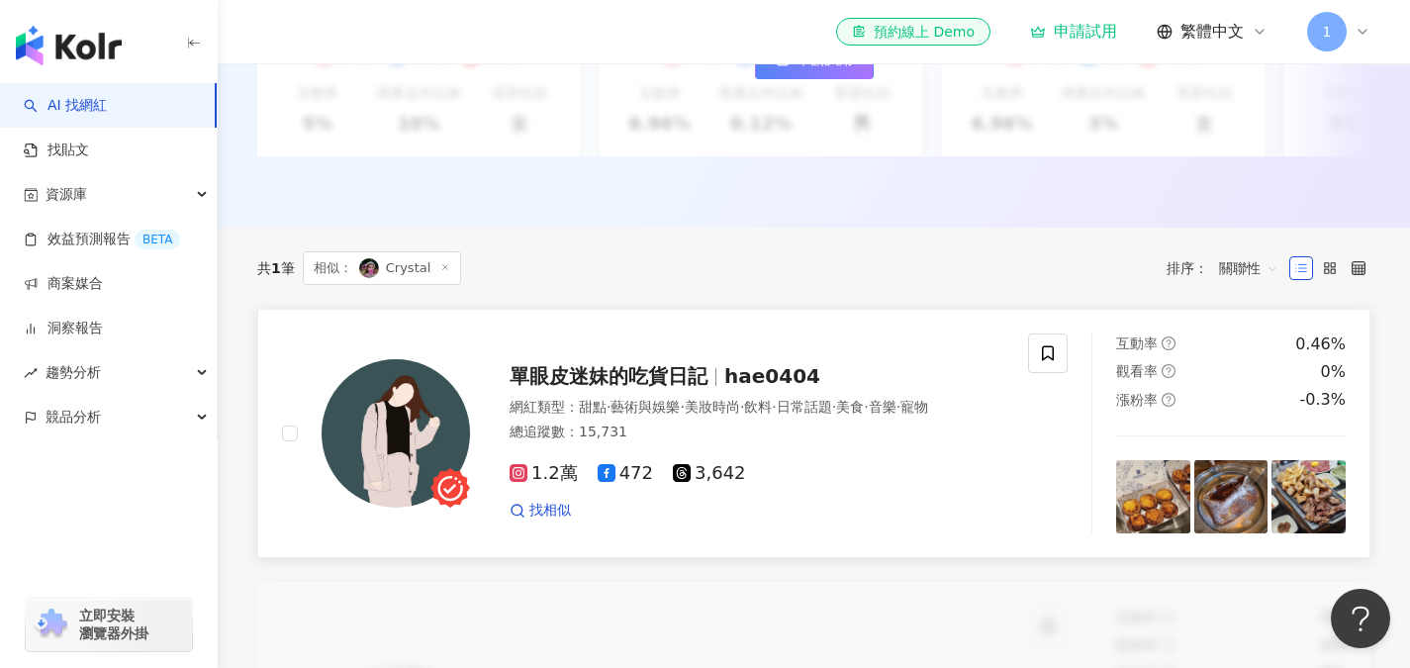
click at [786, 381] on span "hae0404" at bounding box center [772, 376] width 96 height 24
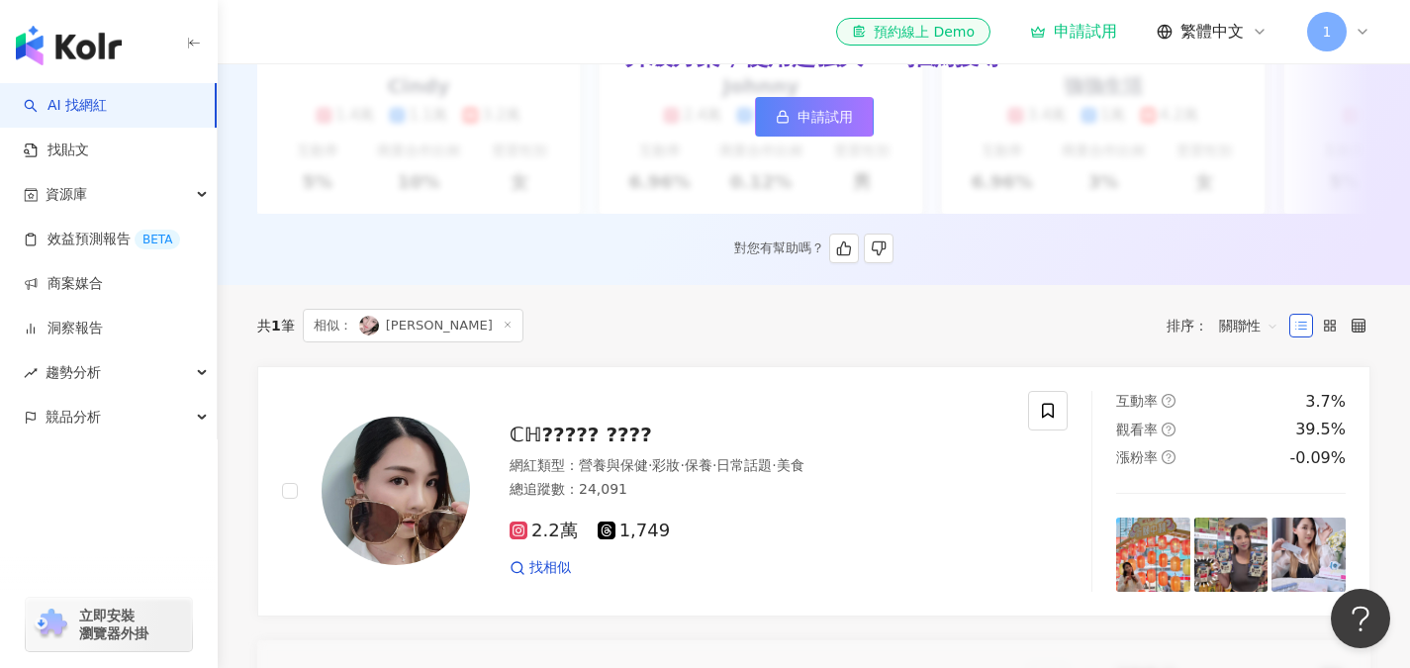
scroll to position [635, 0]
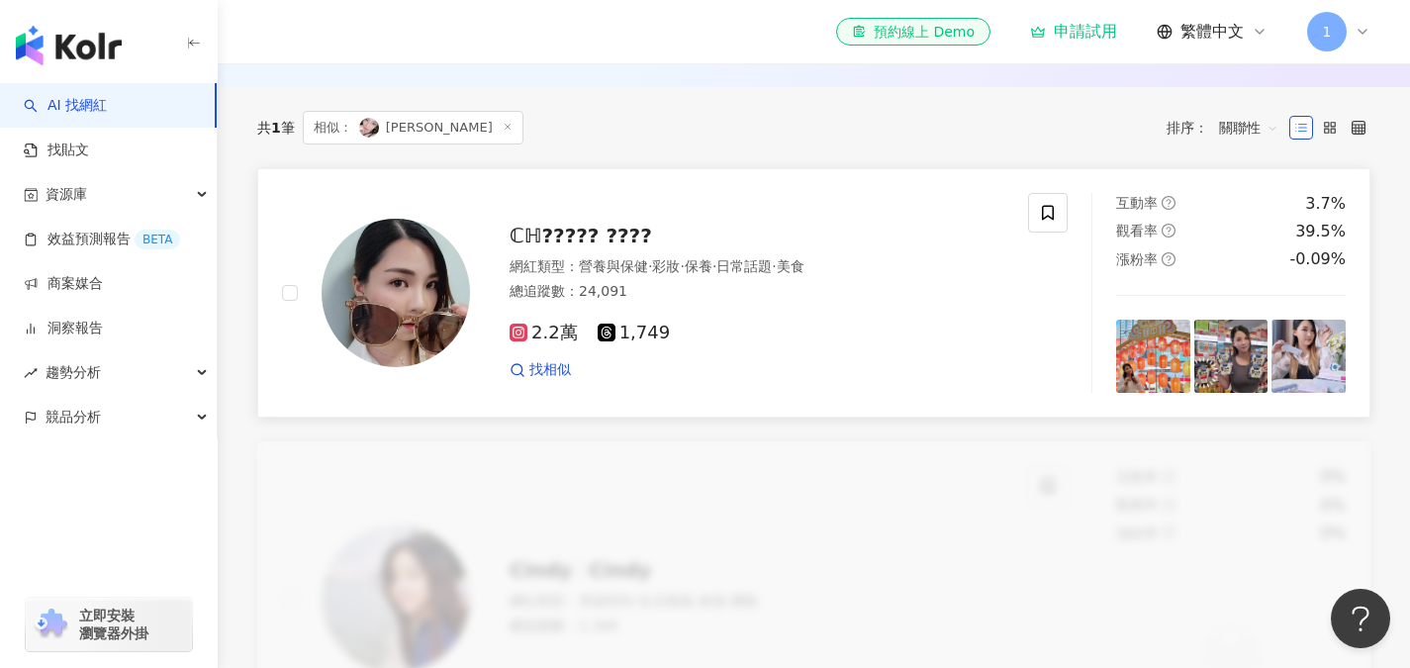
click at [549, 342] on span "2.2萬" at bounding box center [543, 333] width 68 height 21
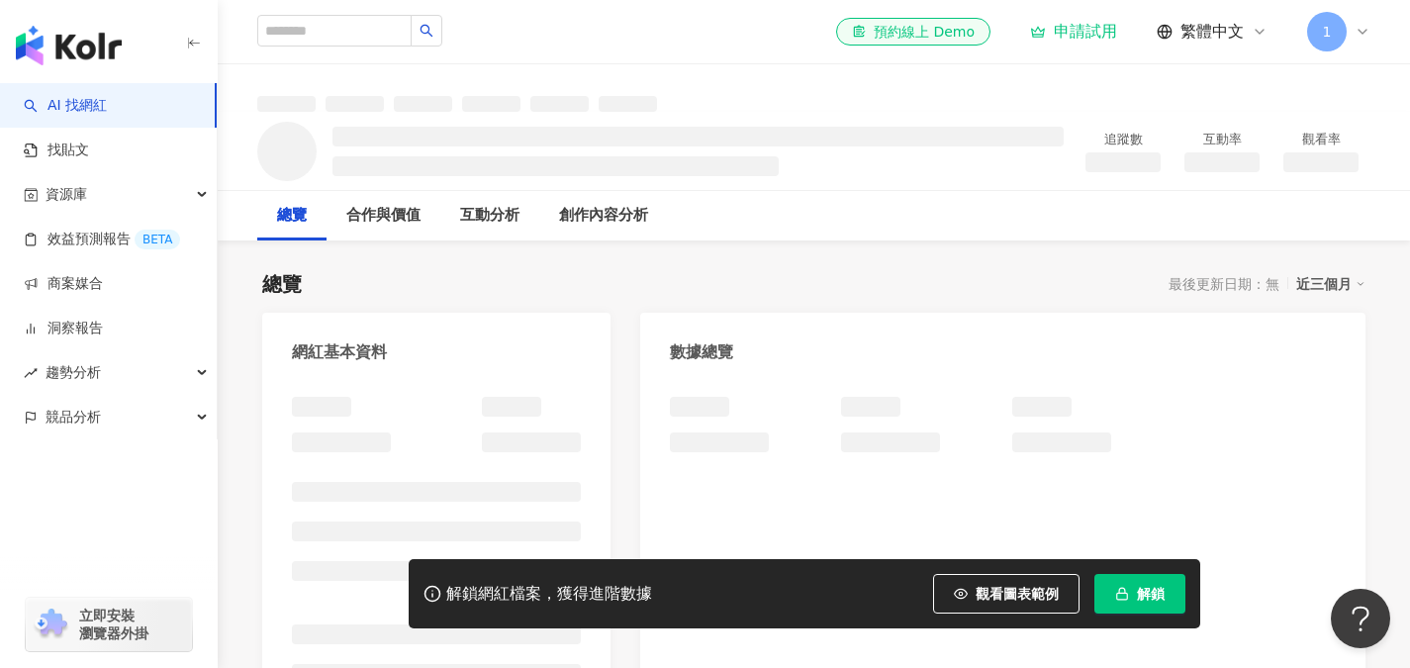
scroll to position [99, 0]
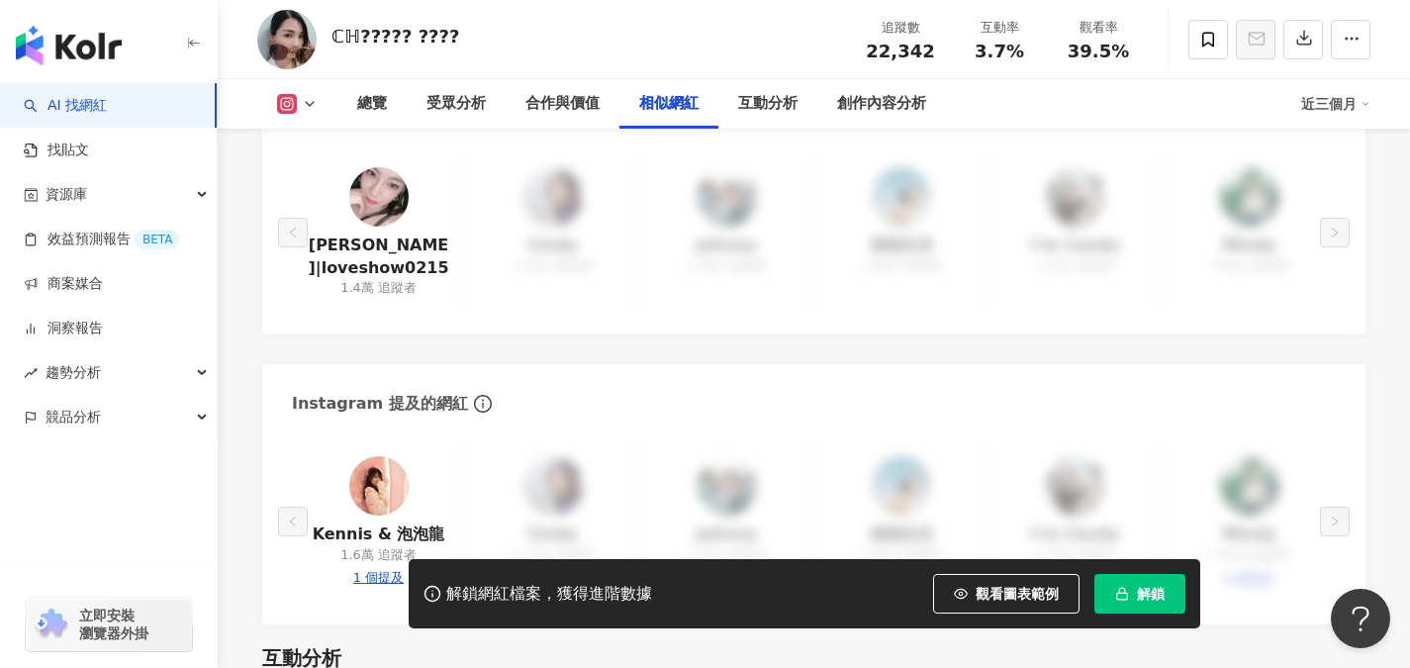
scroll to position [3660, 0]
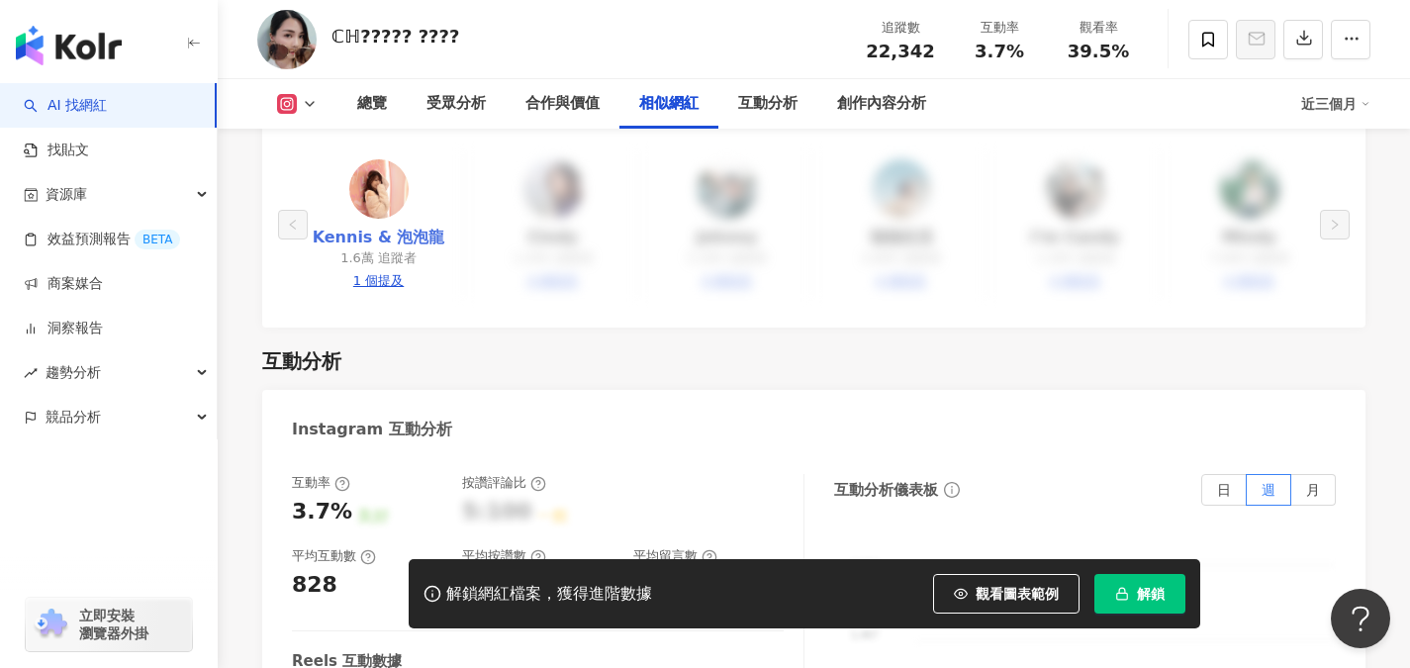
click at [421, 227] on link "Kennis & 泡泡龍" at bounding box center [379, 238] width 133 height 22
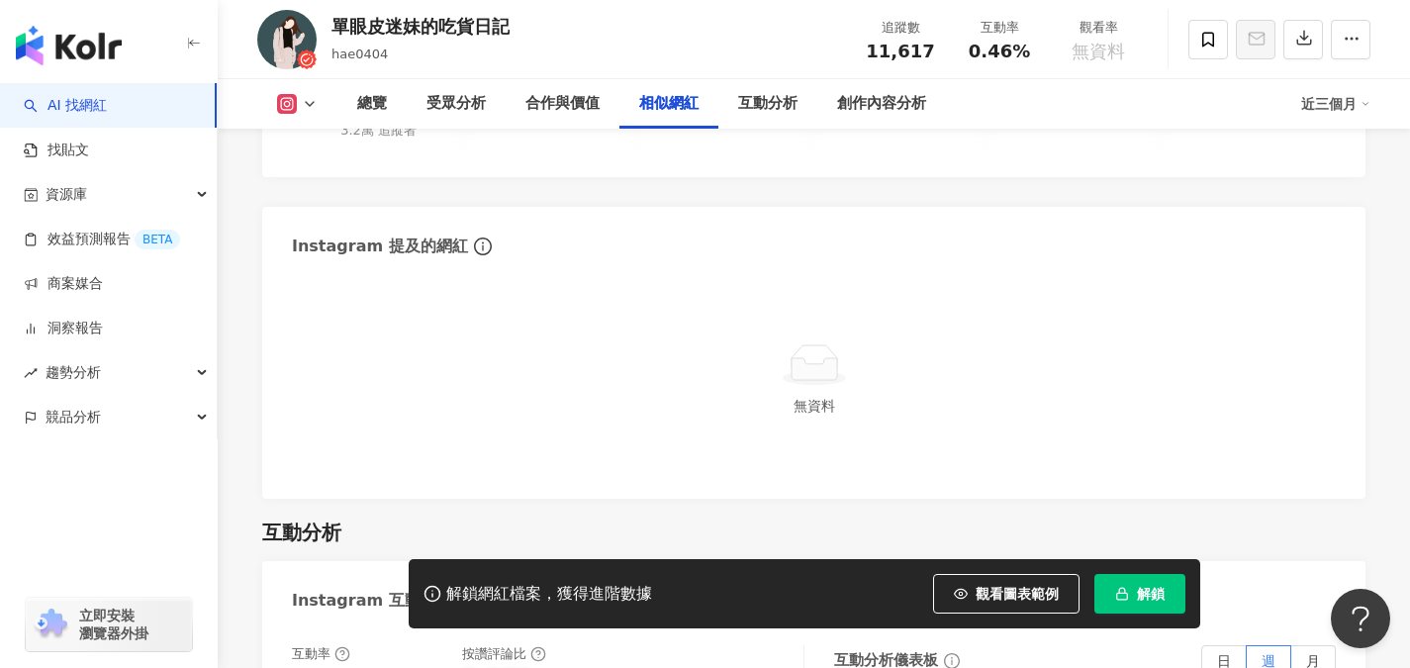
scroll to position [3858, 0]
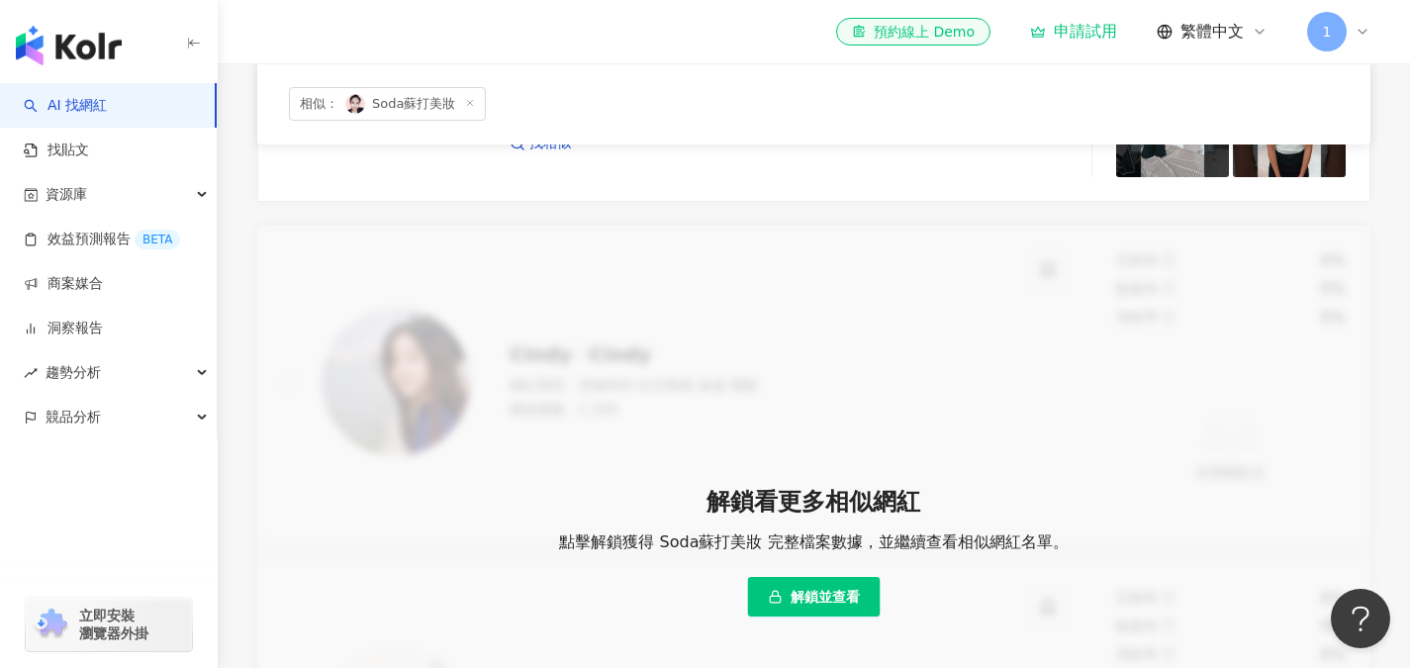
scroll to position [791, 0]
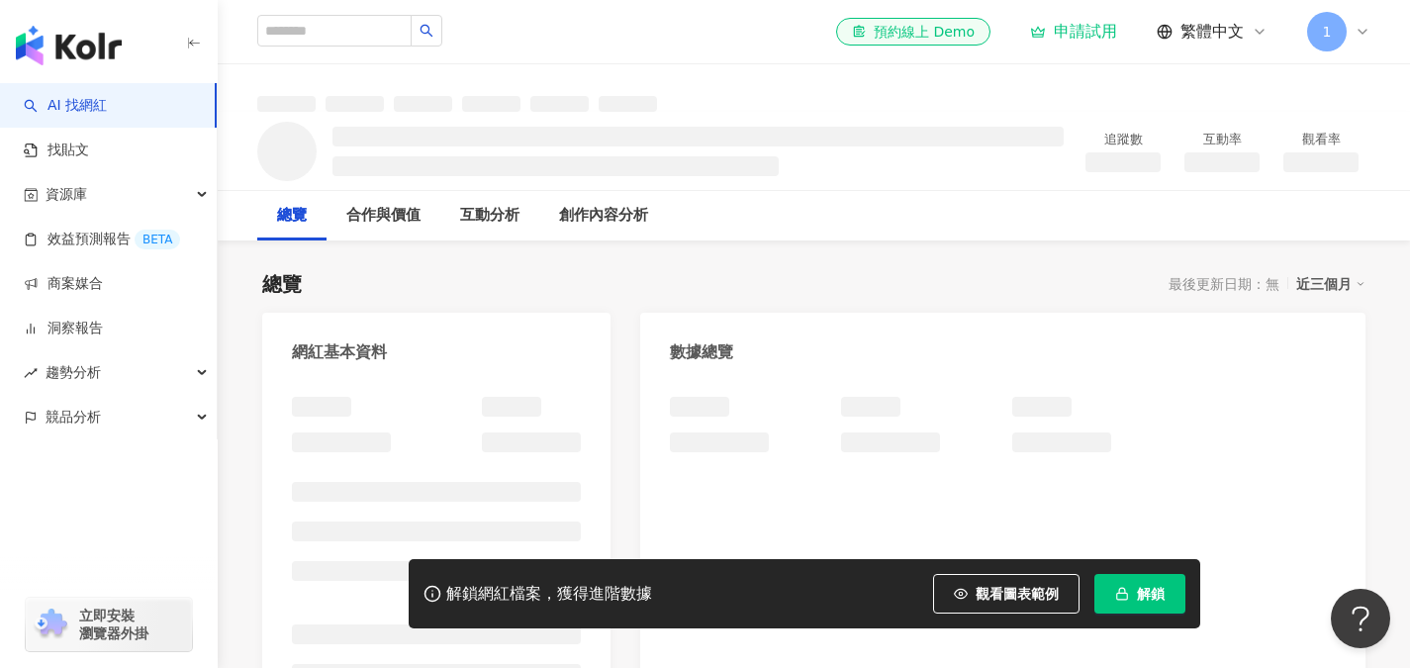
scroll to position [99, 0]
